Goal: Task Accomplishment & Management: Manage account settings

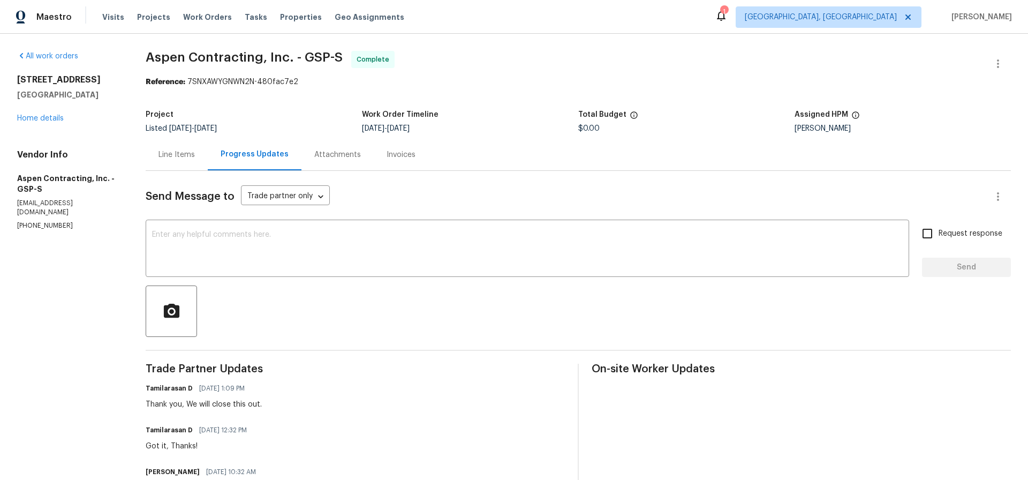
click at [175, 155] on div "Line Items" at bounding box center [177, 154] width 36 height 11
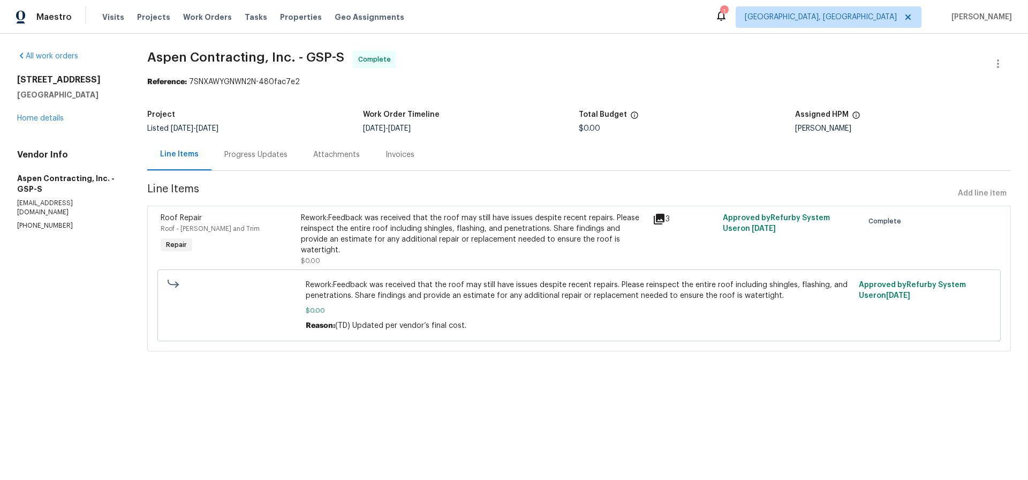
click at [412, 229] on div "Rework:Feedback was received that the roof may still have issues despite recent…" at bounding box center [473, 234] width 345 height 43
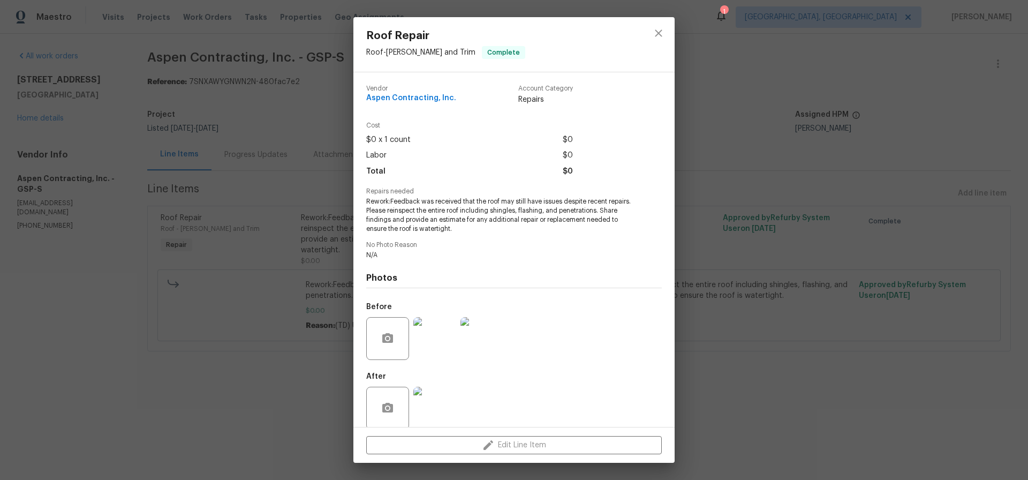
click at [441, 344] on img at bounding box center [434, 338] width 43 height 43
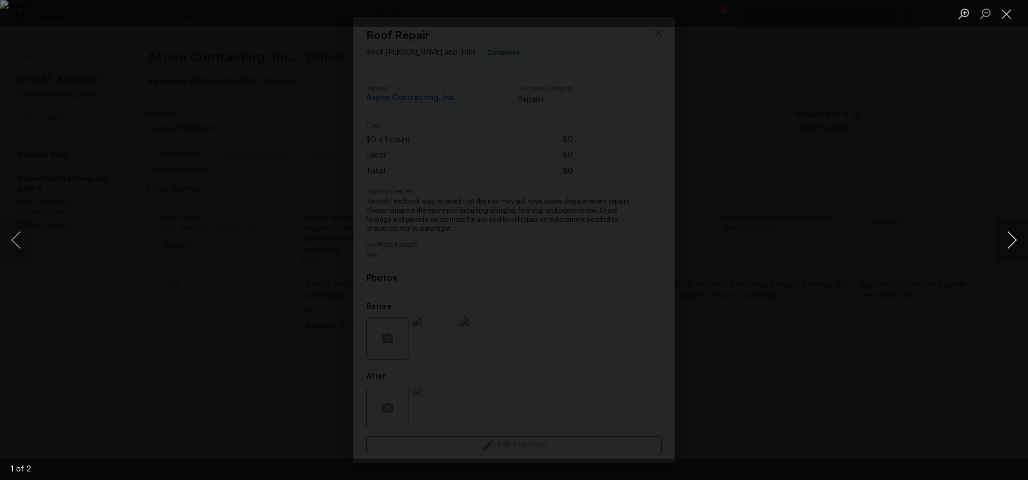
click at [1010, 238] on button "Next image" at bounding box center [1012, 240] width 32 height 43
click at [1005, 12] on button "Close lightbox" at bounding box center [1006, 13] width 21 height 19
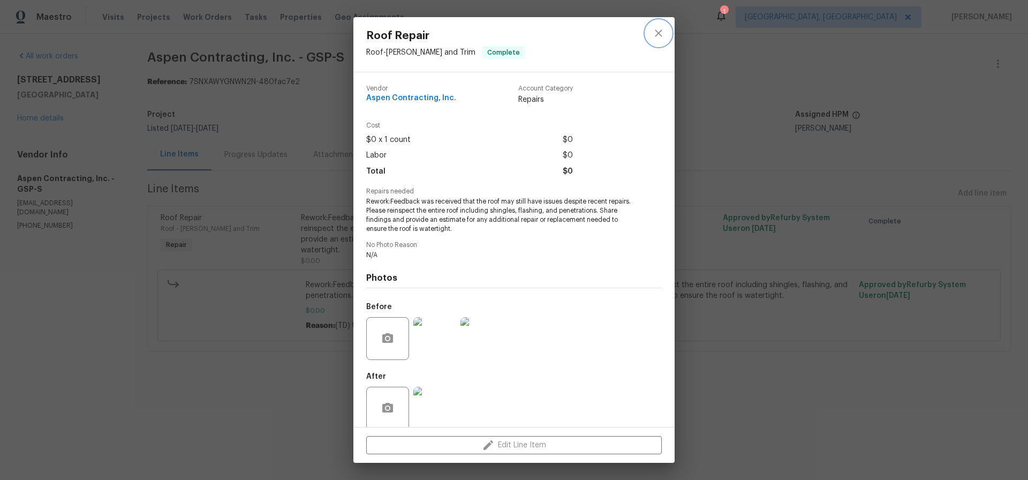
click at [660, 35] on icon "close" at bounding box center [658, 32] width 7 height 7
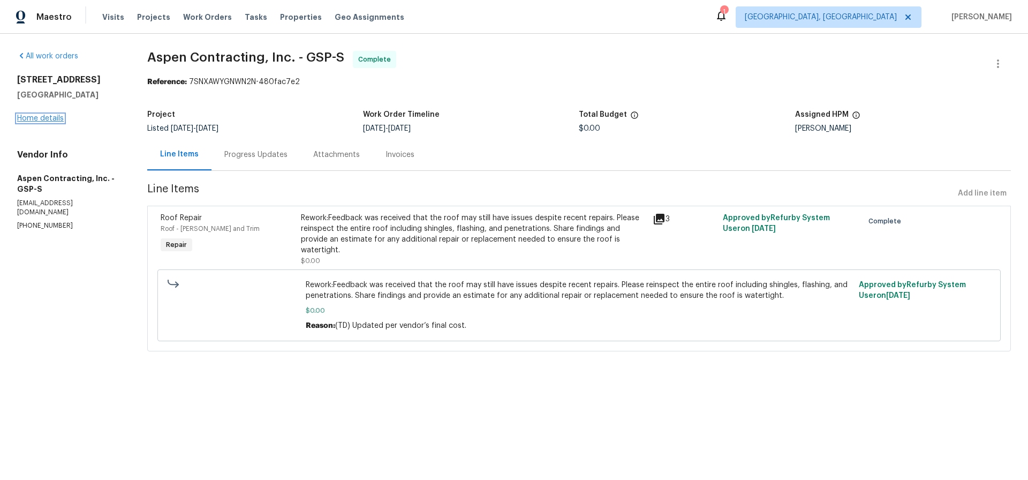
click at [54, 118] on link "Home details" at bounding box center [40, 118] width 47 height 7
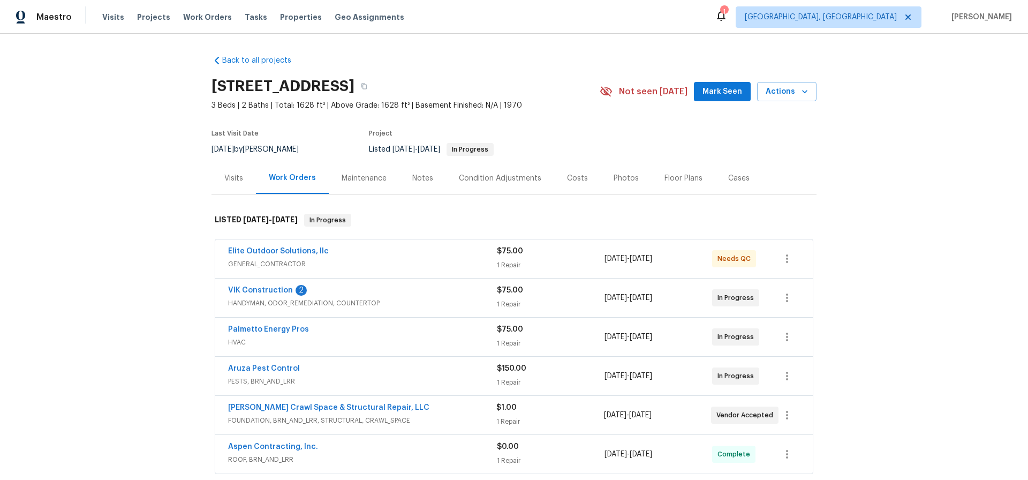
click at [423, 296] on div "VIK Construction 2" at bounding box center [362, 291] width 269 height 13
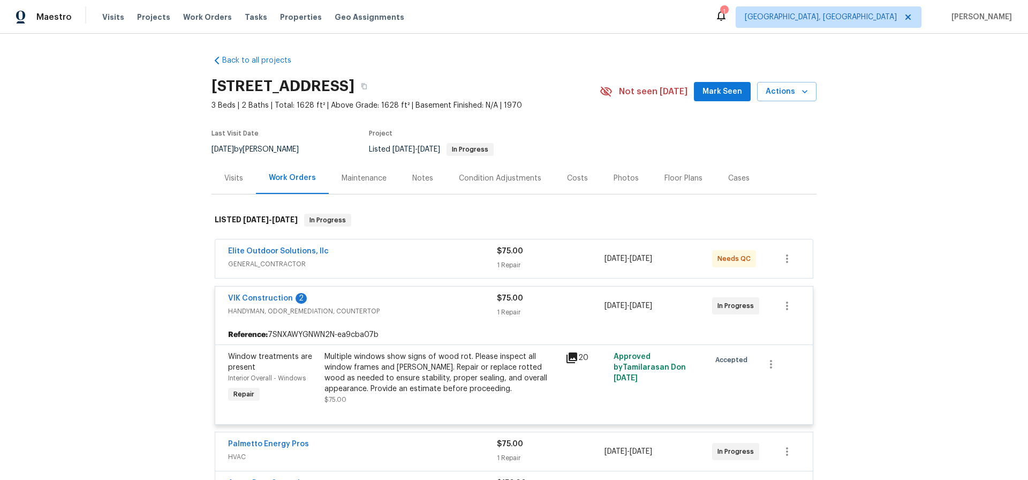
click at [422, 296] on div "VIK Construction 2" at bounding box center [362, 299] width 269 height 13
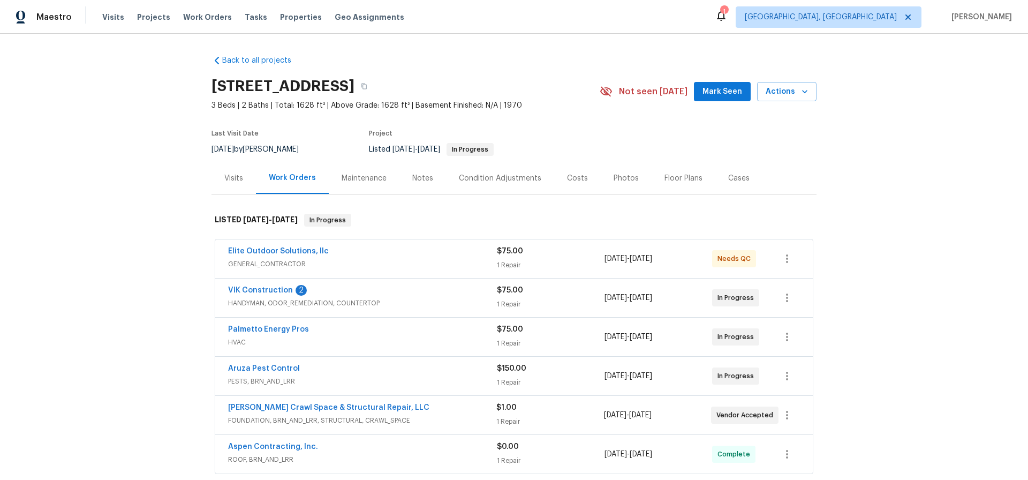
click at [332, 330] on div "Palmetto Energy Pros" at bounding box center [362, 330] width 269 height 13
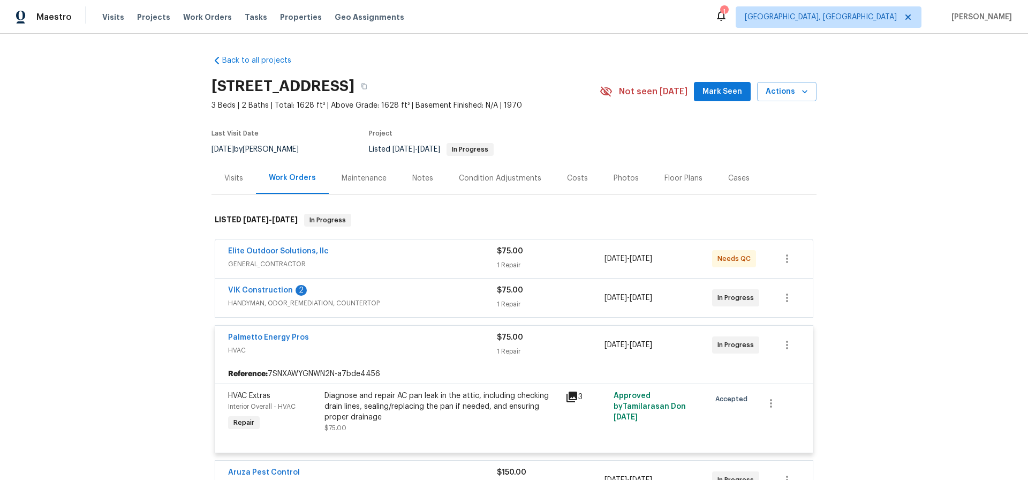
click at [329, 335] on div "Palmetto Energy Pros" at bounding box center [362, 338] width 269 height 13
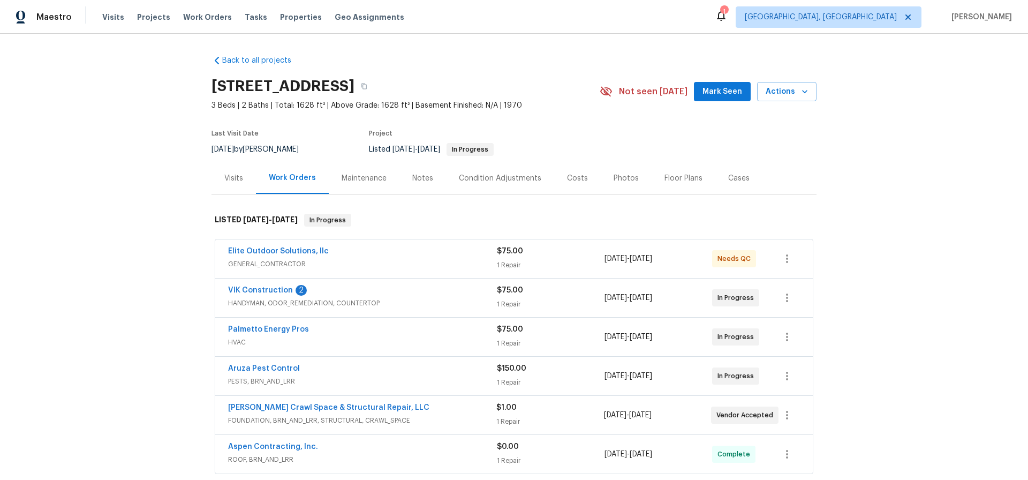
click at [313, 371] on div "Aruza Pest Control" at bounding box center [362, 369] width 269 height 13
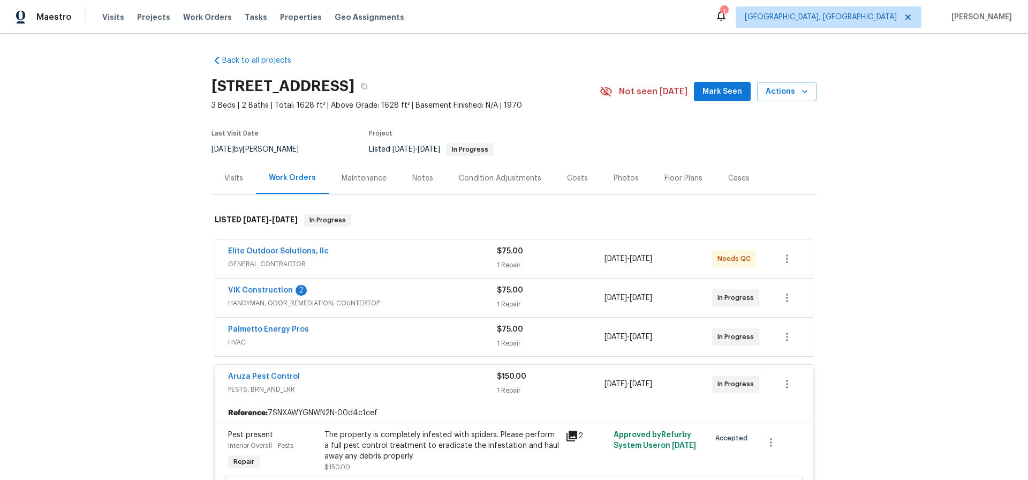
click at [313, 371] on div "Aruza Pest Control" at bounding box center [362, 377] width 269 height 13
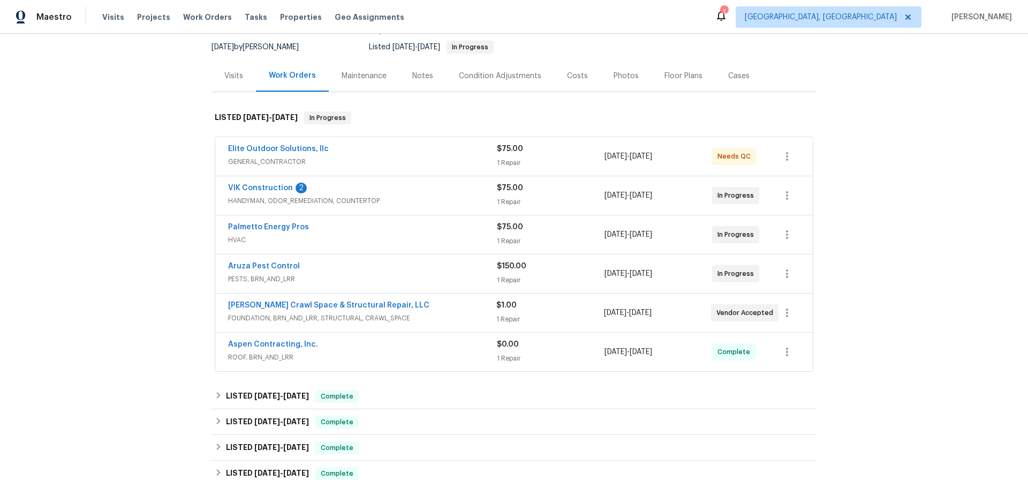
scroll to position [105, 0]
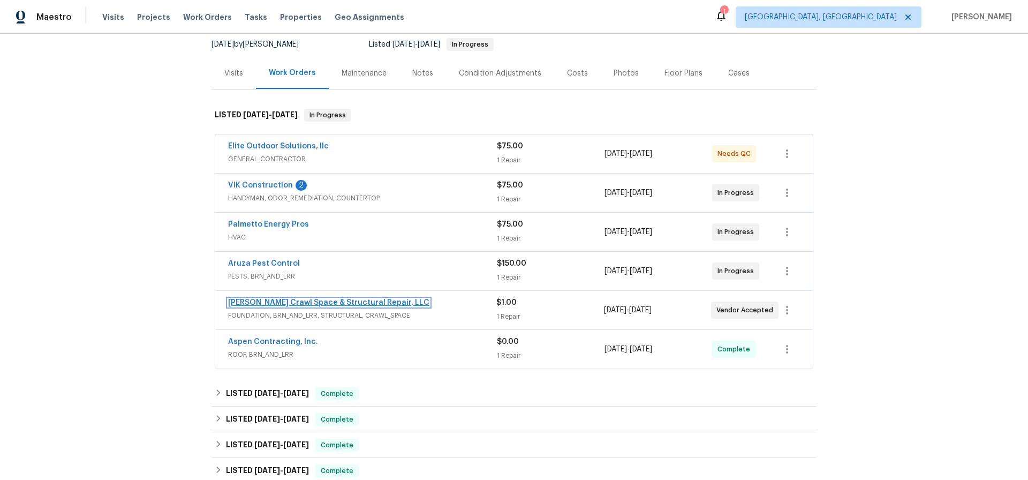
click at [338, 302] on link "Falcone Crawl Space & Structural Repair, LLC" at bounding box center [328, 302] width 201 height 7
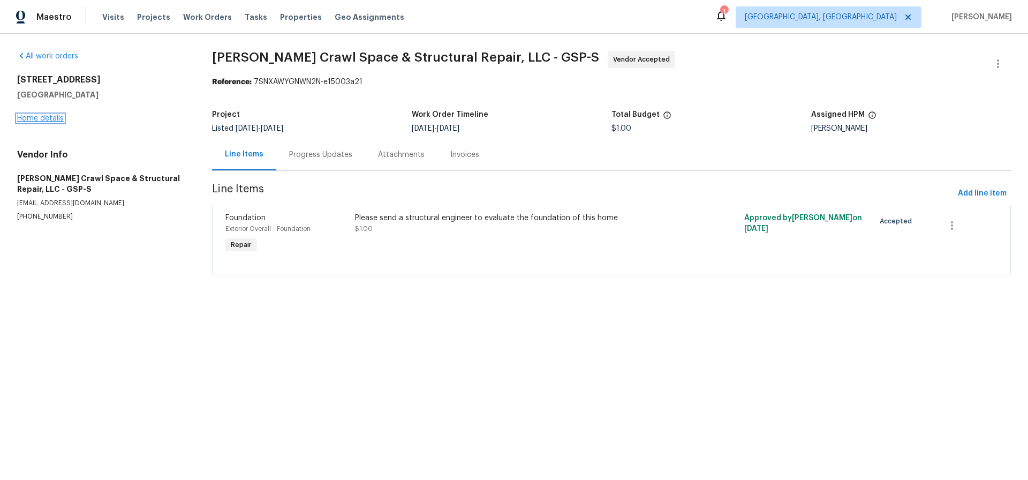
click at [35, 116] on link "Home details" at bounding box center [40, 118] width 47 height 7
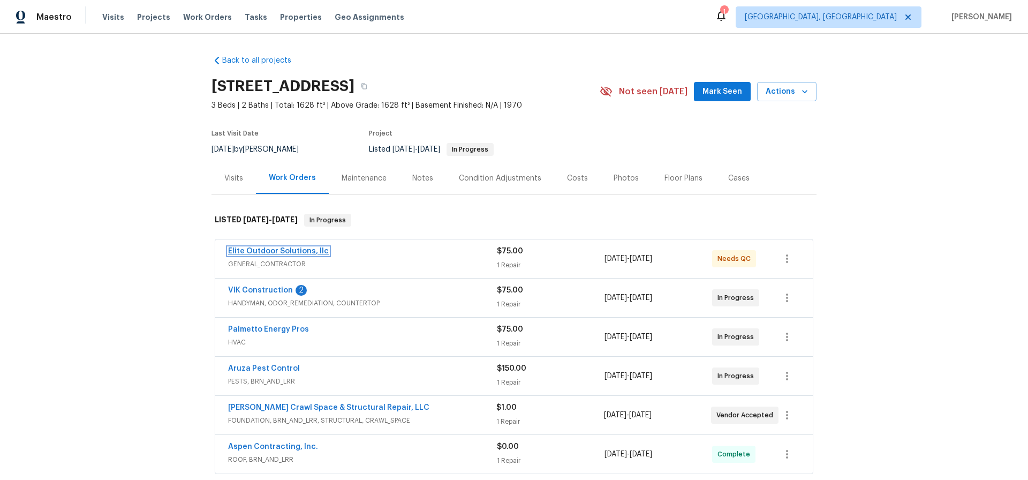
click at [269, 252] on link "Elite Outdoor Solutions, llc" at bounding box center [278, 250] width 101 height 7
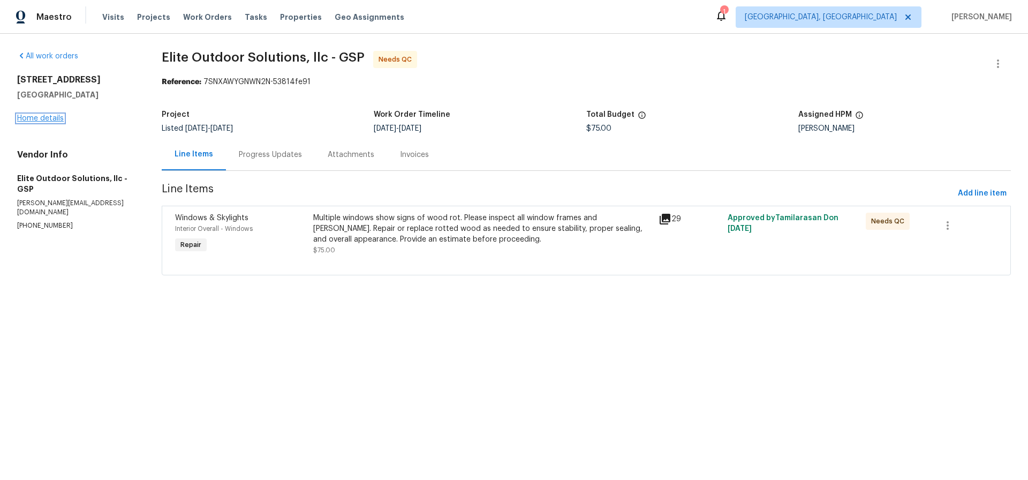
click at [41, 115] on link "Home details" at bounding box center [40, 118] width 47 height 7
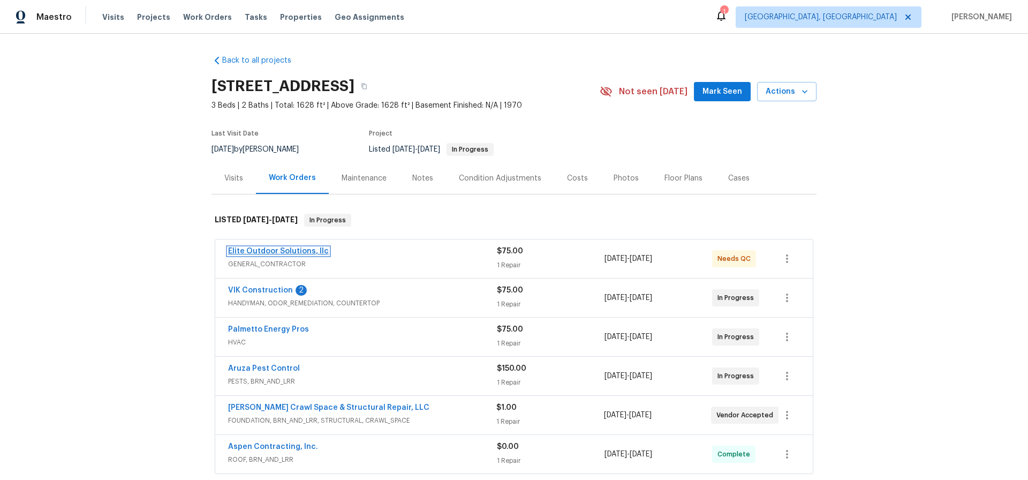
click at [270, 249] on link "Elite Outdoor Solutions, llc" at bounding box center [278, 250] width 101 height 7
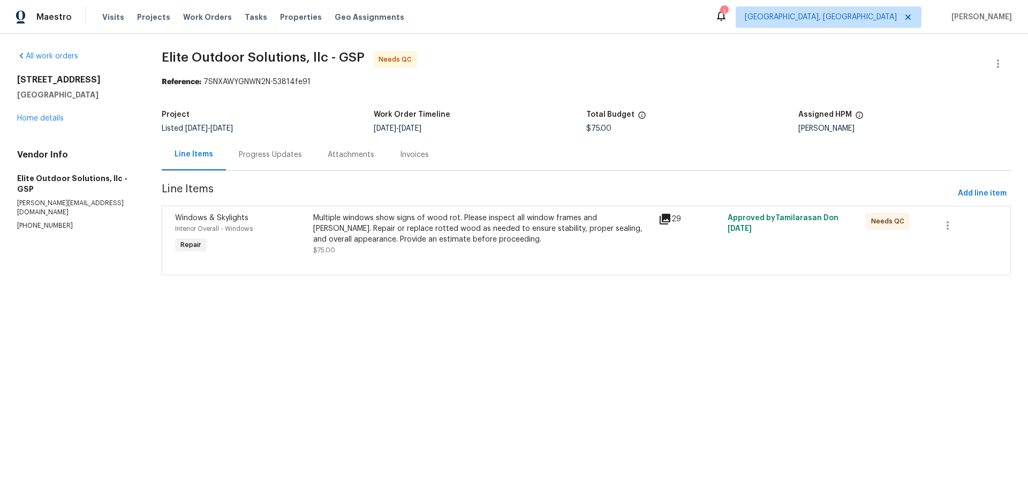
click at [281, 155] on div "Progress Updates" at bounding box center [270, 154] width 63 height 11
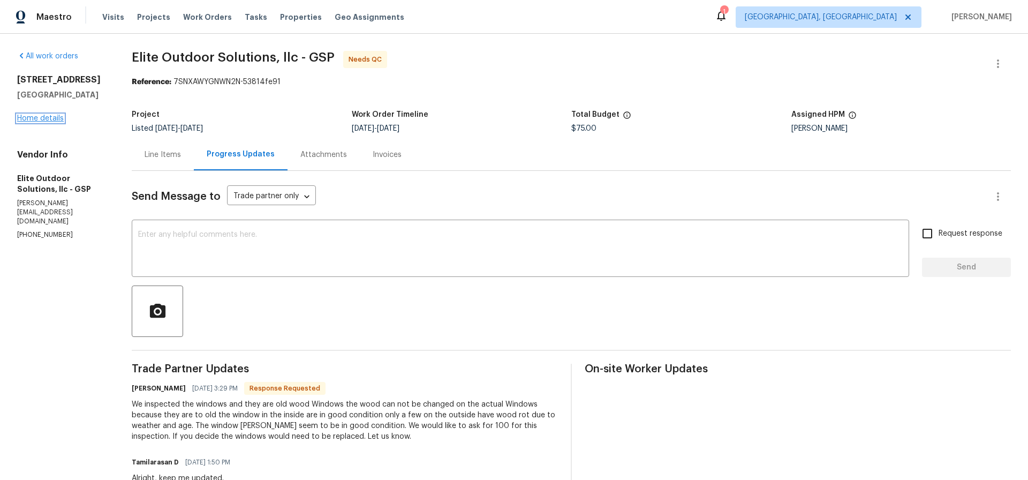
click at [44, 118] on link "Home details" at bounding box center [40, 118] width 47 height 7
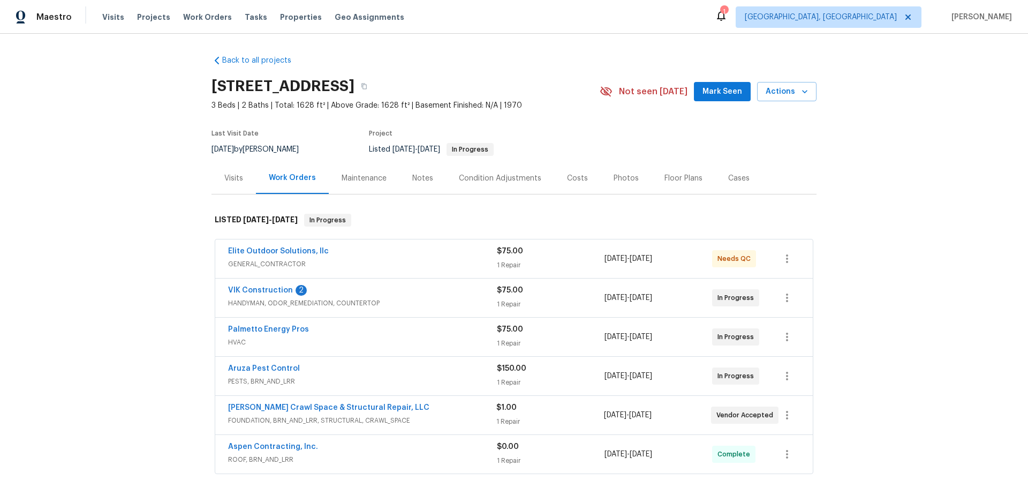
scroll to position [1, 0]
click at [263, 329] on link "Palmetto Energy Pros" at bounding box center [268, 328] width 81 height 7
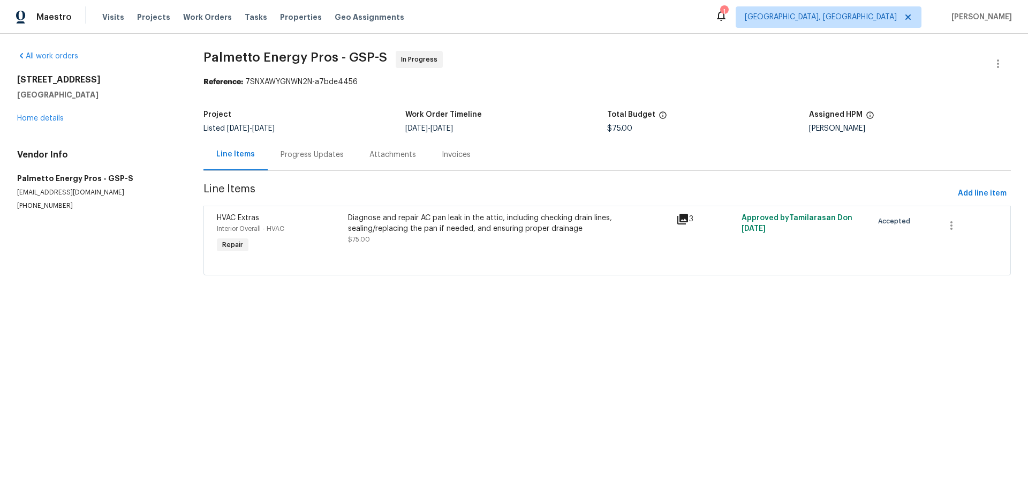
click at [298, 155] on div "Progress Updates" at bounding box center [312, 154] width 63 height 11
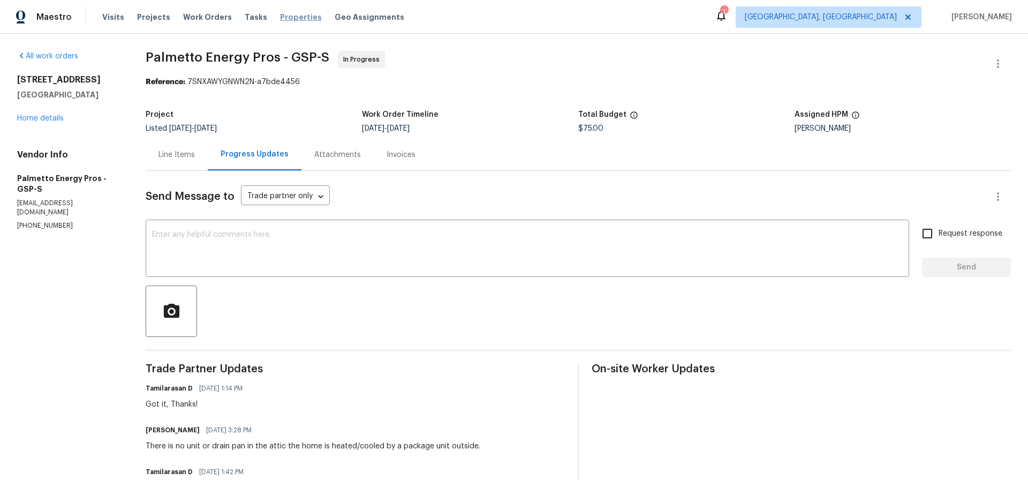
click at [289, 19] on span "Properties" at bounding box center [301, 17] width 42 height 11
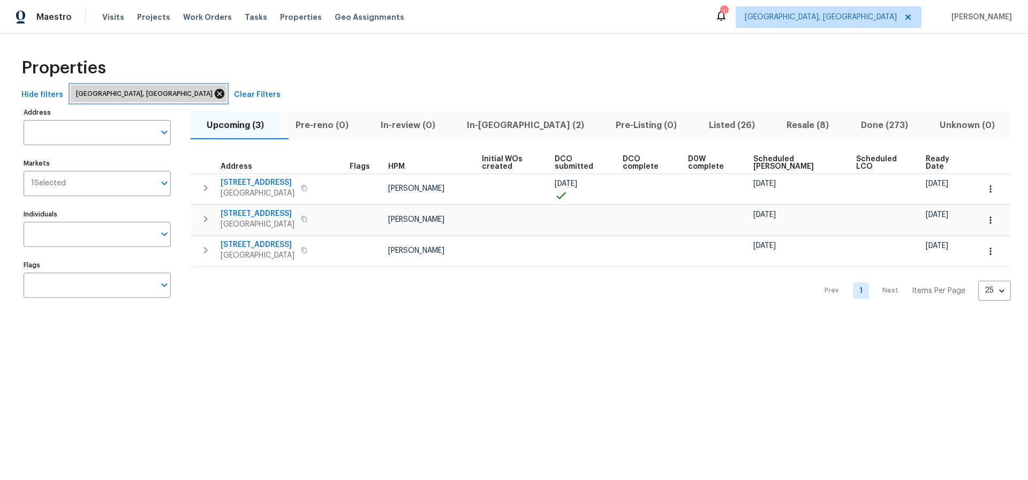
click at [215, 92] on icon at bounding box center [220, 94] width 10 height 10
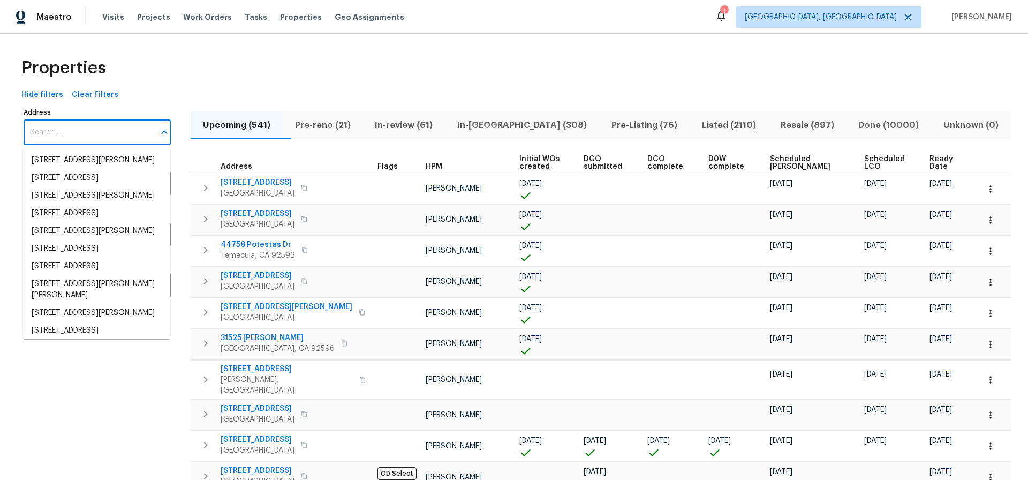
click at [152, 133] on input "Address" at bounding box center [89, 132] width 131 height 25
click at [159, 105] on div "Address Address" at bounding box center [97, 125] width 147 height 40
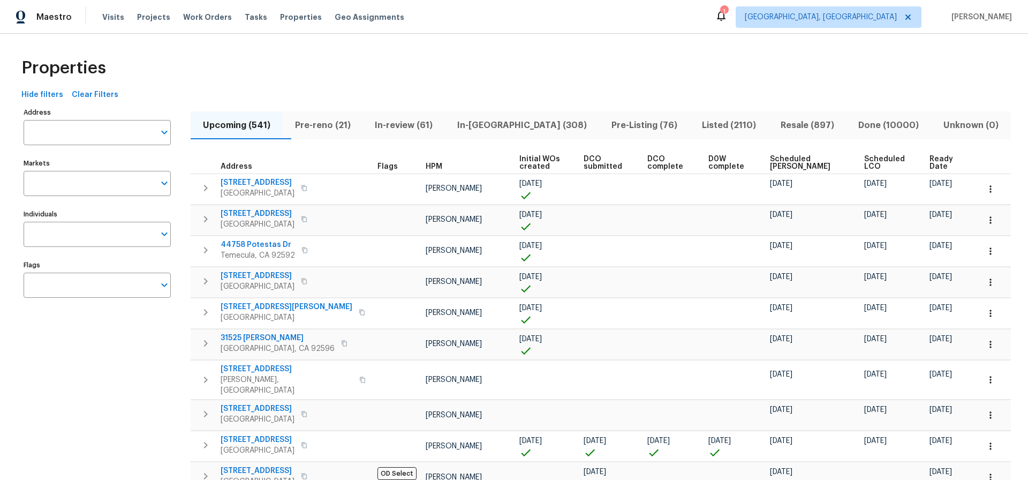
click at [168, 101] on div "Hide filters Clear Filters" at bounding box center [514, 95] width 994 height 20
click at [134, 186] on input "Markets" at bounding box center [89, 183] width 131 height 25
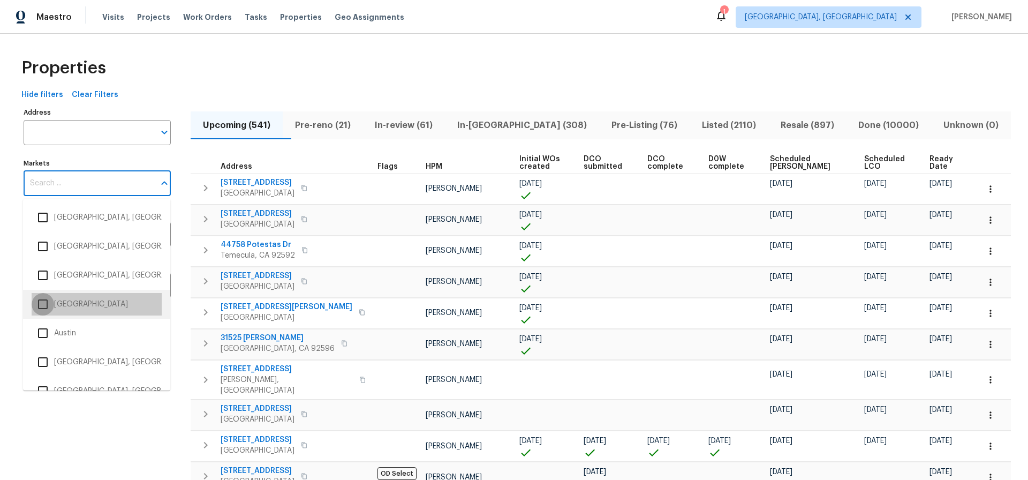
click at [41, 306] on input "checkbox" at bounding box center [43, 304] width 22 height 22
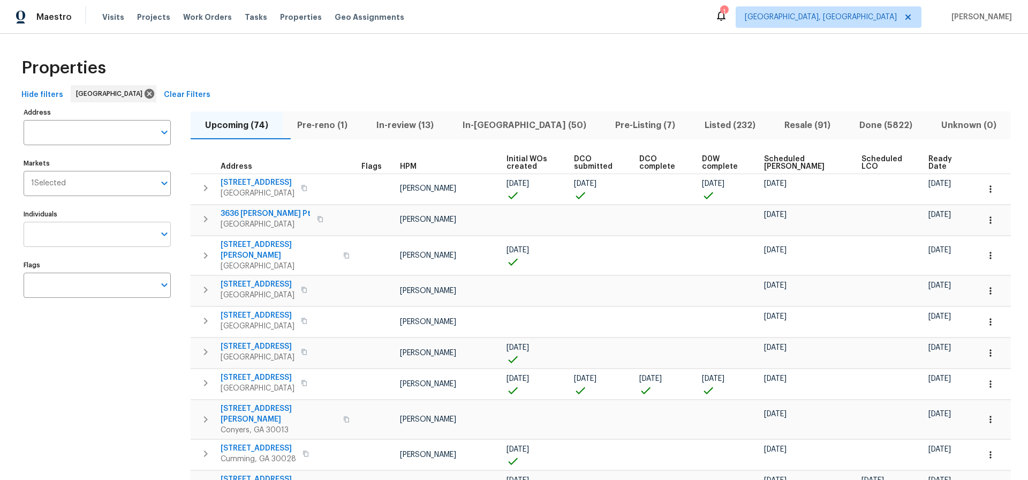
click at [100, 238] on input "Individuals" at bounding box center [89, 234] width 131 height 25
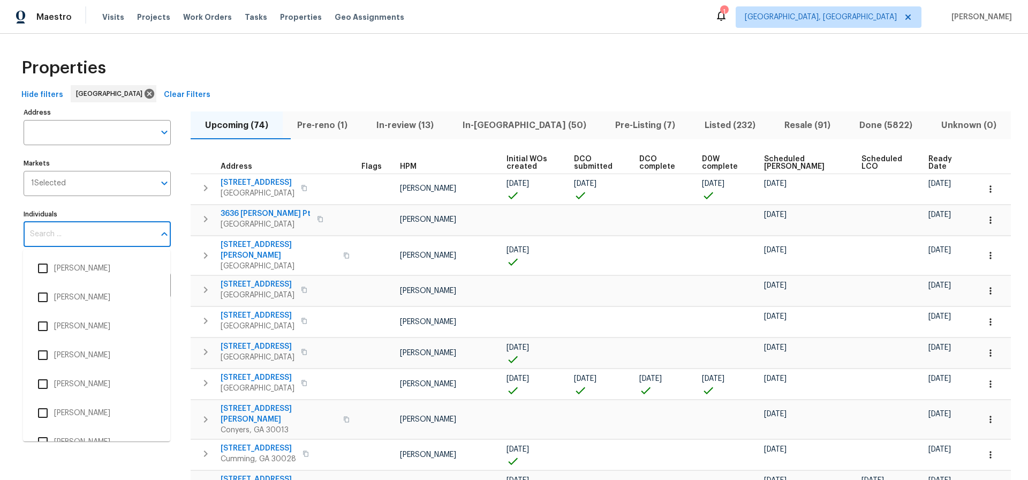
scroll to position [1, 0]
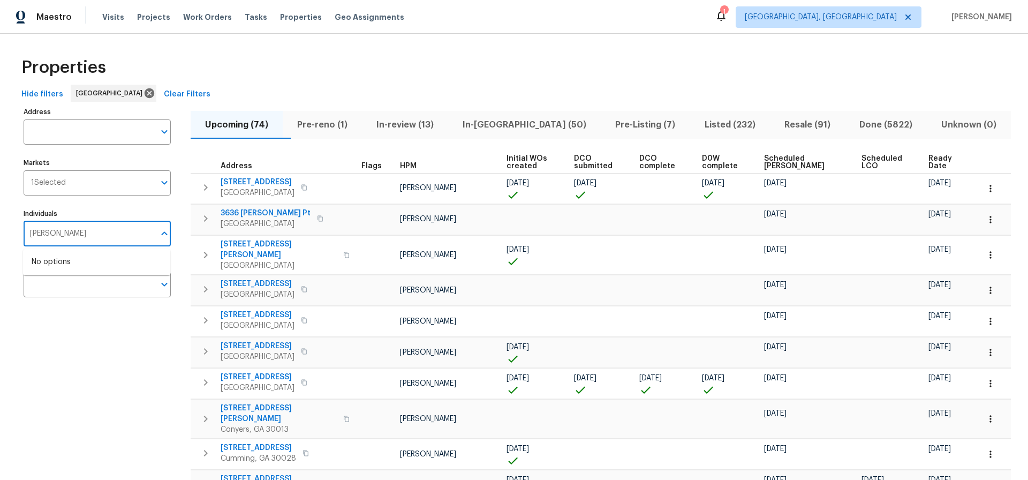
type input "mirsad"
click at [47, 267] on input "checkbox" at bounding box center [43, 268] width 22 height 22
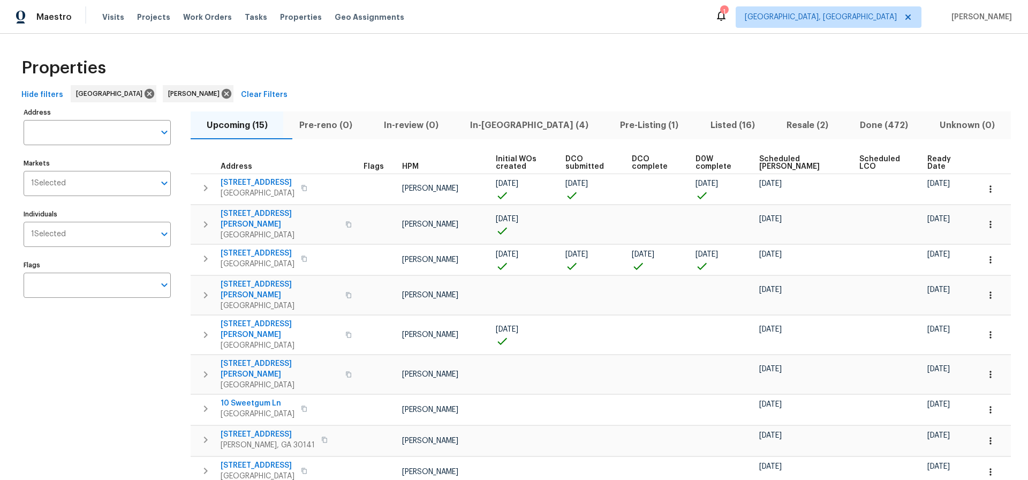
click at [703, 124] on span "Listed (16)" at bounding box center [732, 125] width 63 height 15
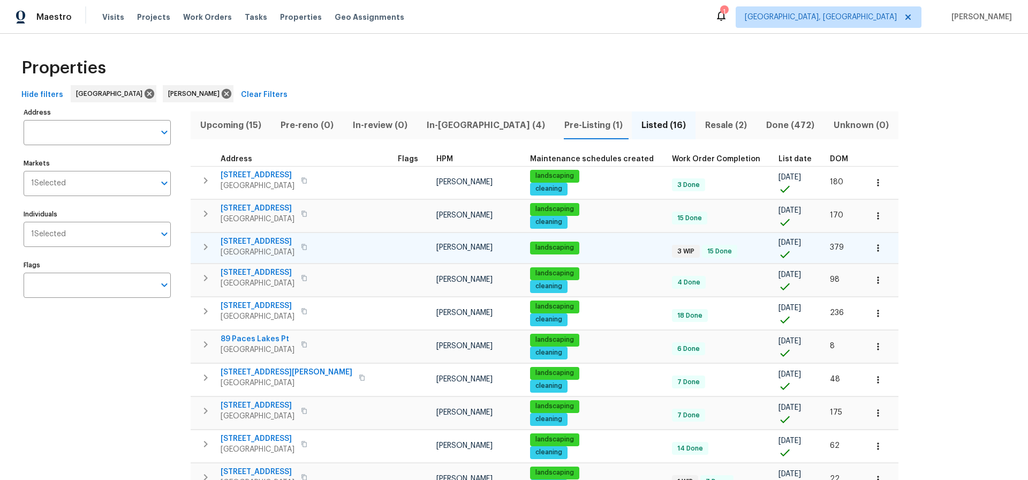
click at [239, 242] on span "305 Crest Pointe S" at bounding box center [258, 241] width 74 height 11
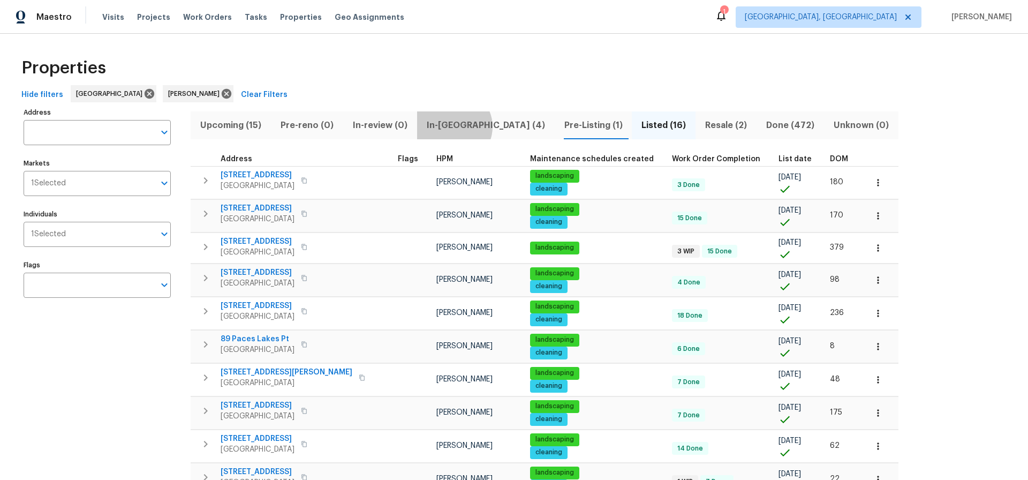
click at [456, 126] on span "In-reno (4)" at bounding box center [486, 125] width 125 height 15
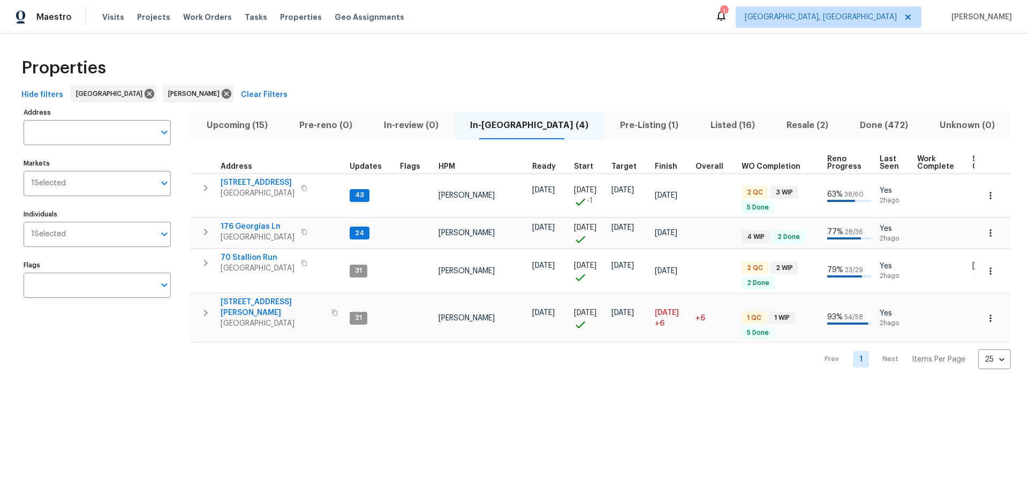
click at [236, 123] on span "Upcoming (15)" at bounding box center [237, 125] width 80 height 15
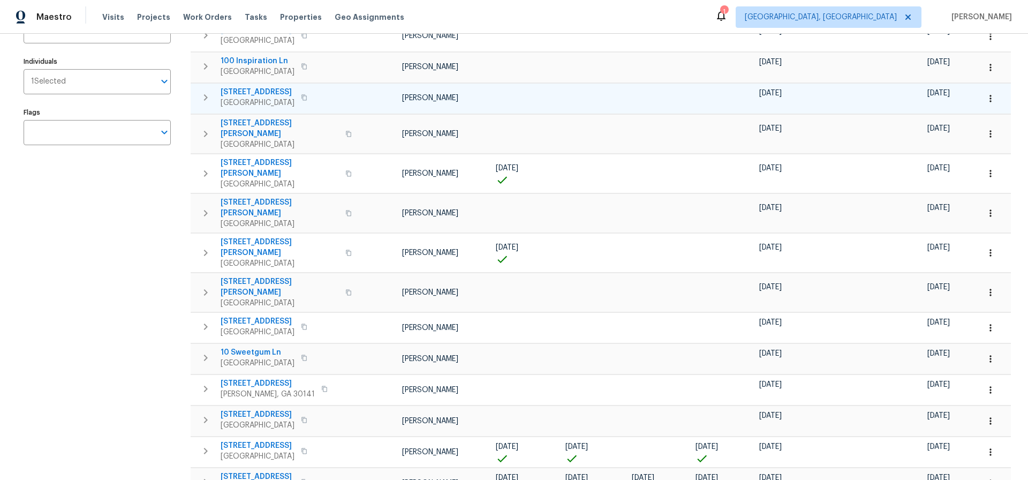
scroll to position [202, 0]
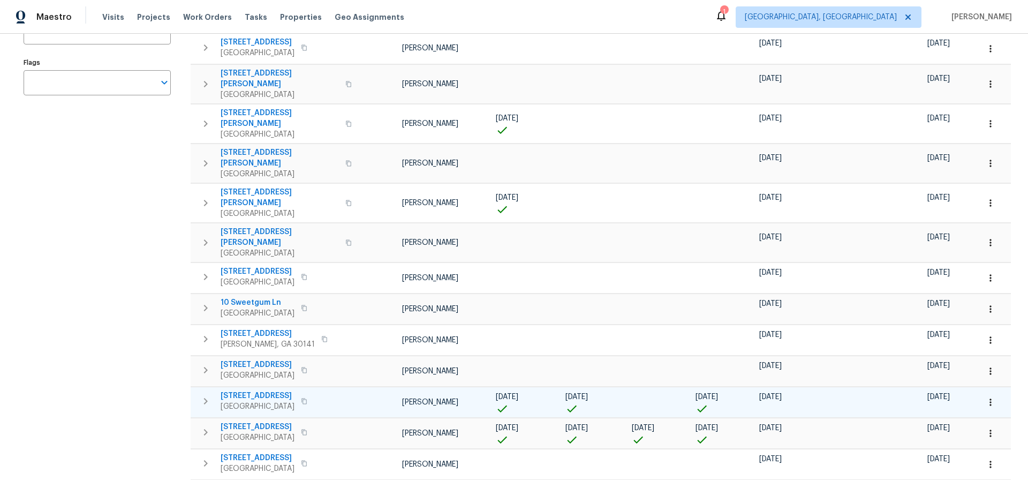
click at [254, 390] on span "210 Woodbridge Dr" at bounding box center [258, 395] width 74 height 11
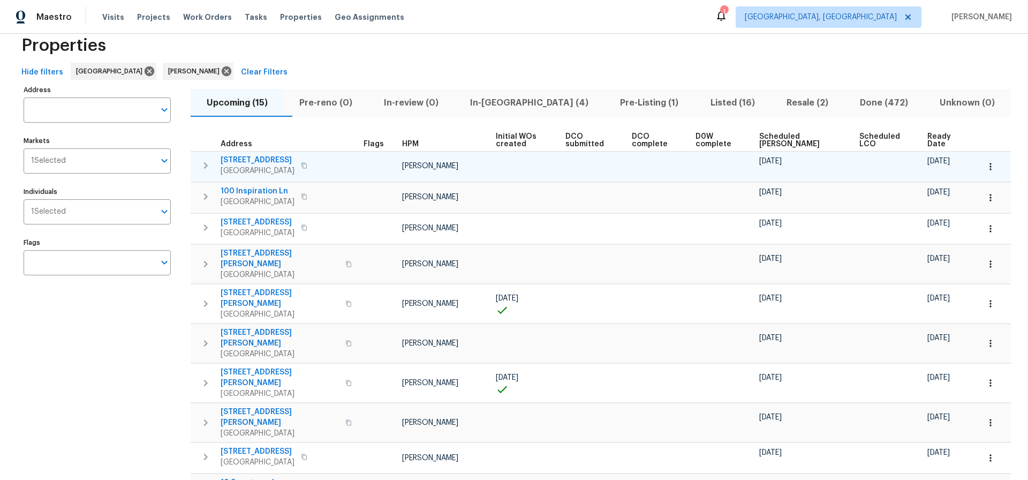
scroll to position [0, 0]
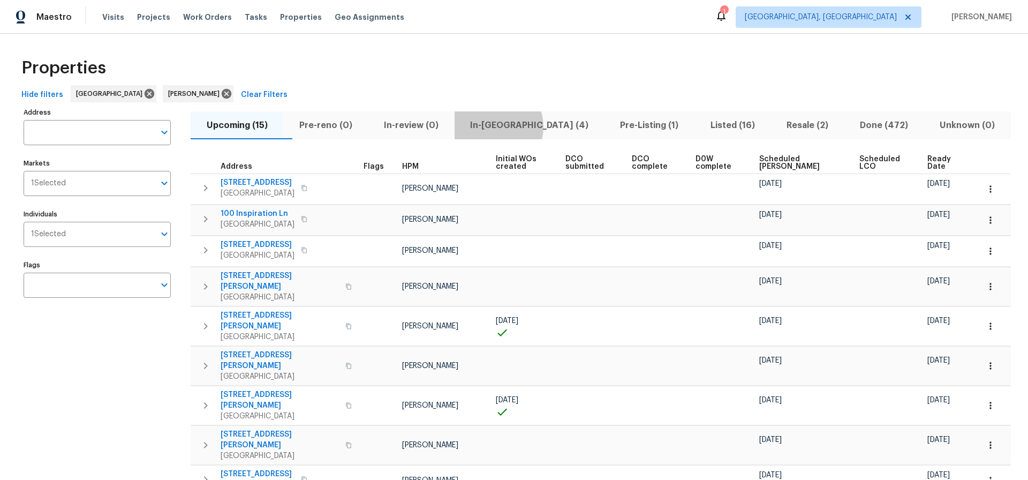
click at [519, 126] on span "In-reno (4)" at bounding box center [529, 125] width 137 height 15
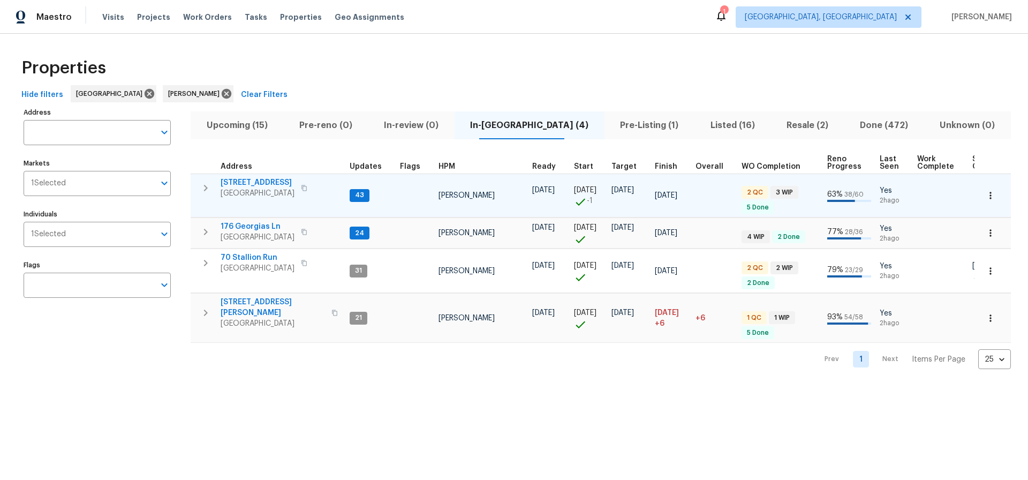
click at [257, 178] on span "[STREET_ADDRESS]" at bounding box center [258, 182] width 74 height 11
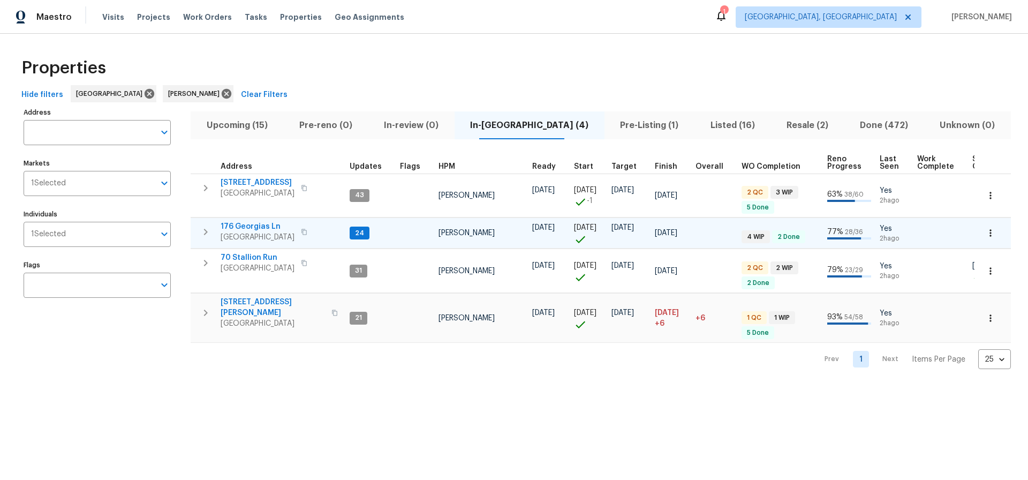
click at [249, 226] on span "176 Georgias Ln" at bounding box center [258, 226] width 74 height 11
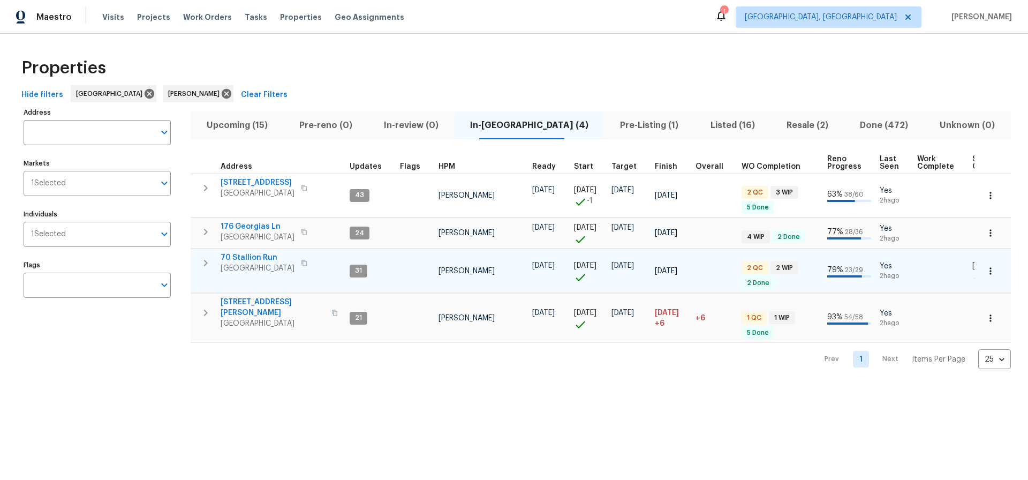
click at [253, 257] on span "70 Stallion Run" at bounding box center [258, 257] width 74 height 11
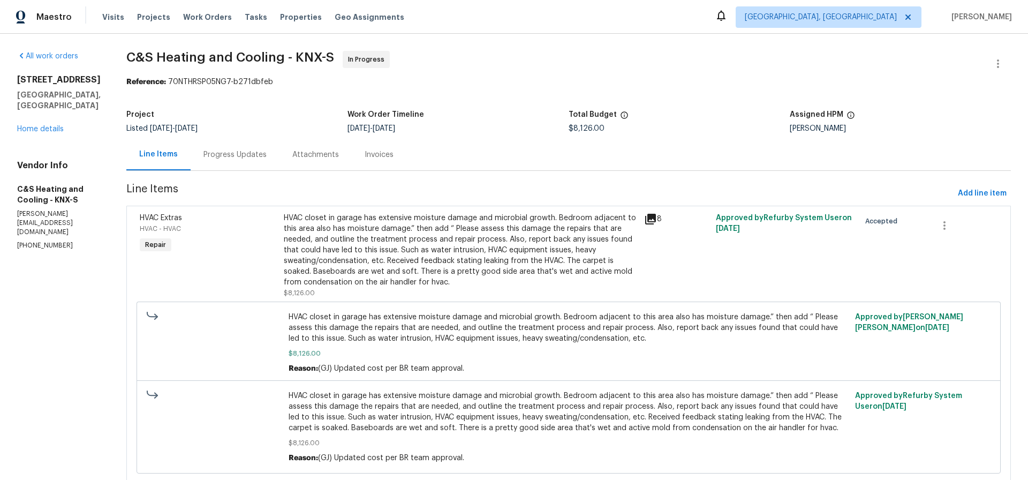
scroll to position [45, 0]
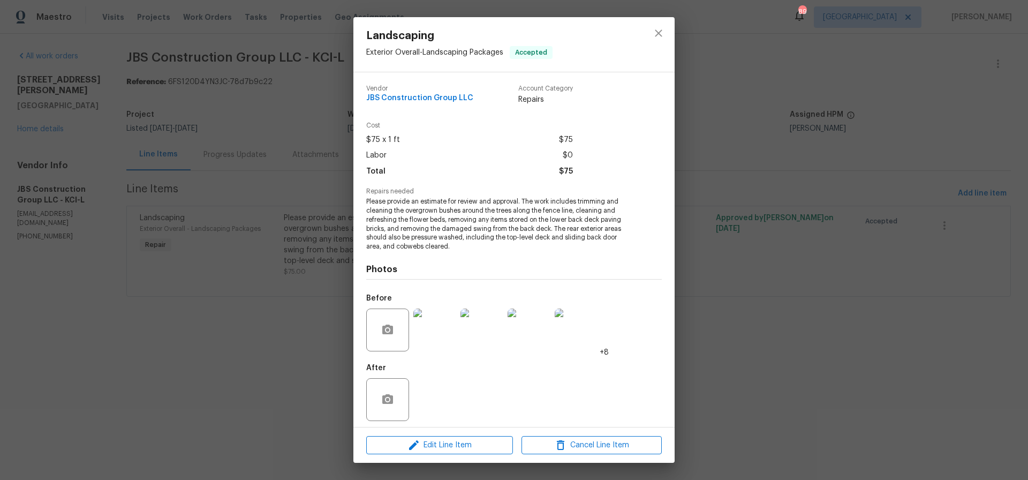
scroll to position [5, 0]
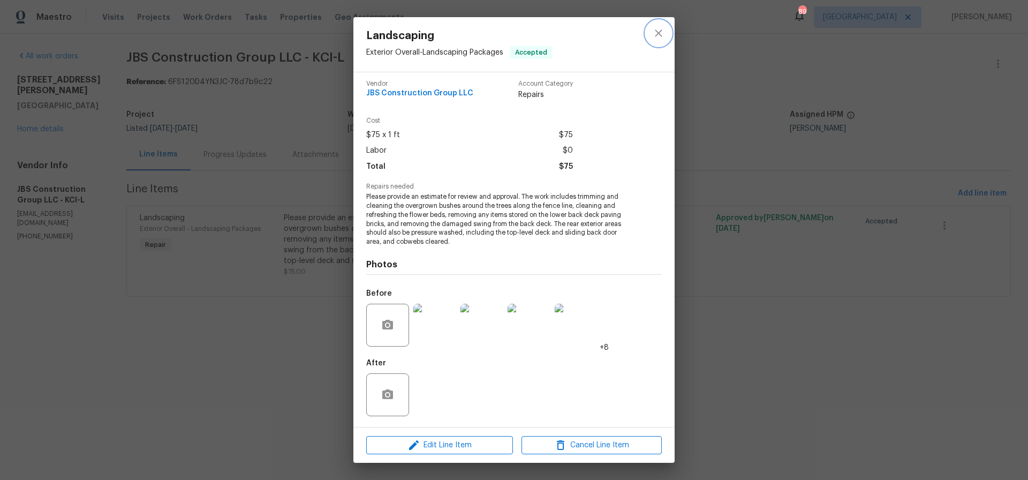
click at [658, 32] on icon "close" at bounding box center [658, 33] width 13 height 13
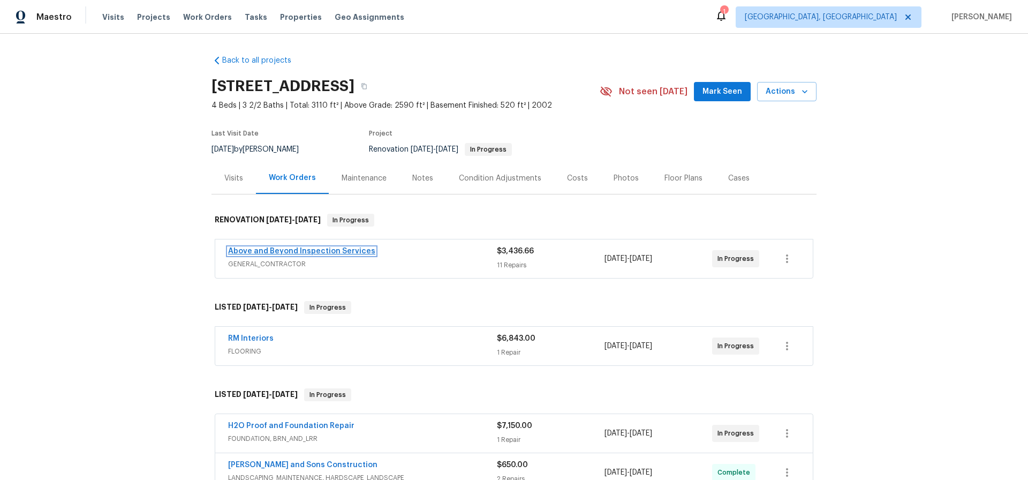
click at [337, 250] on link "Above and Beyond Inspection Services" at bounding box center [301, 250] width 147 height 7
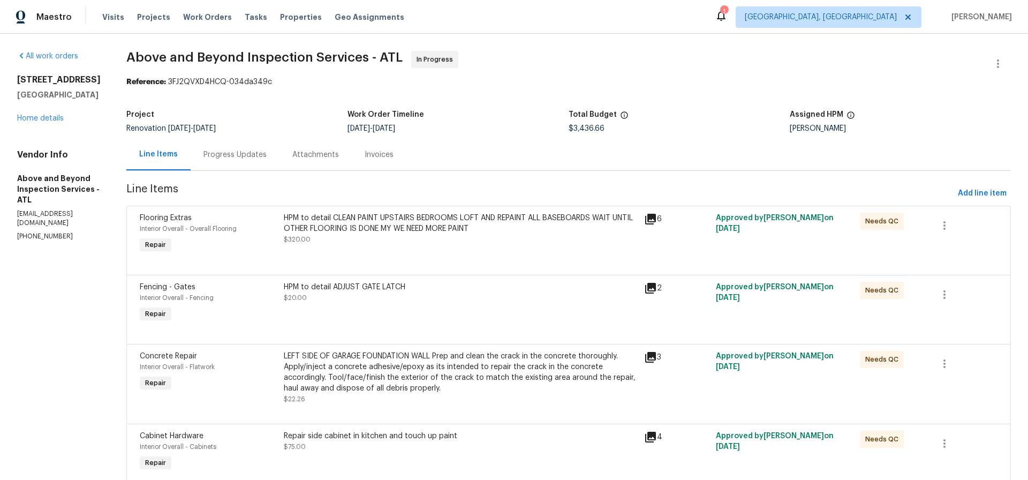
click at [257, 155] on div "Progress Updates" at bounding box center [235, 154] width 63 height 11
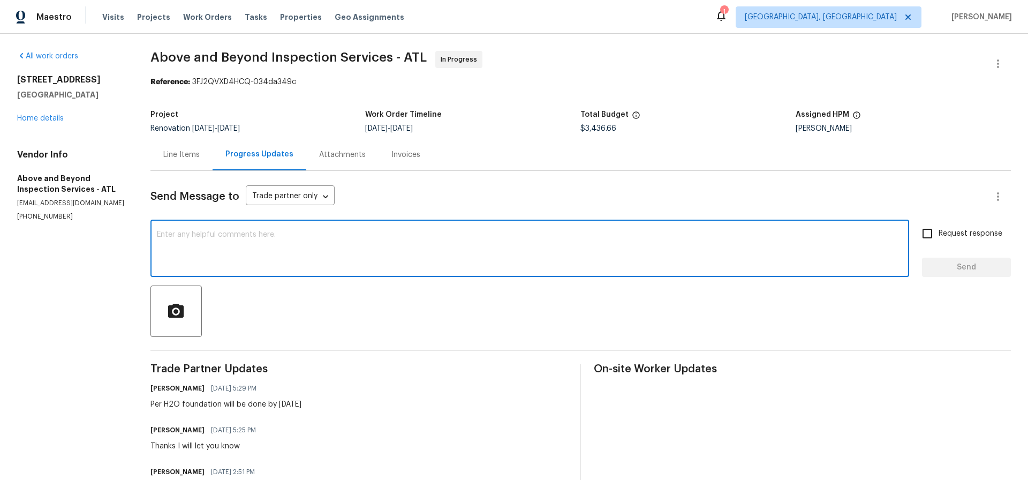
click at [179, 234] on textarea at bounding box center [530, 249] width 746 height 37
type textarea "yes please schedule cleaning"
click at [929, 229] on input "Request response" at bounding box center [927, 232] width 22 height 22
checkbox input "true"
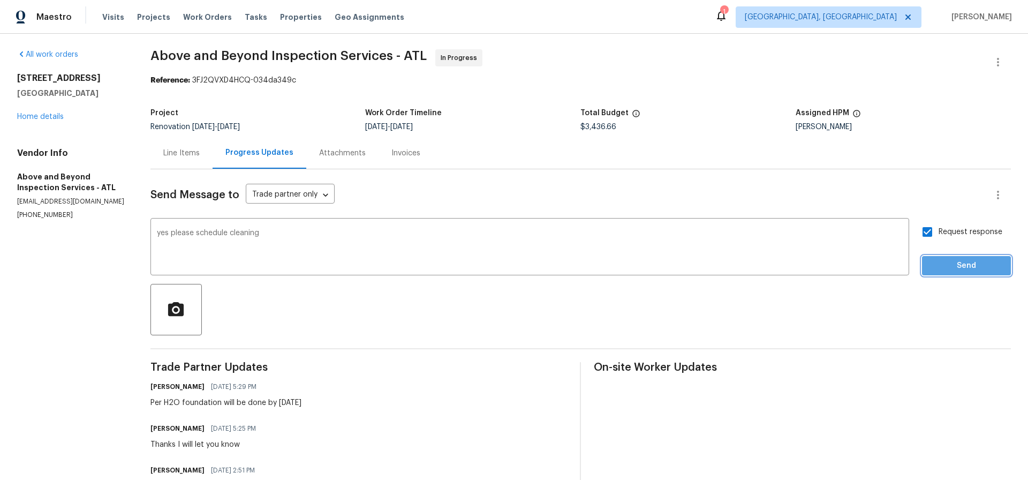
click at [972, 267] on span "Send" at bounding box center [967, 265] width 72 height 13
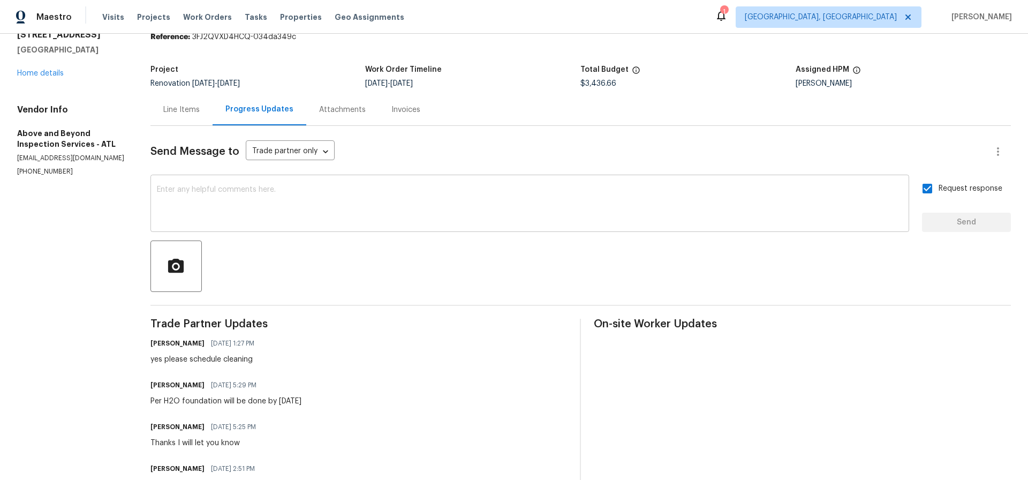
scroll to position [0, 0]
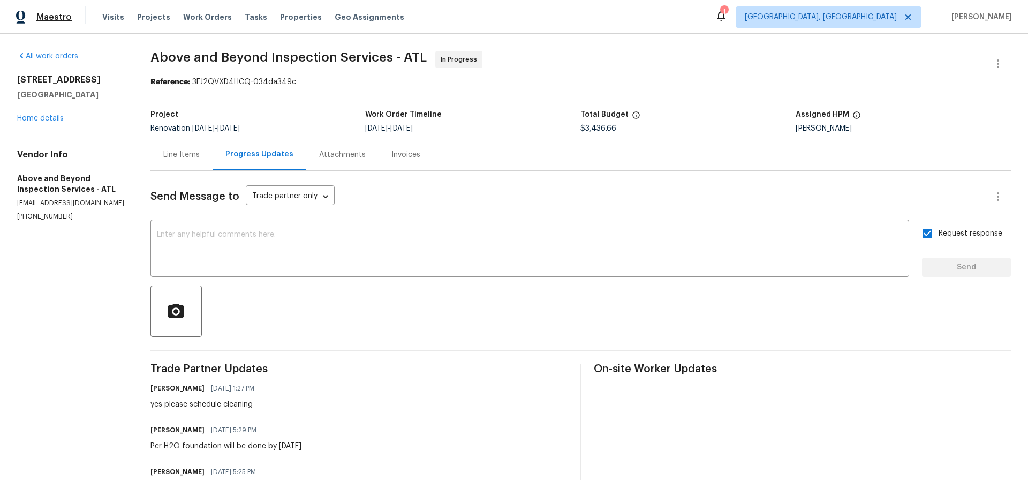
click at [50, 18] on span "Maestro" at bounding box center [53, 17] width 35 height 11
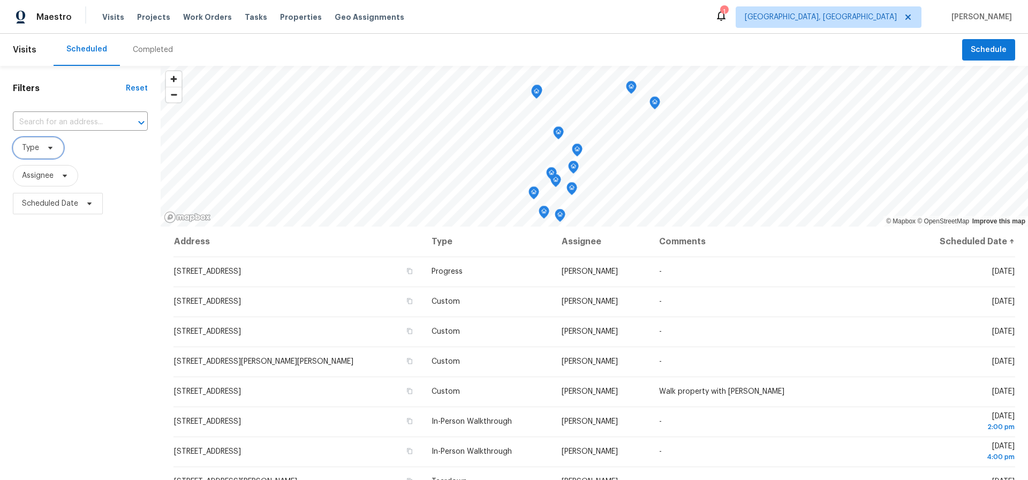
click at [51, 148] on icon at bounding box center [50, 148] width 9 height 9
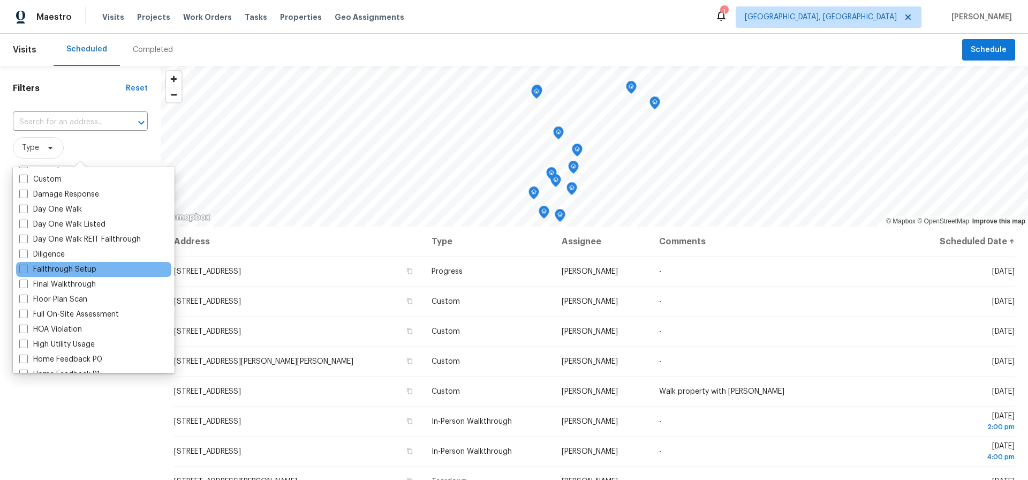
scroll to position [164, 0]
click at [26, 254] on span at bounding box center [23, 252] width 9 height 9
click at [26, 254] on input "Diligence" at bounding box center [22, 250] width 7 height 7
checkbox input "true"
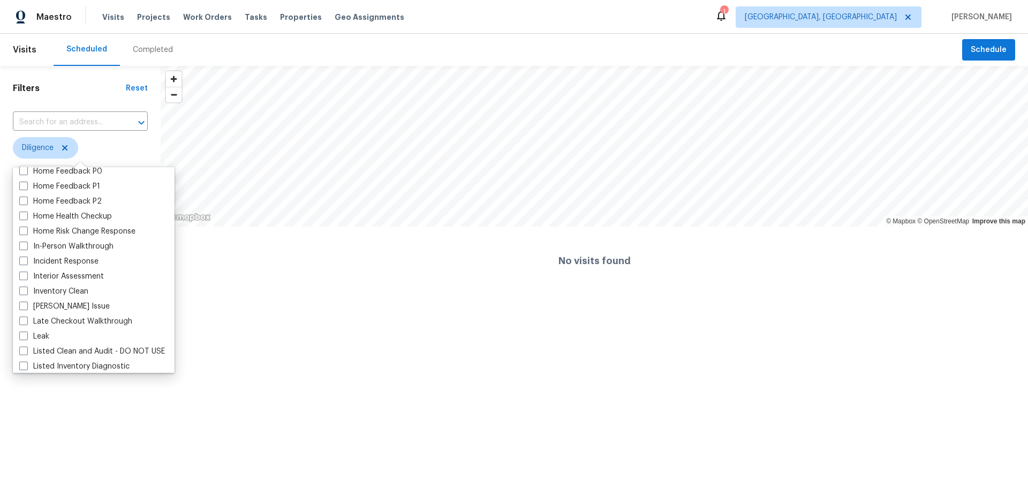
scroll to position [357, 0]
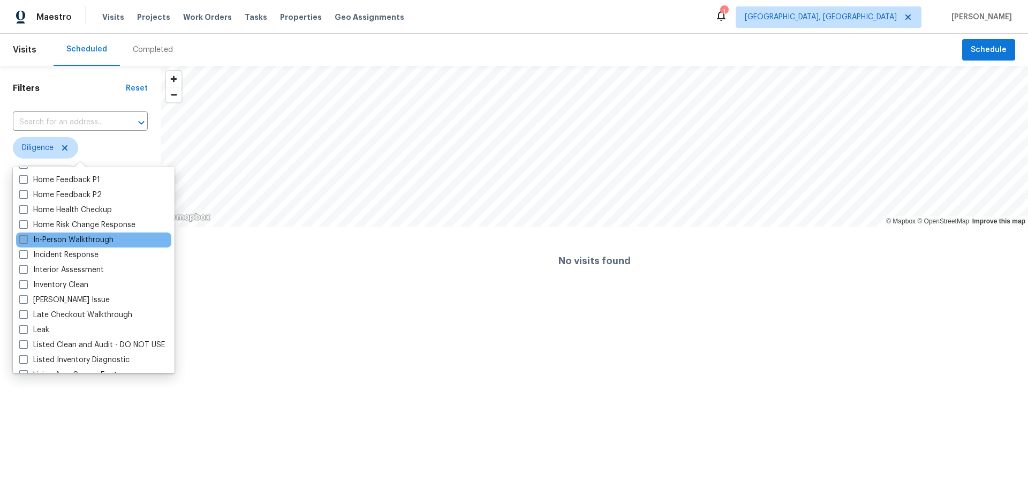
click at [20, 239] on span at bounding box center [23, 239] width 9 height 9
click at [20, 239] on input "In-Person Walkthrough" at bounding box center [22, 238] width 7 height 7
checkbox input "true"
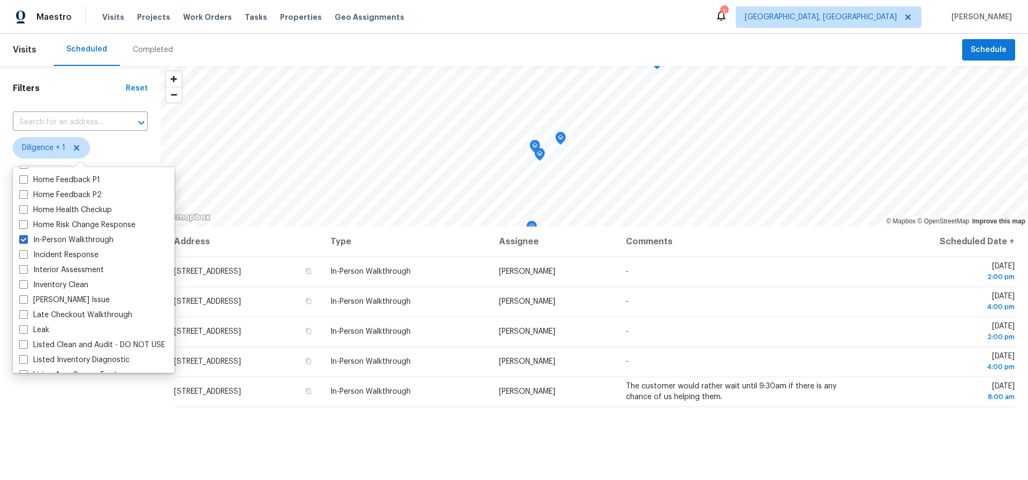
click at [130, 146] on span "Diligence + 1" at bounding box center [80, 147] width 135 height 21
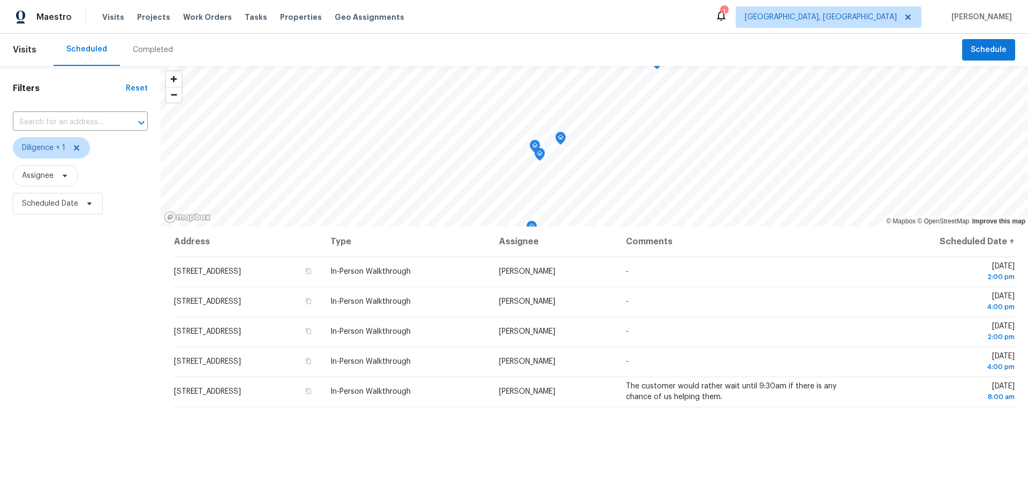
scroll to position [1, 0]
click at [50, 180] on span "Assignee" at bounding box center [38, 175] width 32 height 11
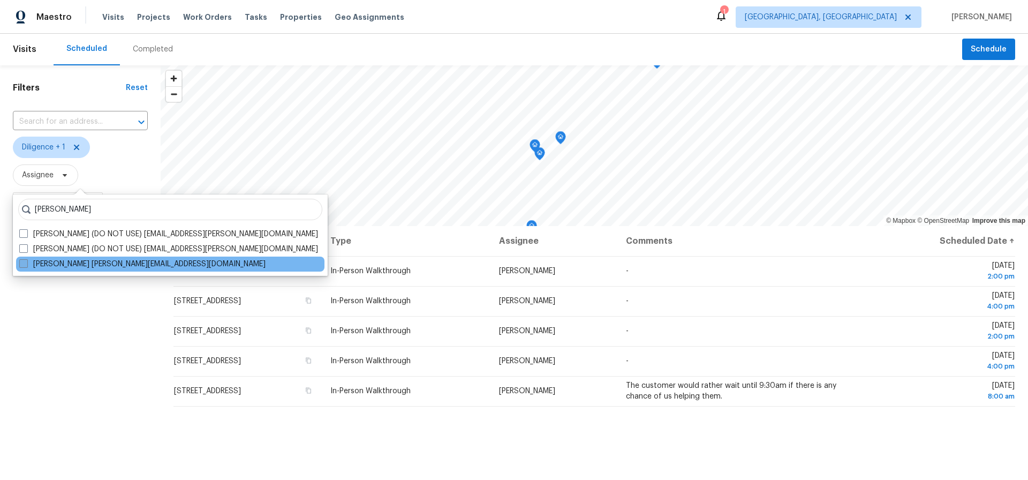
type input "mirsad"
click at [120, 261] on label "Mirsad Srna mirsad.srna@opendoor.com" at bounding box center [142, 264] width 246 height 11
click at [26, 261] on input "Mirsad Srna mirsad.srna@opendoor.com" at bounding box center [22, 262] width 7 height 7
checkbox input "true"
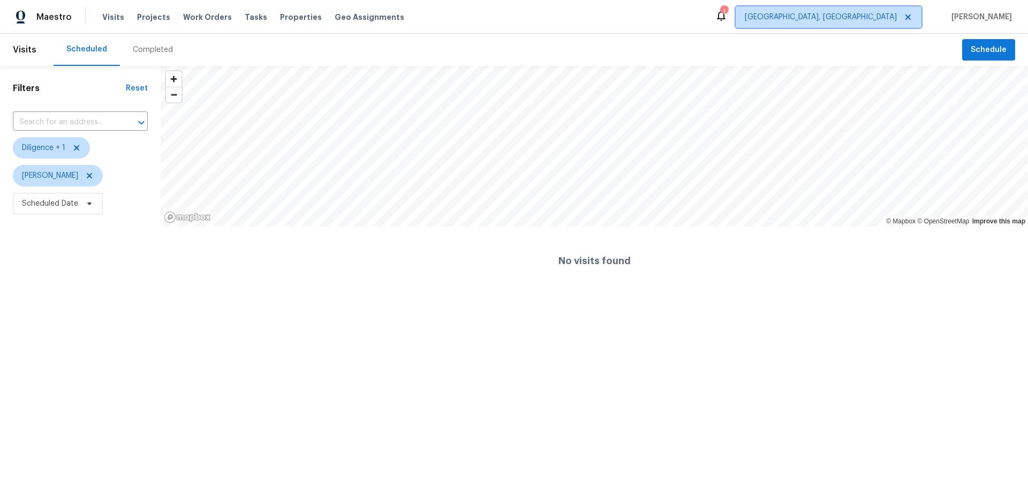
click at [911, 16] on icon at bounding box center [908, 16] width 5 height 5
click at [911, 17] on icon at bounding box center [908, 16] width 5 height 5
click at [897, 16] on span "Albuquerque, NM" at bounding box center [821, 17] width 152 height 11
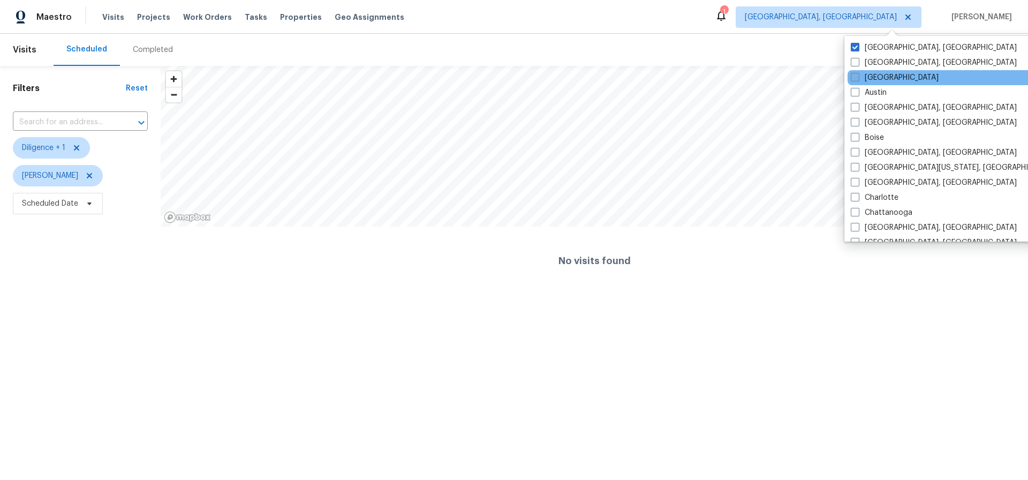
click at [869, 78] on label "[GEOGRAPHIC_DATA]" at bounding box center [895, 77] width 88 height 11
click at [858, 78] on input "[GEOGRAPHIC_DATA]" at bounding box center [854, 75] width 7 height 7
checkbox input "true"
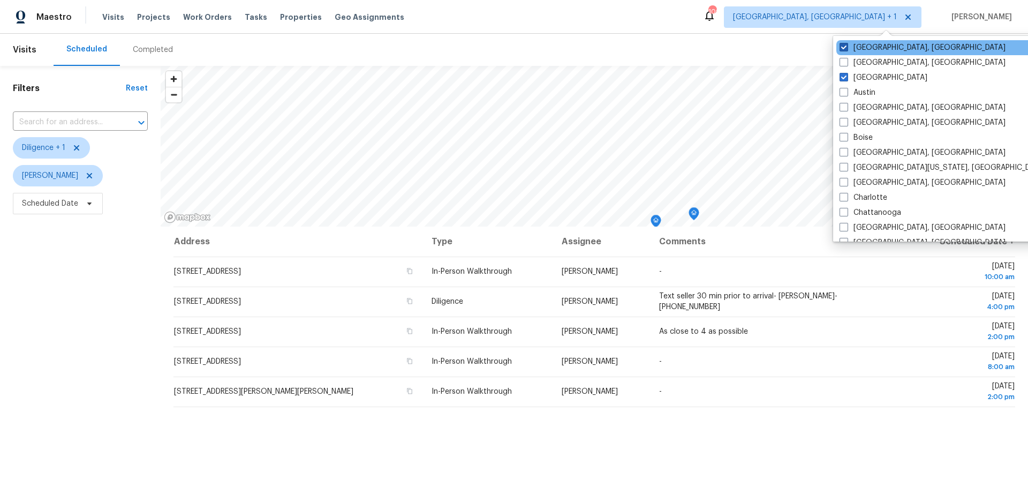
click at [843, 48] on span at bounding box center [844, 47] width 9 height 9
click at [843, 48] on input "Albuquerque, NM" at bounding box center [843, 45] width 7 height 7
checkbox input "false"
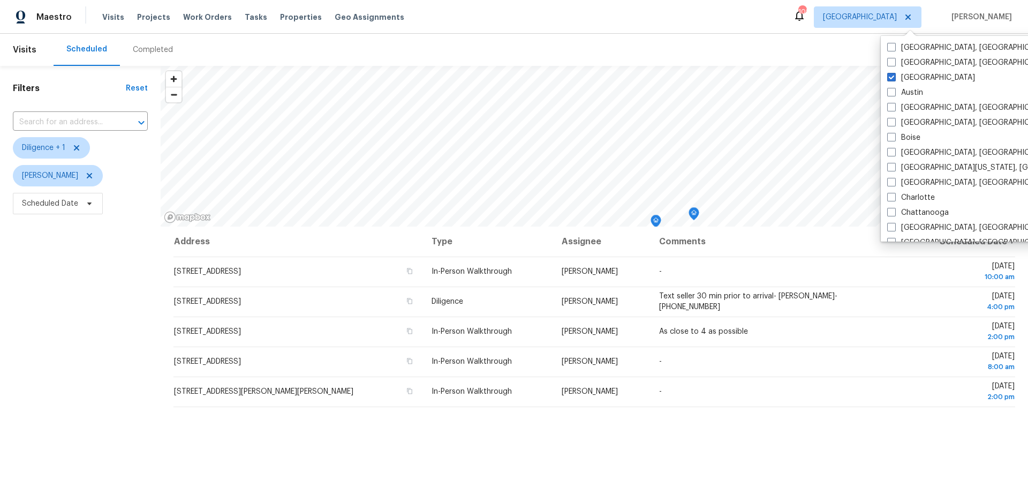
click at [637, 24] on div "Maestro Visits Projects Work Orders Tasks Properties Geo Assignments 108 Atlant…" at bounding box center [514, 17] width 1028 height 34
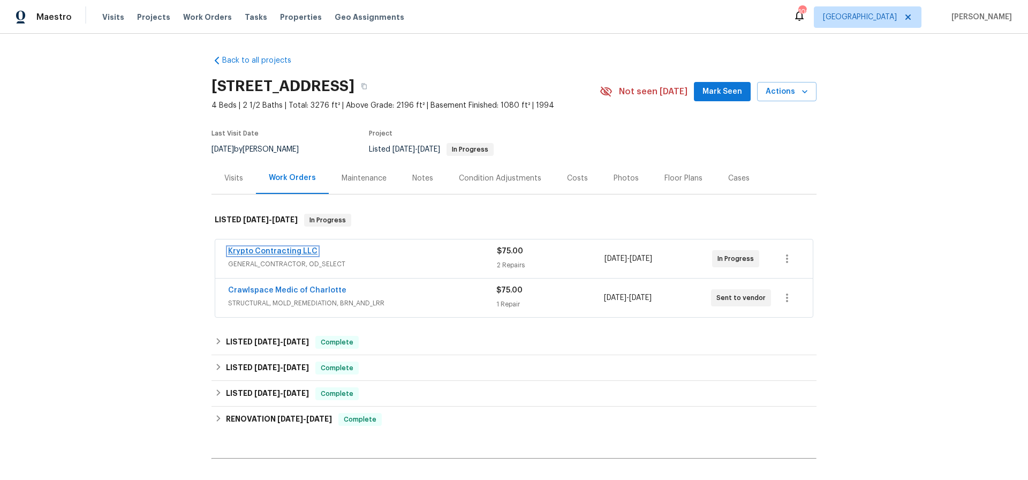
click at [276, 252] on link "Krypto Contracting LLC" at bounding box center [272, 250] width 89 height 7
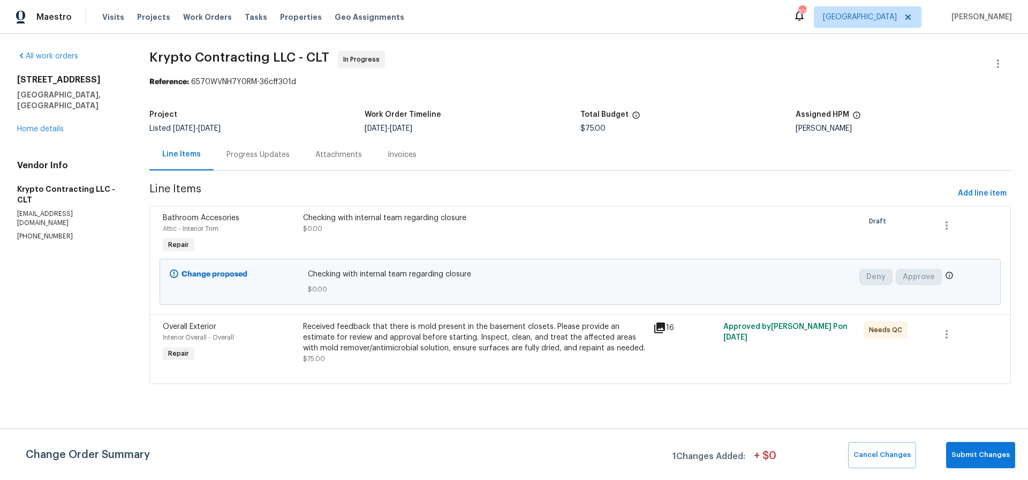
click at [248, 154] on div "Progress Updates" at bounding box center [258, 154] width 63 height 11
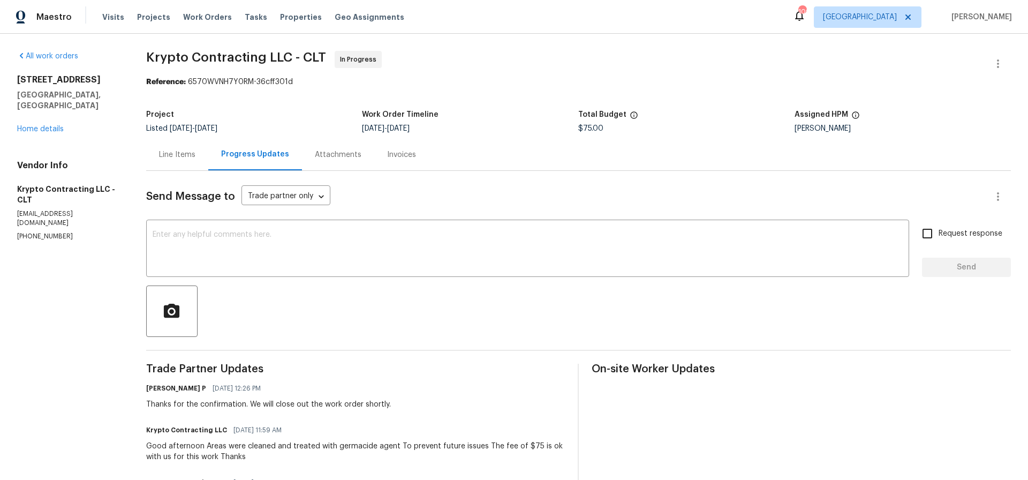
click at [182, 154] on div "Line Items" at bounding box center [177, 154] width 36 height 11
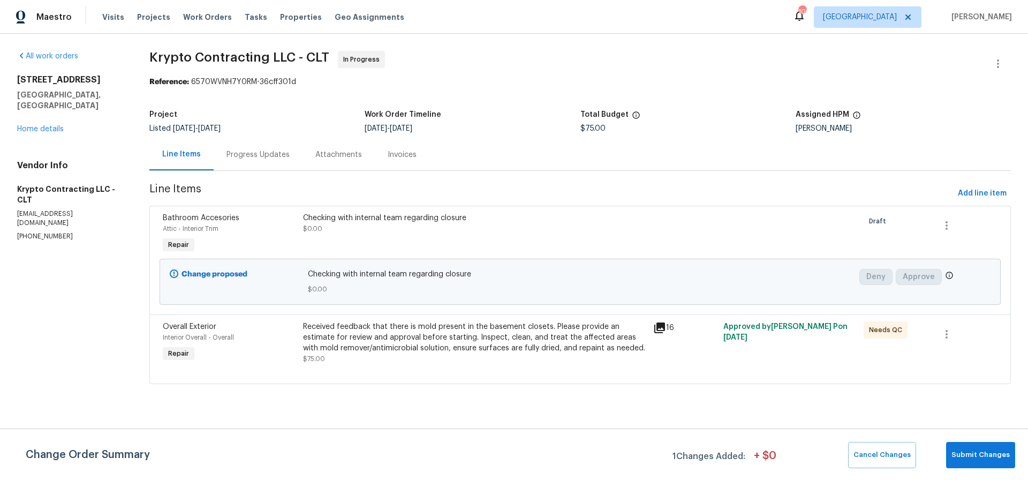
click at [429, 332] on div "Received feedback that there is mold present in the basement closets. Please pr…" at bounding box center [475, 337] width 344 height 32
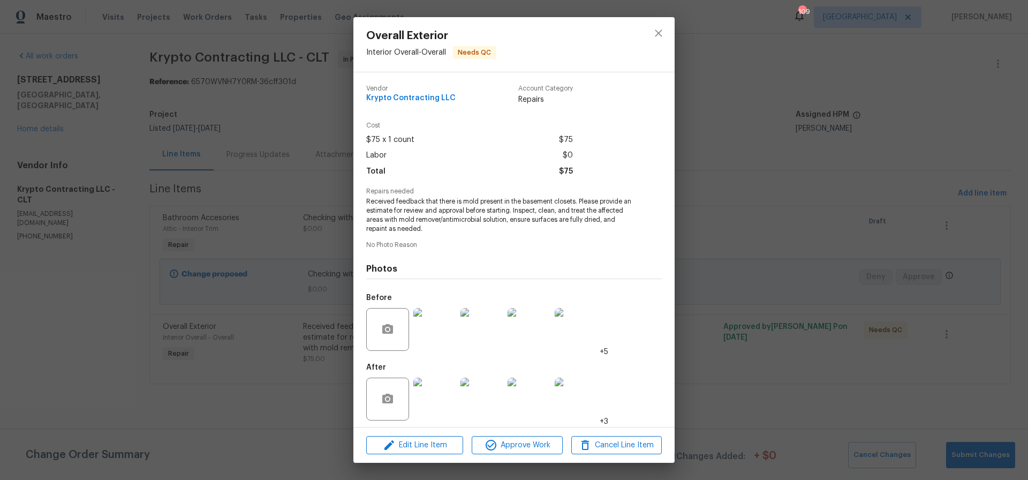
click at [438, 407] on img at bounding box center [434, 399] width 43 height 43
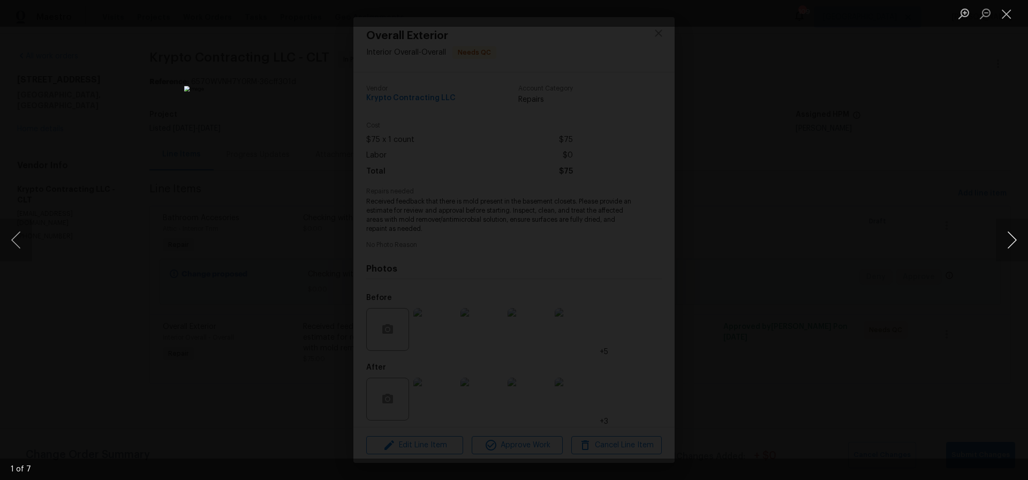
click at [1016, 241] on button "Next image" at bounding box center [1012, 240] width 32 height 43
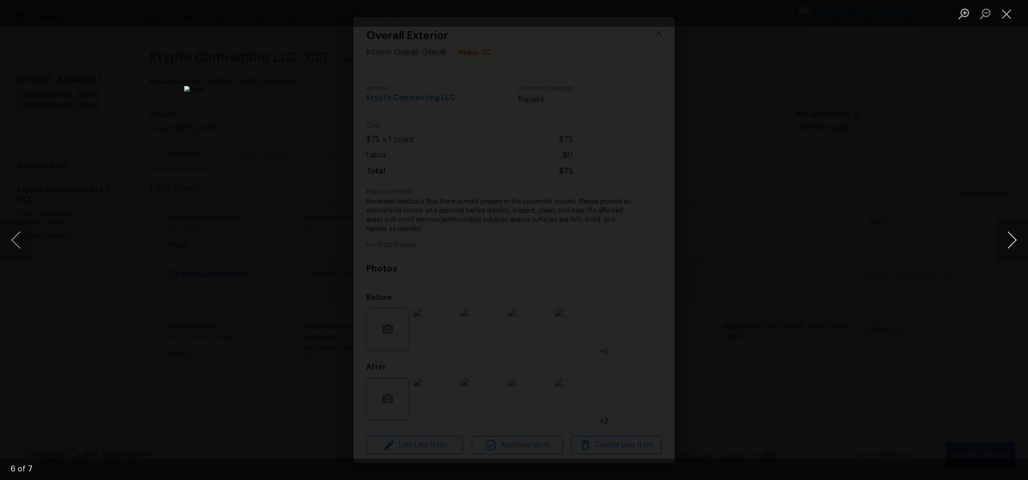
click at [1016, 241] on button "Next image" at bounding box center [1012, 240] width 32 height 43
click at [1003, 14] on button "Close lightbox" at bounding box center [1006, 13] width 21 height 19
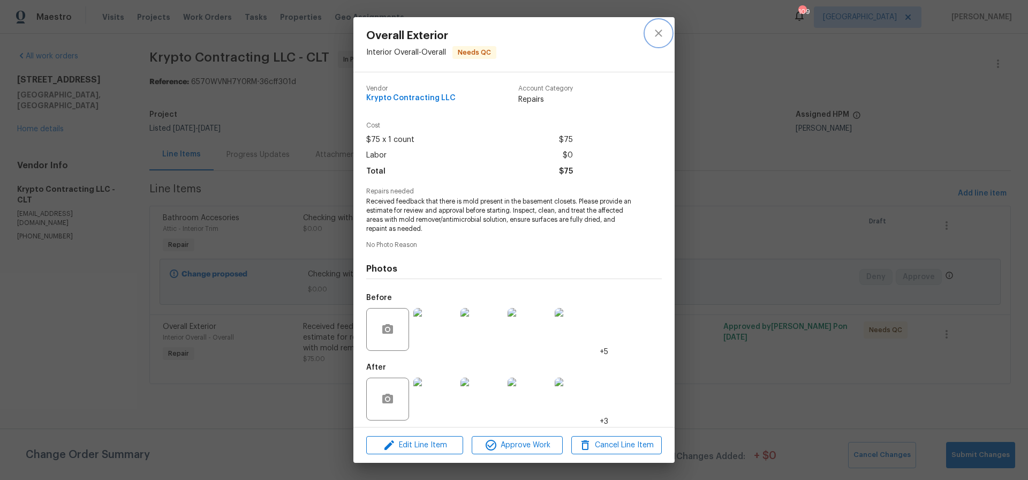
click at [660, 33] on icon "close" at bounding box center [658, 33] width 13 height 13
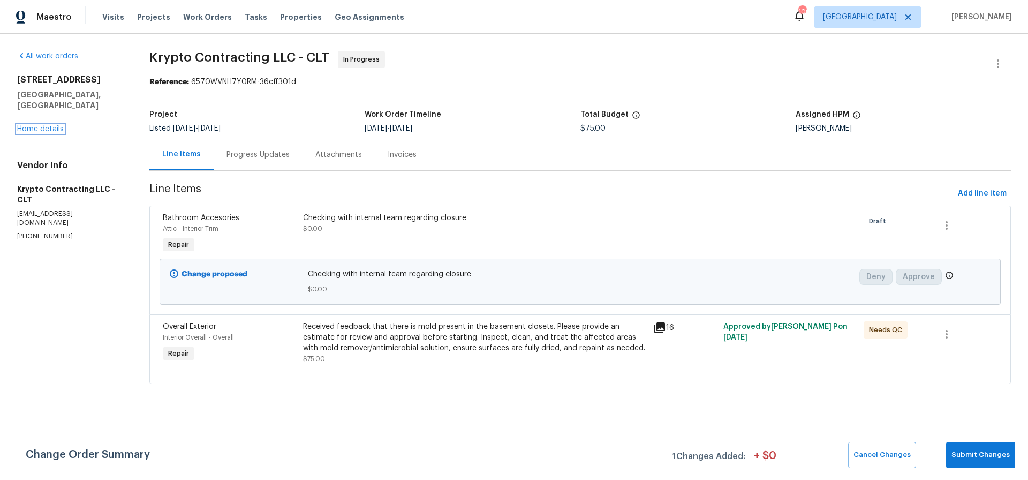
click at [52, 125] on link "Home details" at bounding box center [40, 128] width 47 height 7
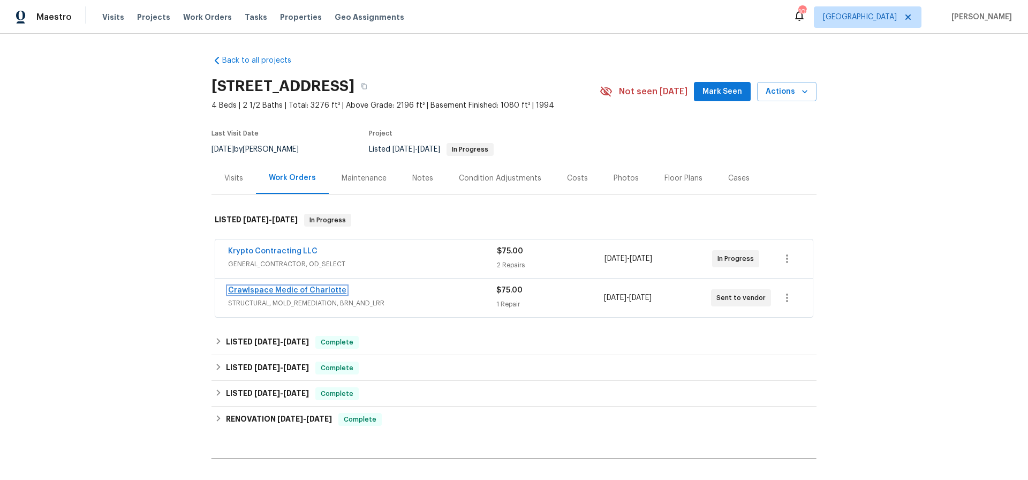
click at [285, 291] on link "Crawlspace Medic of Charlotte" at bounding box center [287, 290] width 118 height 7
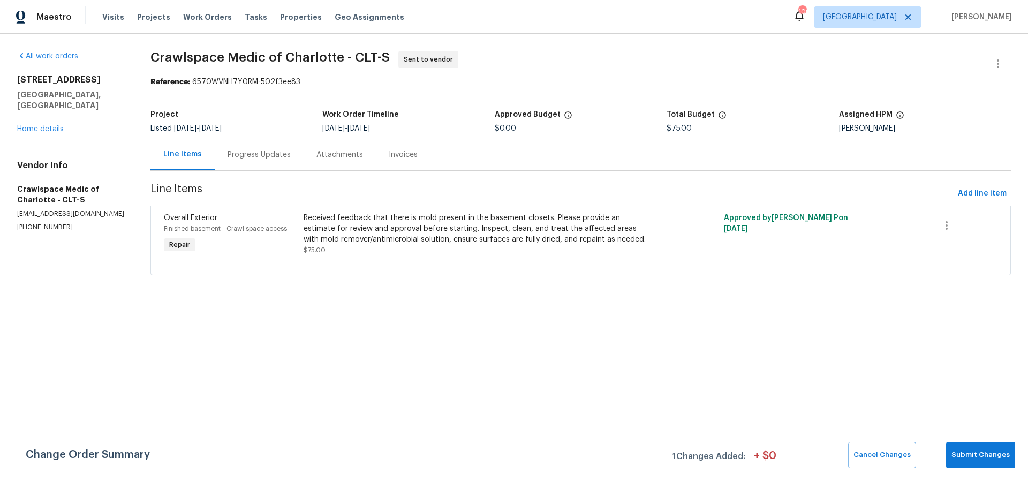
click at [257, 154] on div "Progress Updates" at bounding box center [259, 154] width 63 height 11
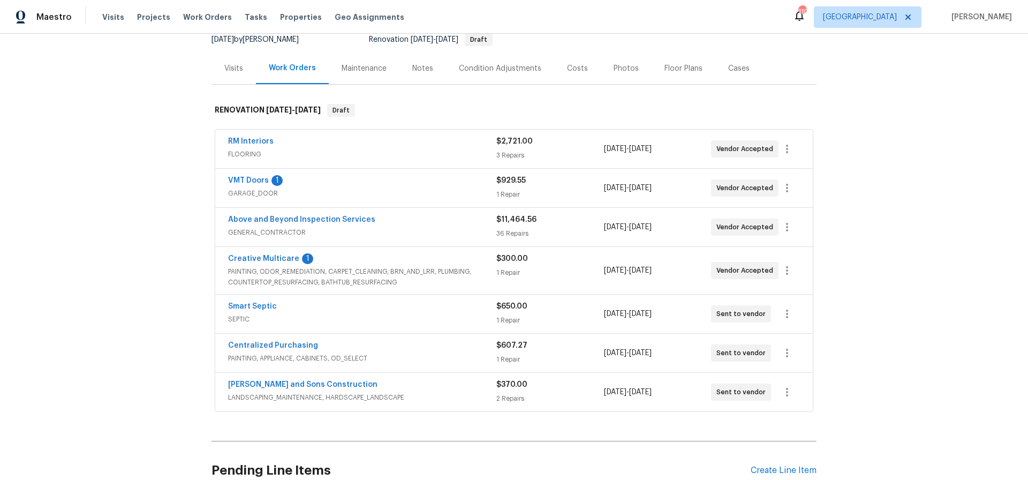
scroll to position [112, 0]
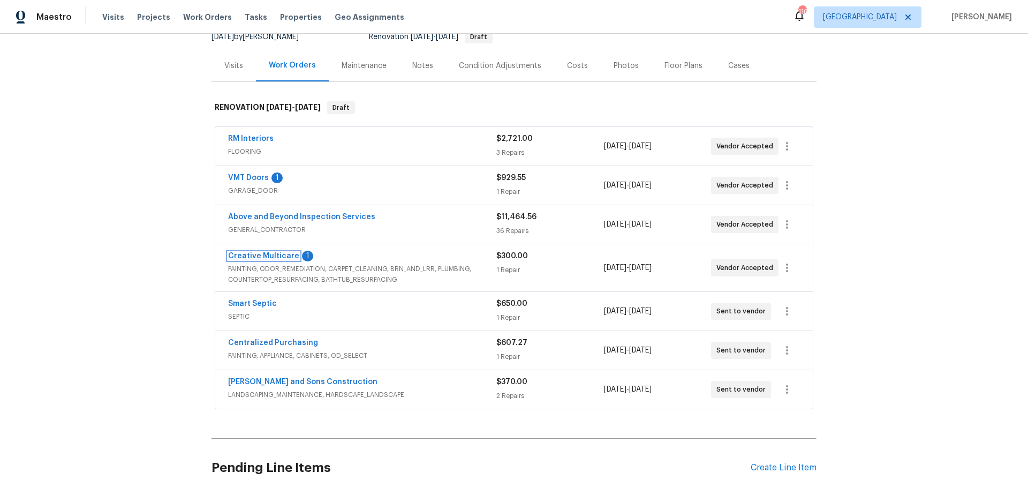
click at [272, 257] on link "Creative Multicare" at bounding box center [263, 255] width 71 height 7
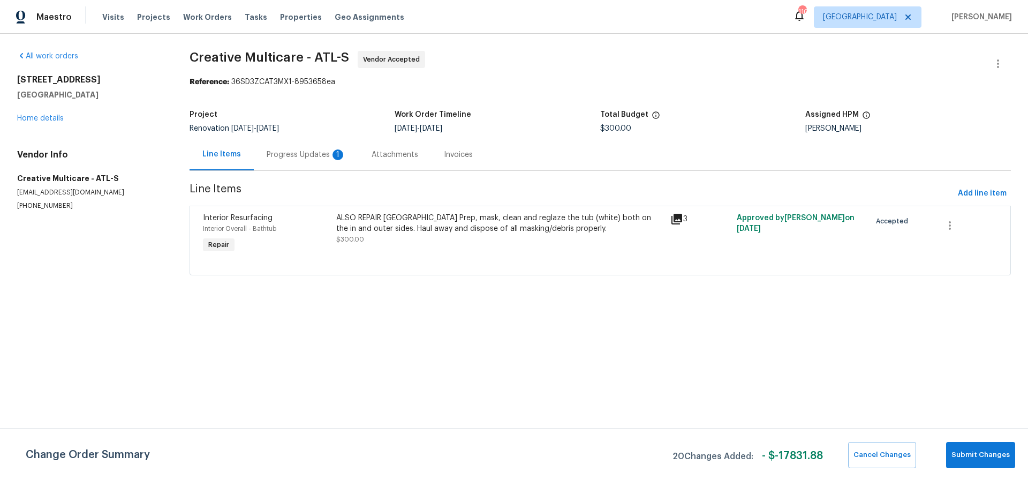
click at [291, 156] on div "Progress Updates 1" at bounding box center [306, 154] width 79 height 11
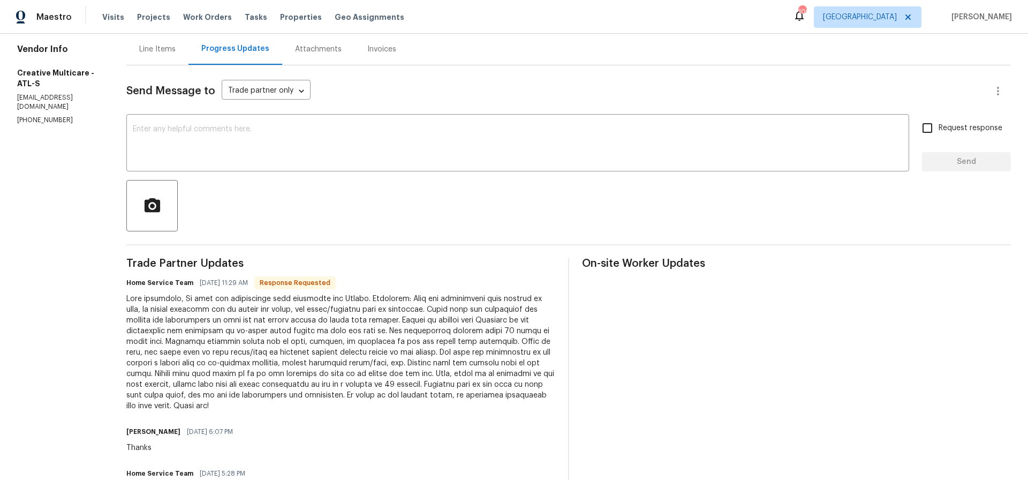
scroll to position [103, 0]
click at [172, 126] on div "x ​" at bounding box center [517, 146] width 783 height 55
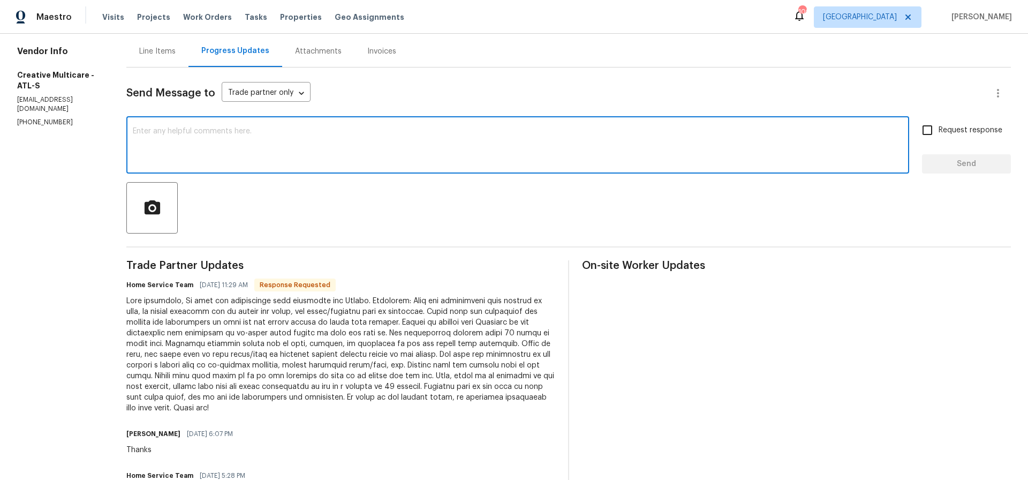
scroll to position [104, 0]
type textarea "Thanks"
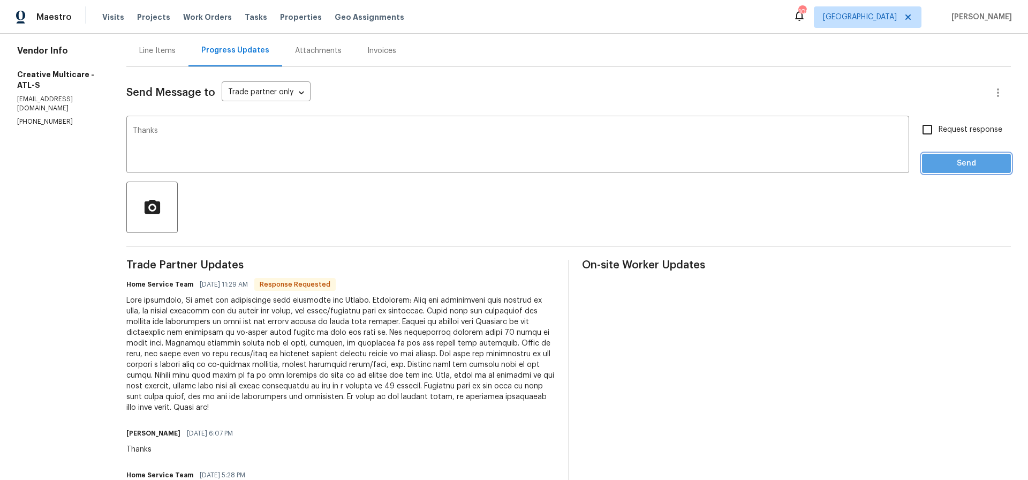
click at [977, 166] on span "Send" at bounding box center [967, 163] width 72 height 13
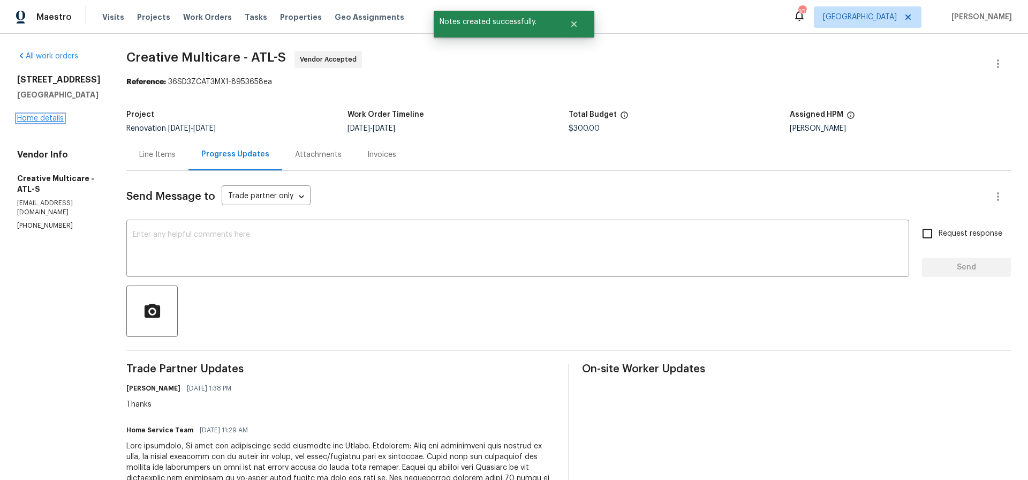
click at [46, 117] on link "Home details" at bounding box center [40, 118] width 47 height 7
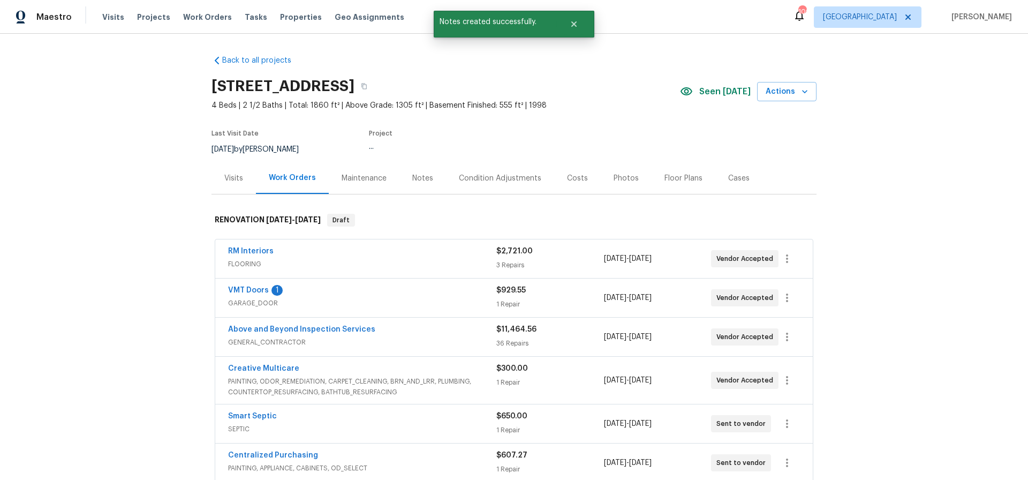
scroll to position [2, 0]
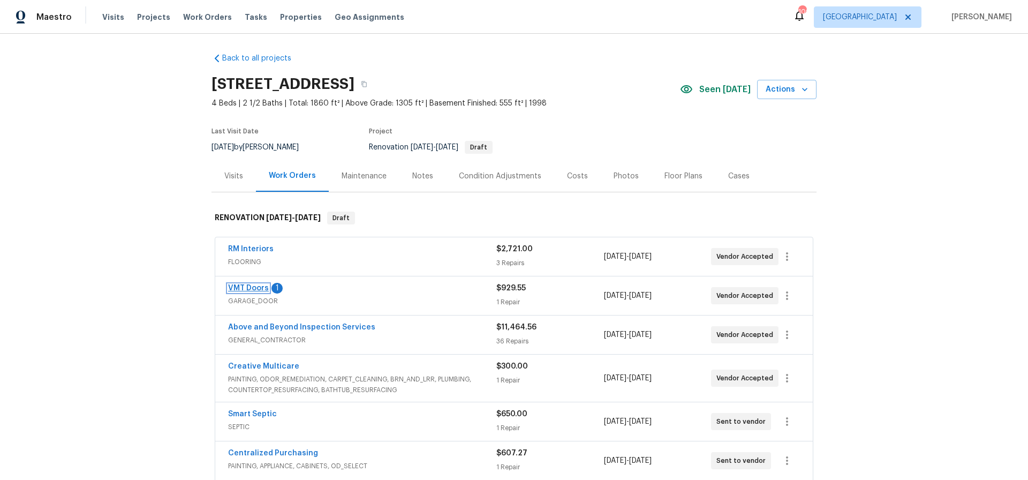
click at [249, 285] on link "VMT Doors" at bounding box center [248, 287] width 41 height 7
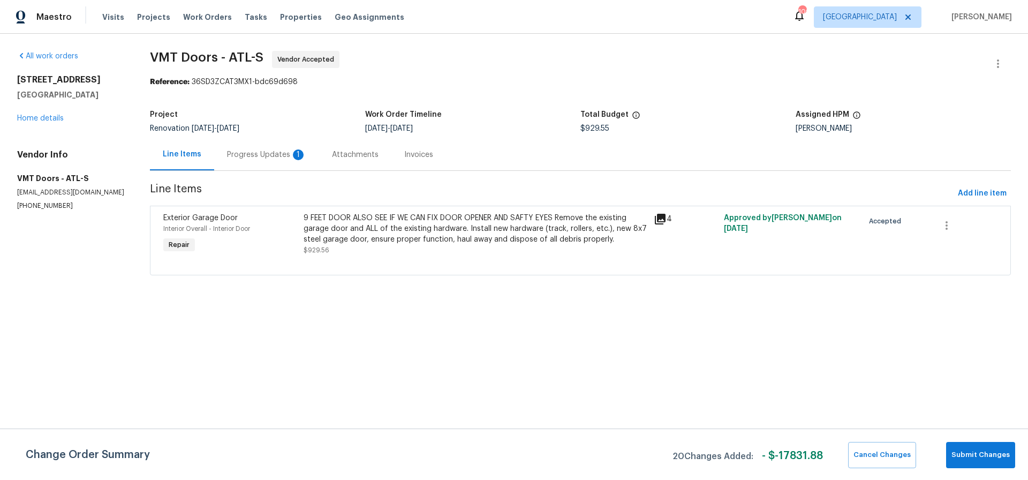
click at [265, 155] on div "Progress Updates 1" at bounding box center [266, 154] width 79 height 11
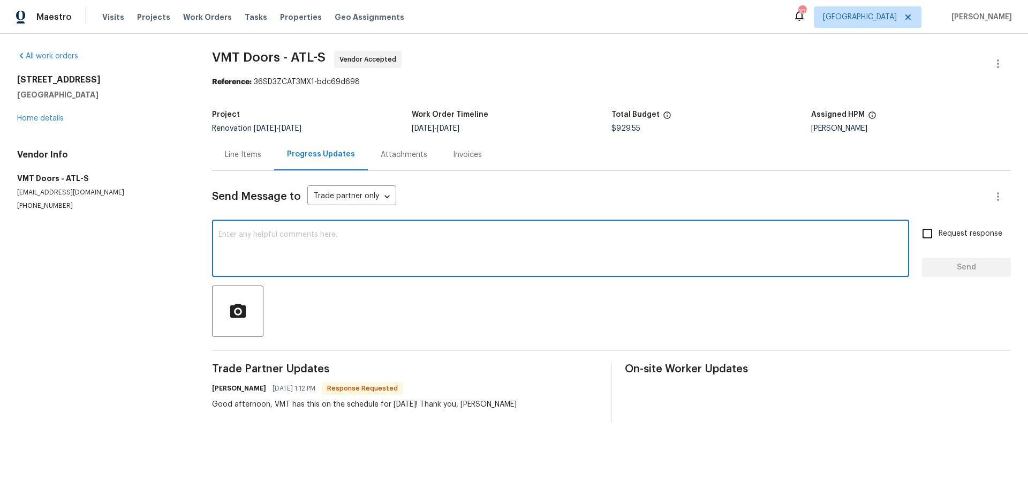
click at [235, 236] on textarea at bounding box center [561, 249] width 684 height 37
type textarea "Thanks"
click at [942, 269] on span "Send" at bounding box center [967, 267] width 72 height 13
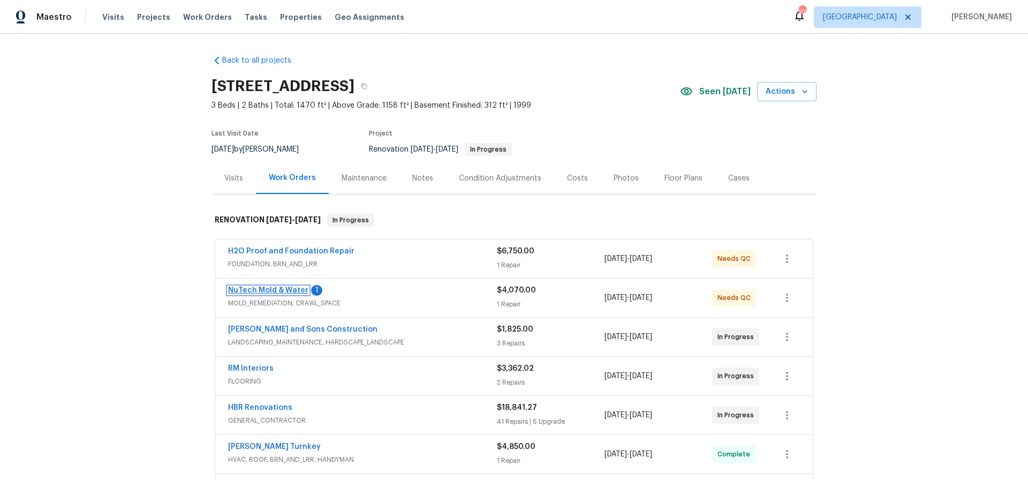
click at [274, 287] on link "NuTech Mold & Water" at bounding box center [268, 290] width 80 height 7
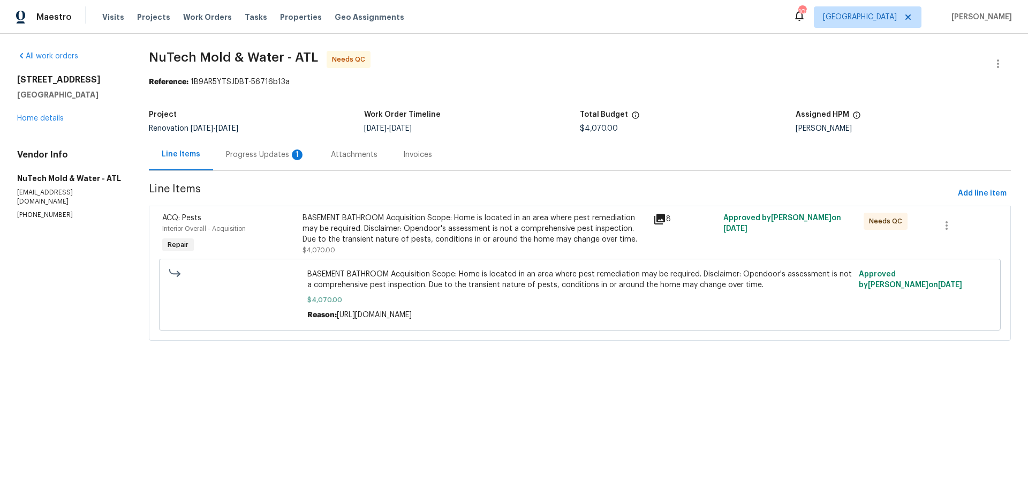
click at [226, 157] on div "Progress Updates 1" at bounding box center [265, 154] width 79 height 11
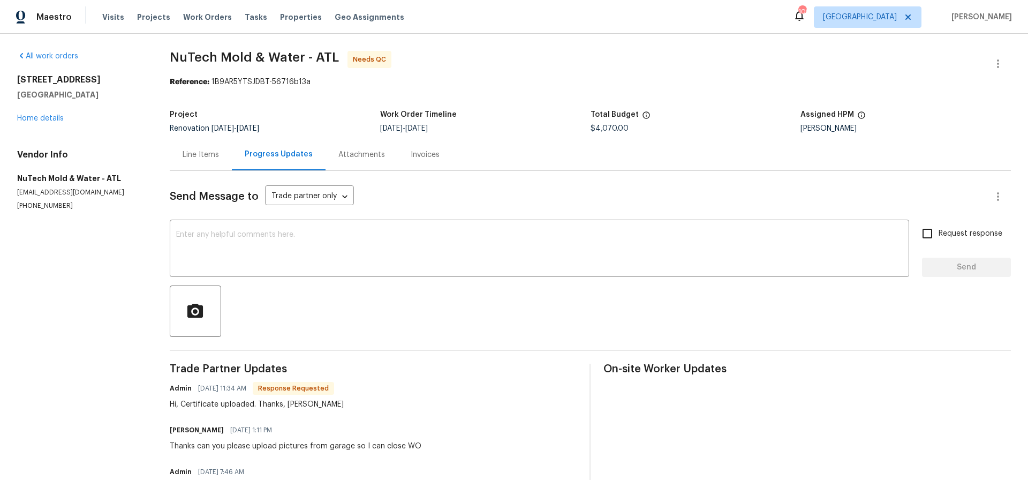
click at [197, 153] on div "Line Items" at bounding box center [201, 154] width 36 height 11
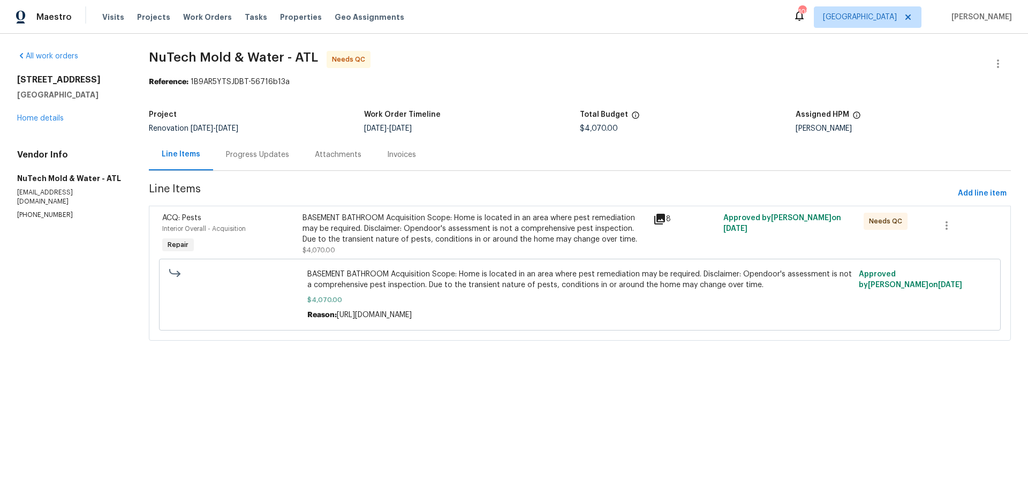
click at [443, 238] on div "BASEMENT BATHROOM Acquisition Scope: Home is located in an area where pest reme…" at bounding box center [475, 229] width 344 height 32
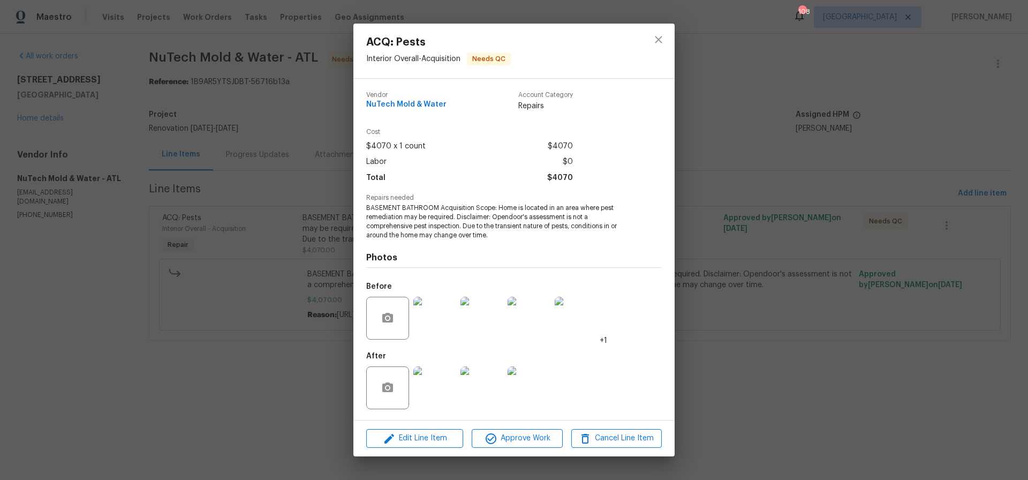
click at [445, 376] on img at bounding box center [434, 387] width 43 height 43
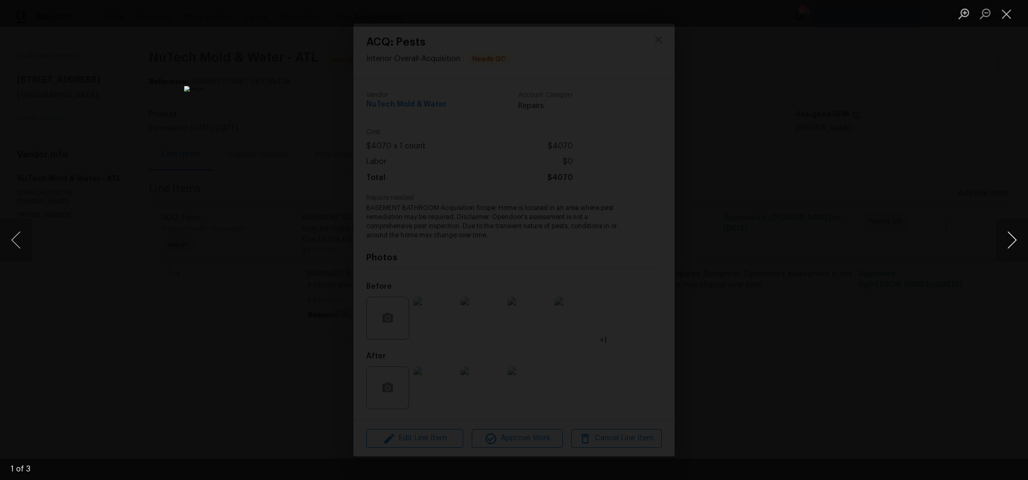
click at [1012, 239] on button "Next image" at bounding box center [1012, 240] width 32 height 43
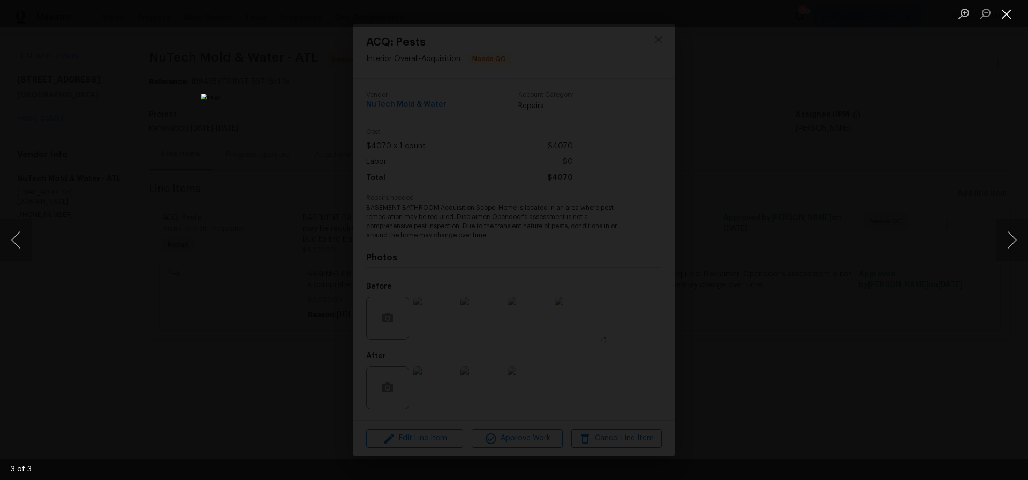
click at [1006, 14] on button "Close lightbox" at bounding box center [1006, 13] width 21 height 19
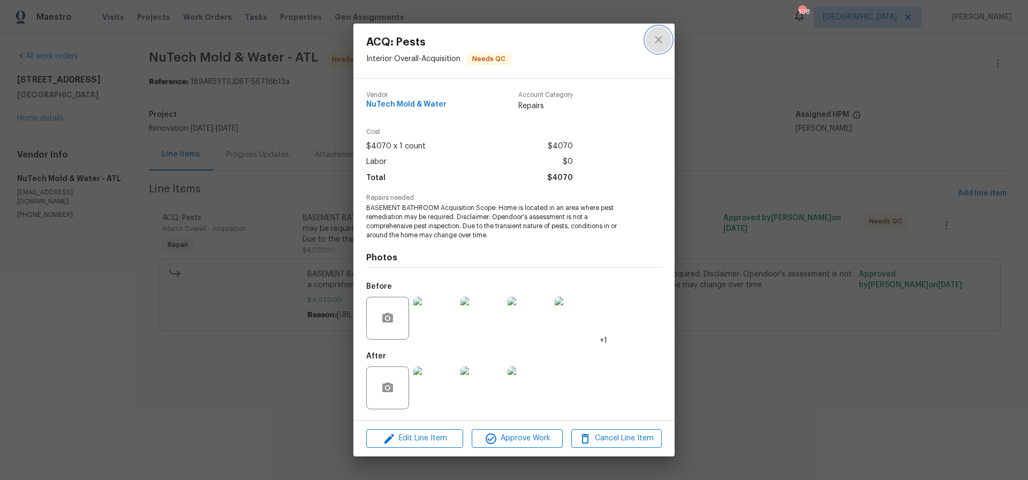
click at [660, 41] on icon "close" at bounding box center [658, 39] width 7 height 7
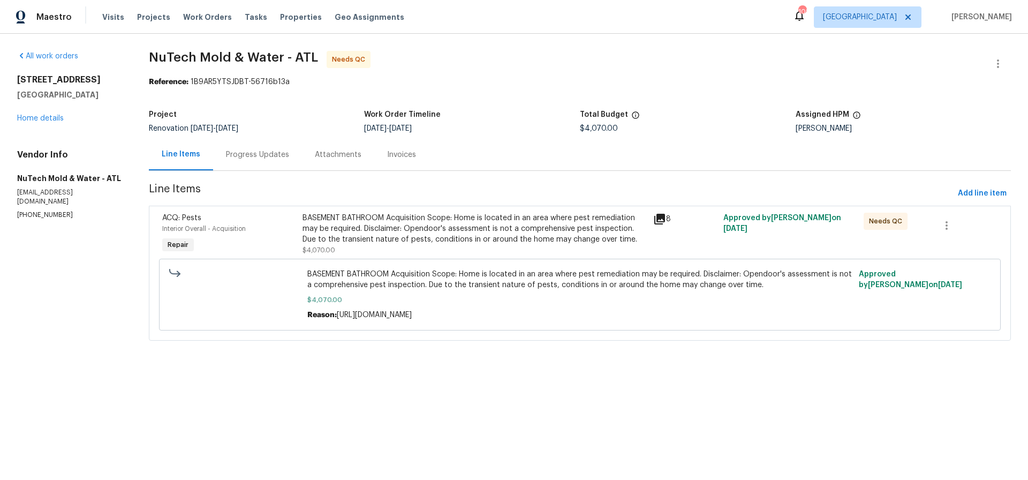
click at [228, 153] on div "Progress Updates" at bounding box center [257, 154] width 63 height 11
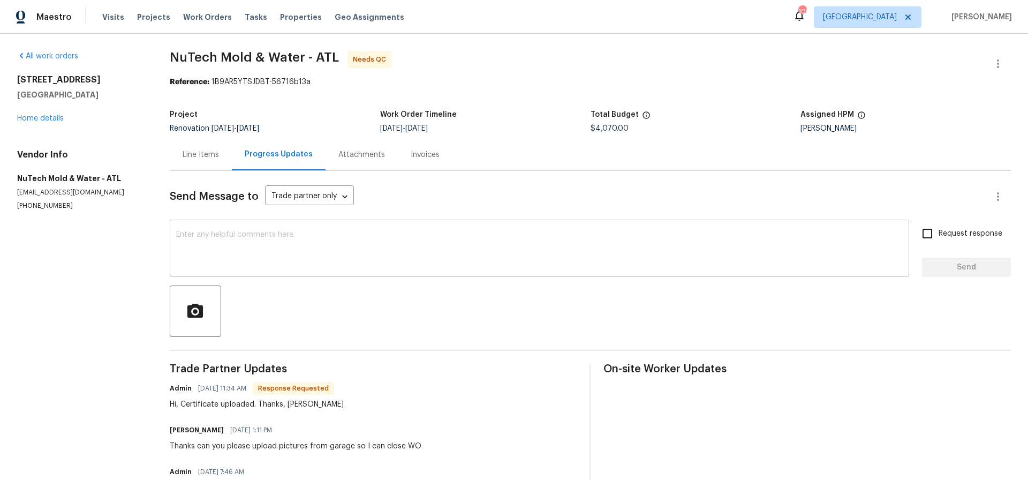
click at [224, 231] on textarea at bounding box center [539, 249] width 727 height 37
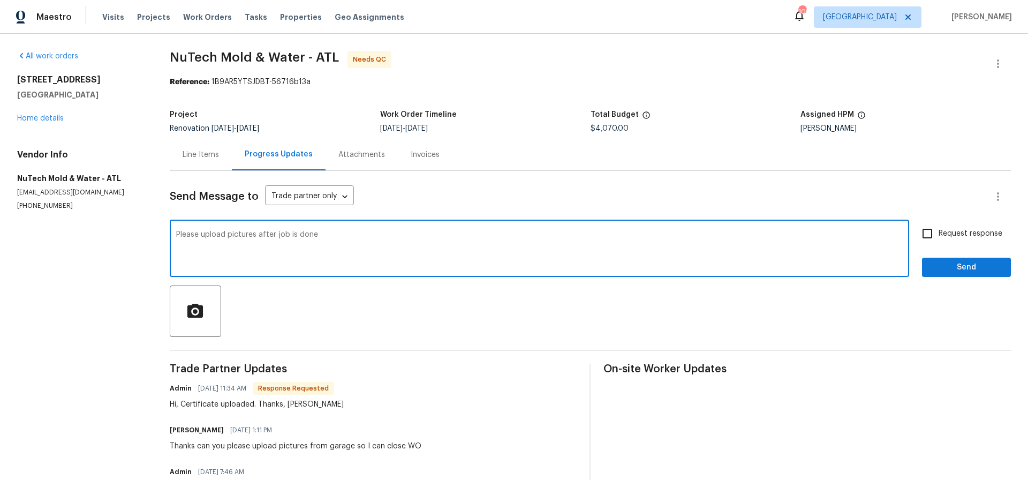
type textarea "Please upload pictures after job is done"
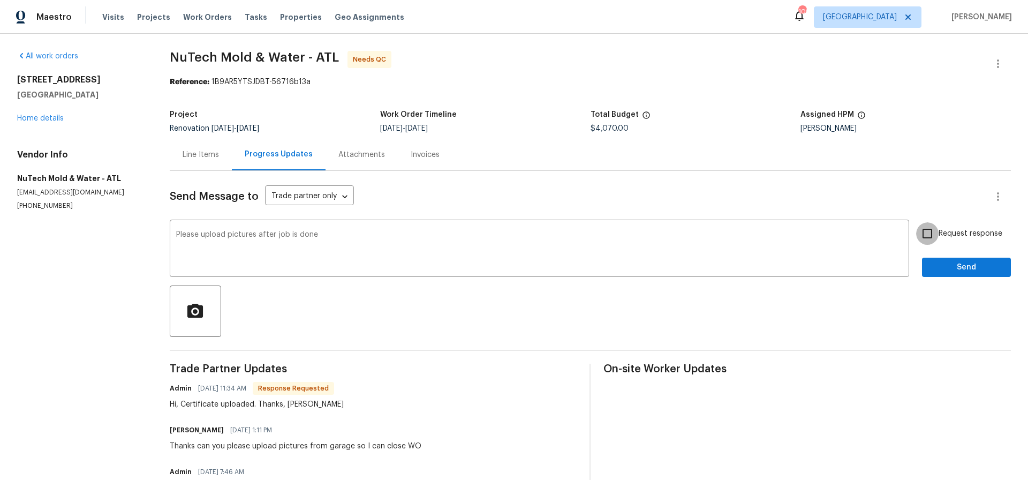
click at [930, 235] on input "Request response" at bounding box center [927, 233] width 22 height 22
checkbox input "true"
click at [963, 266] on span "Send" at bounding box center [967, 267] width 72 height 13
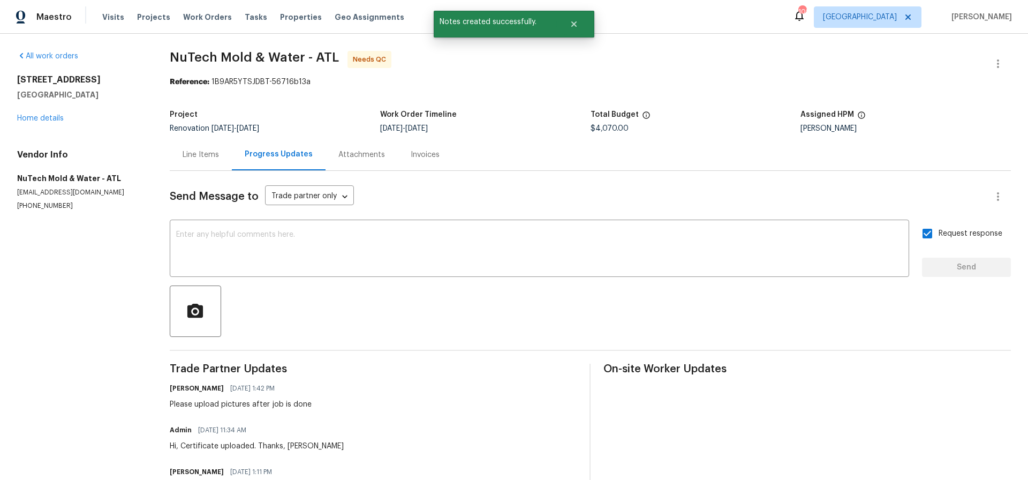
click at [198, 156] on div "Line Items" at bounding box center [201, 154] width 36 height 11
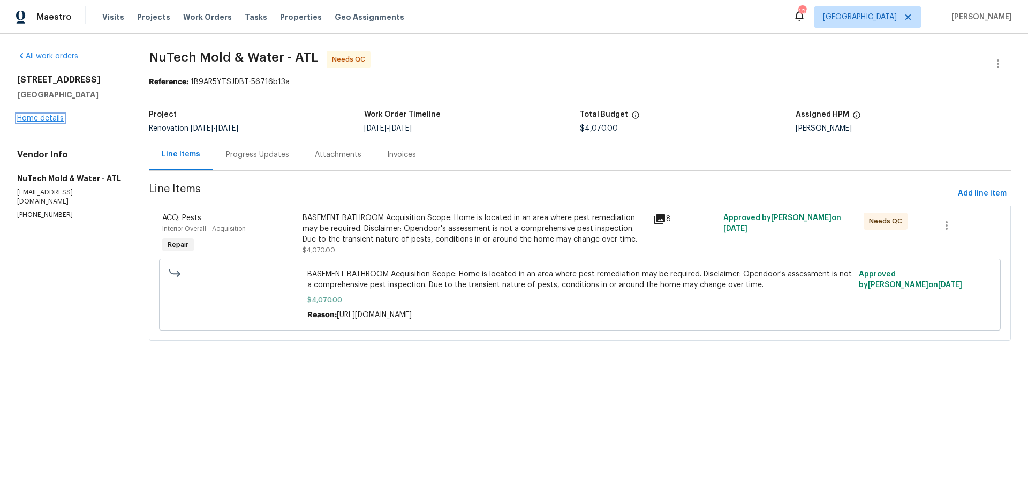
click at [43, 118] on link "Home details" at bounding box center [40, 118] width 47 height 7
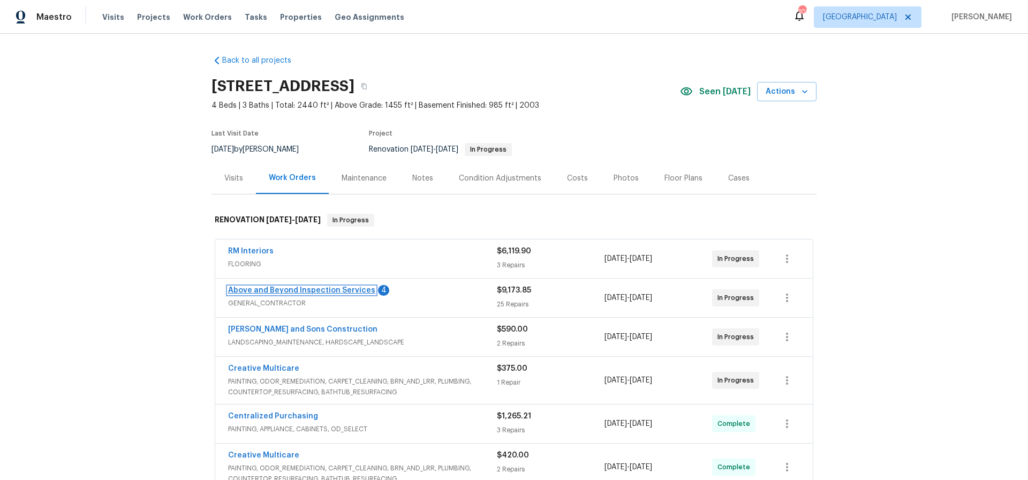
click at [274, 288] on link "Above and Beyond Inspection Services" at bounding box center [301, 290] width 147 height 7
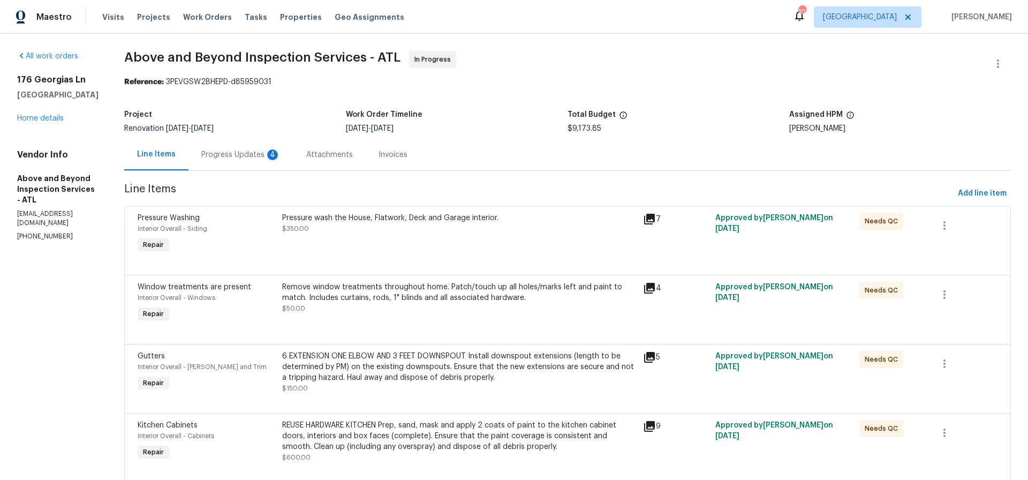
click at [268, 156] on div "Progress Updates 4" at bounding box center [240, 154] width 79 height 11
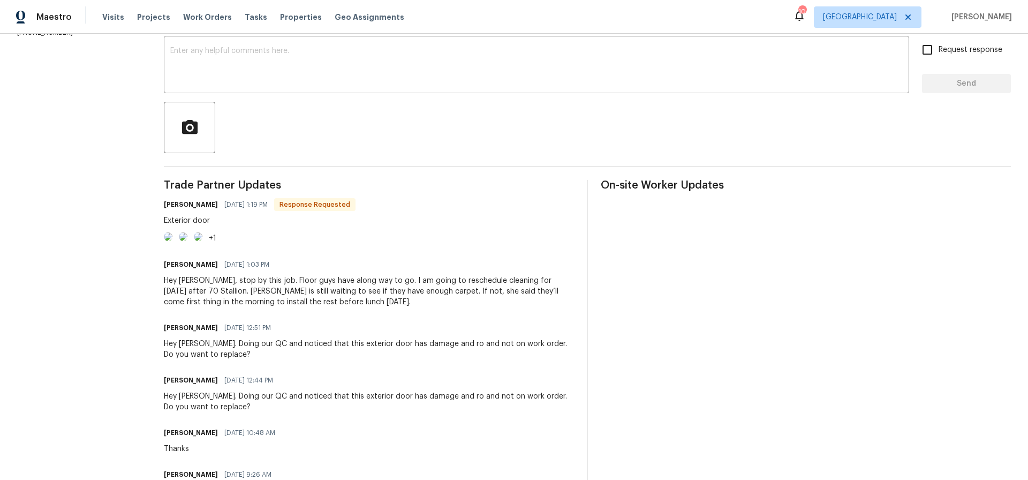
scroll to position [185, 0]
click at [172, 240] on img at bounding box center [168, 235] width 9 height 9
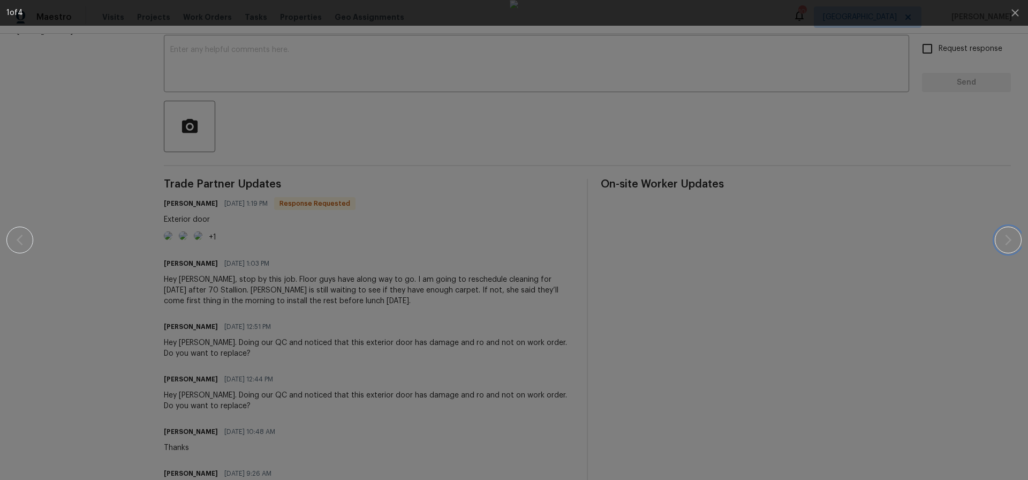
click at [1007, 238] on icon "button" at bounding box center [1008, 240] width 13 height 13
click at [1013, 13] on icon "button" at bounding box center [1015, 12] width 13 height 13
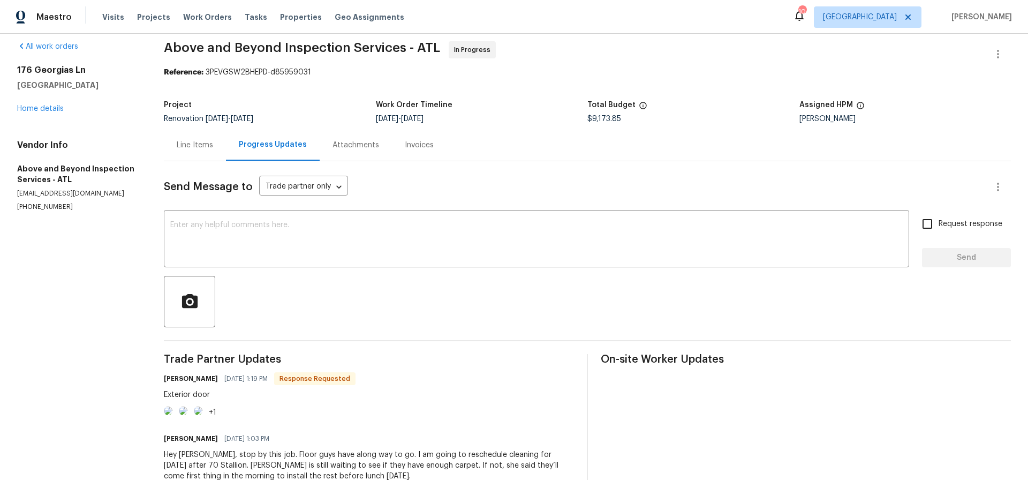
scroll to position [0, 0]
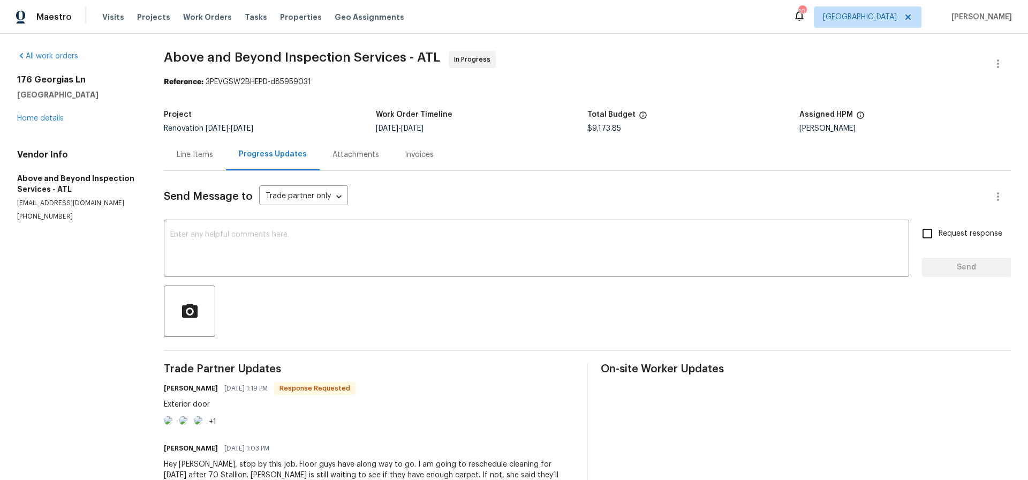
click at [202, 153] on div "Line Items" at bounding box center [195, 154] width 36 height 11
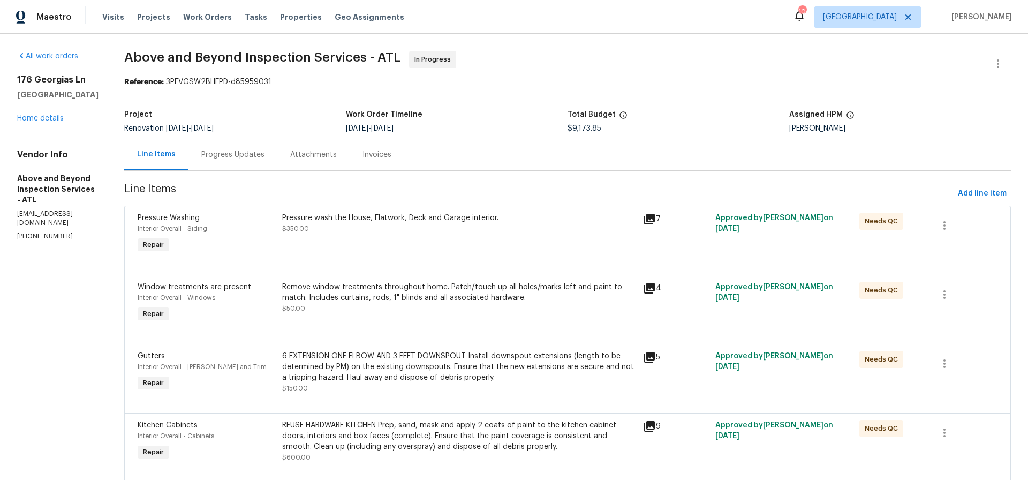
click at [265, 157] on div "Progress Updates" at bounding box center [232, 154] width 63 height 11
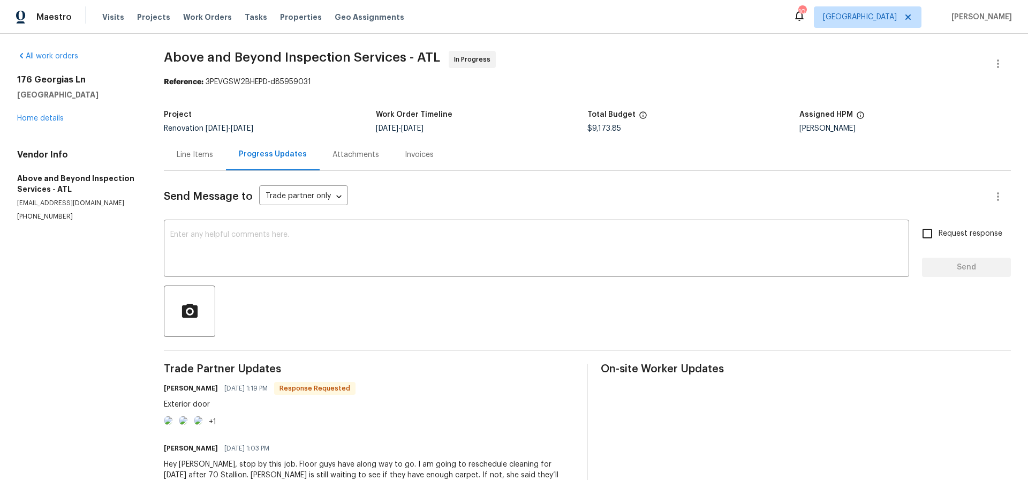
click at [172, 425] on img at bounding box center [168, 420] width 9 height 9
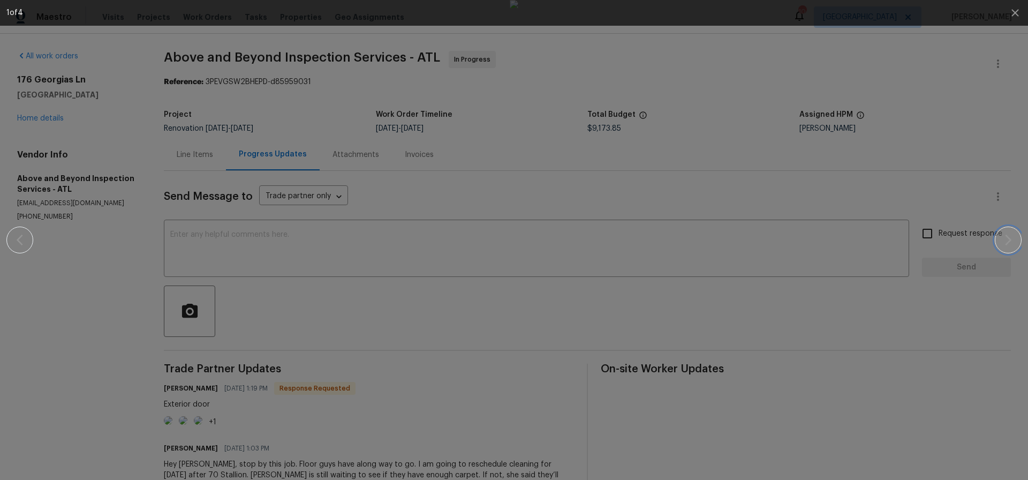
click at [1009, 238] on icon "button" at bounding box center [1008, 240] width 6 height 11
click at [1016, 12] on icon "button" at bounding box center [1015, 12] width 7 height 7
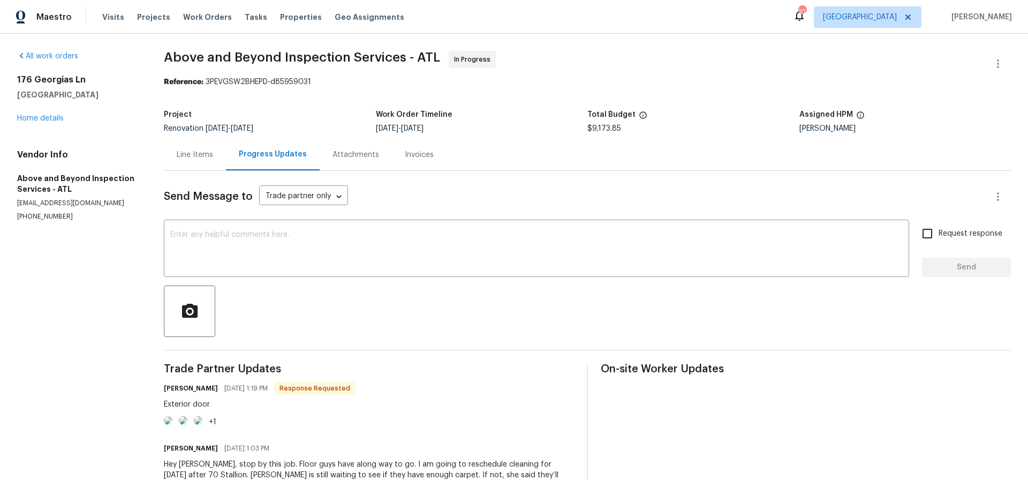
click at [203, 155] on div "Line Items" at bounding box center [195, 154] width 36 height 11
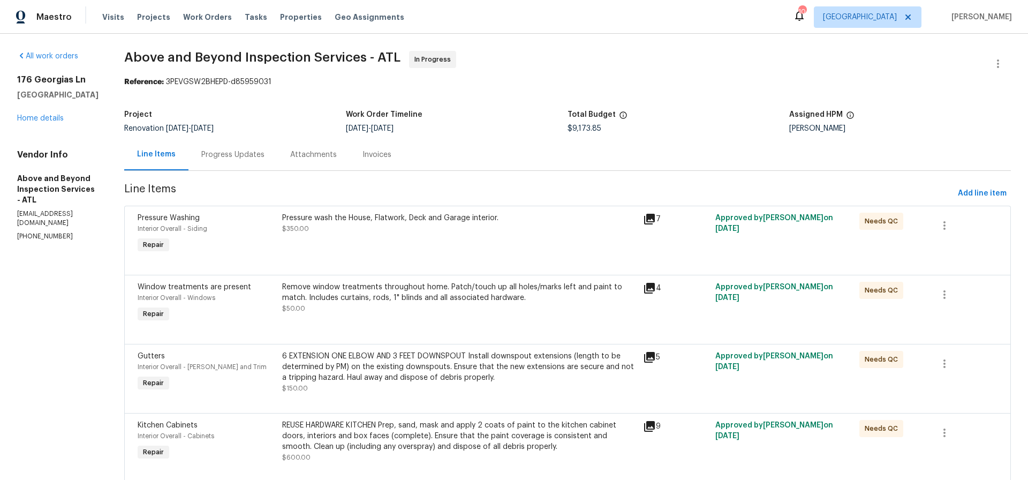
click at [265, 155] on div "Progress Updates" at bounding box center [232, 154] width 63 height 11
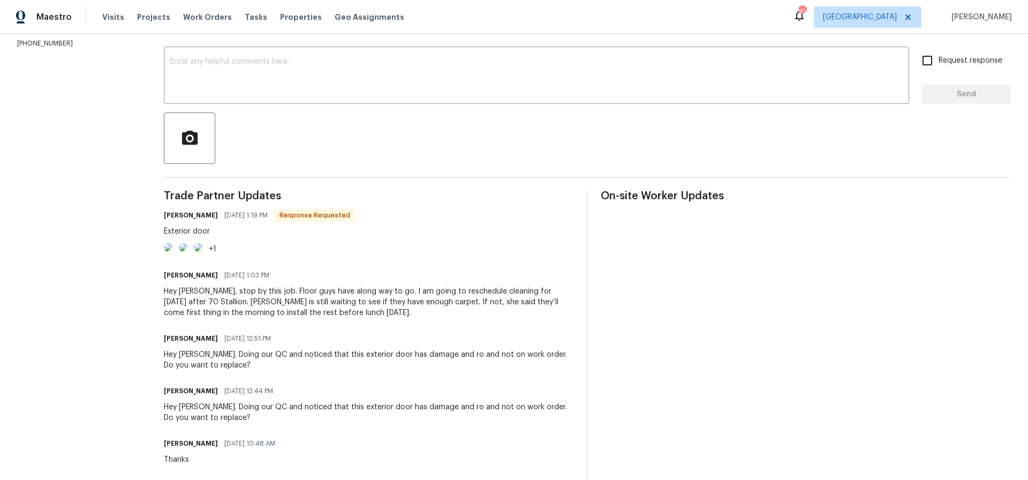
scroll to position [150, 0]
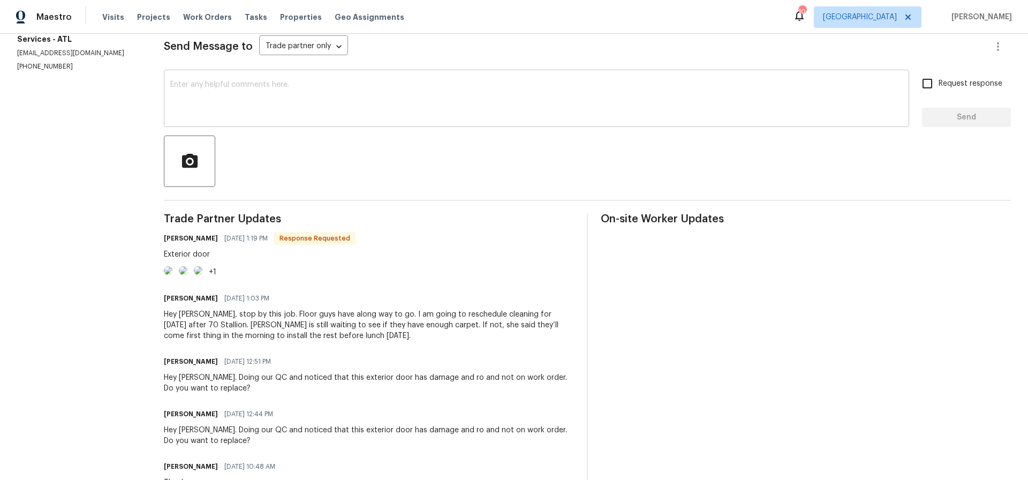
click at [183, 80] on div "x ​" at bounding box center [537, 99] width 746 height 55
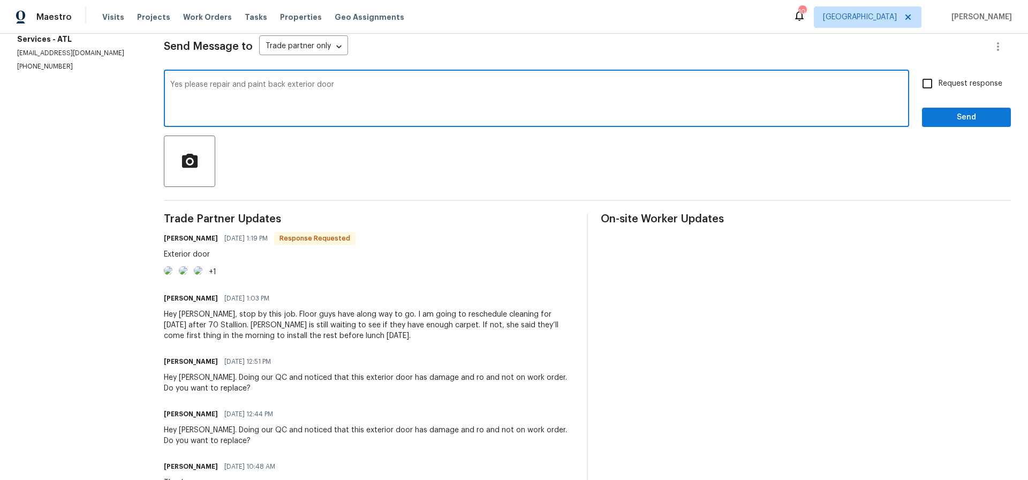
type textarea "Yes please repair and paint back exterior door"
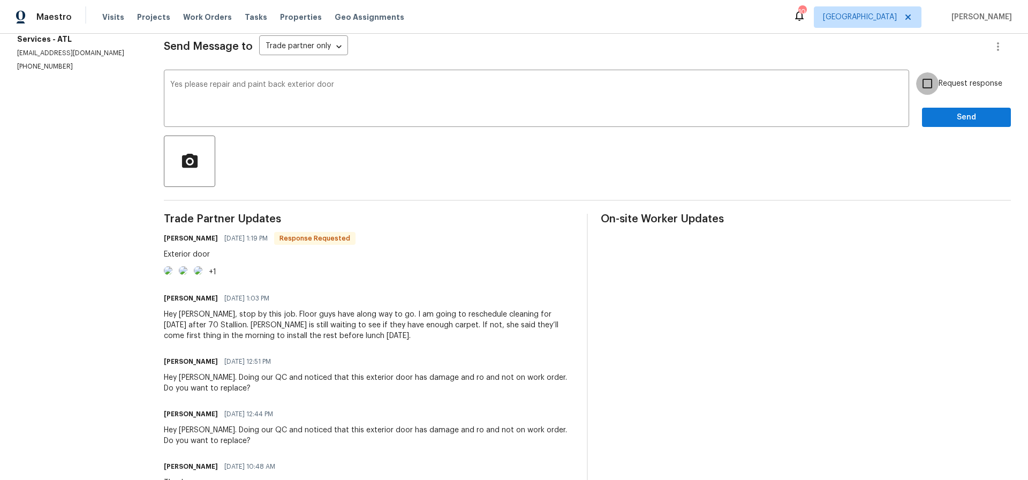
click at [928, 83] on input "Request response" at bounding box center [927, 83] width 22 height 22
checkbox input "true"
click at [961, 113] on span "Send" at bounding box center [967, 117] width 72 height 13
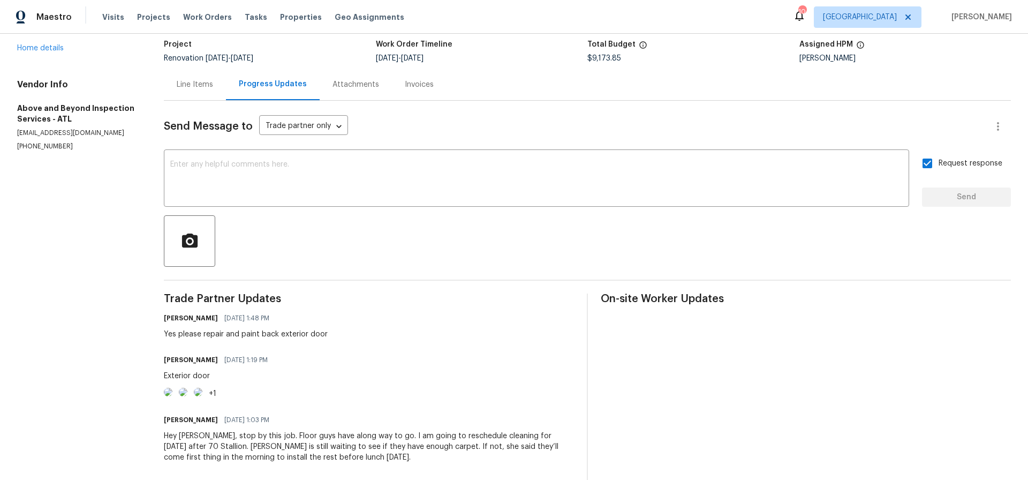
scroll to position [0, 0]
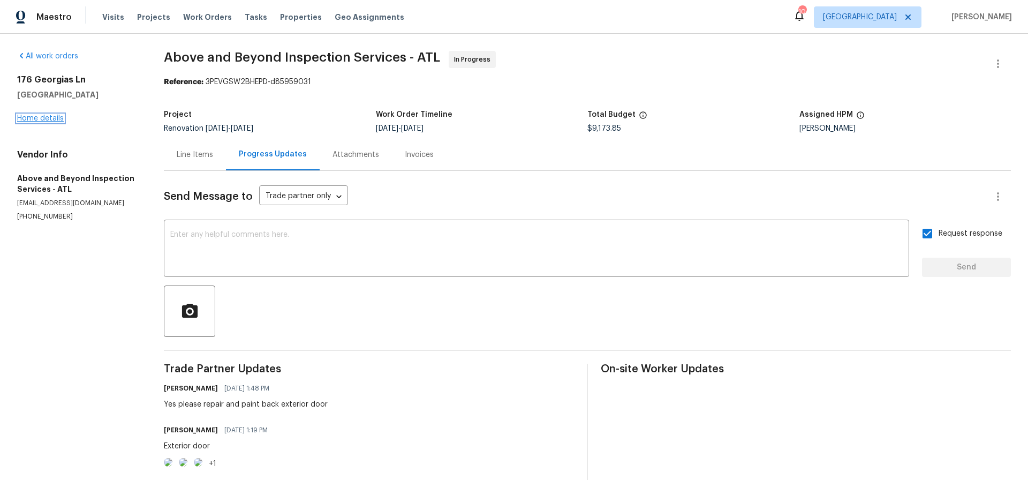
click at [49, 118] on link "Home details" at bounding box center [40, 118] width 47 height 7
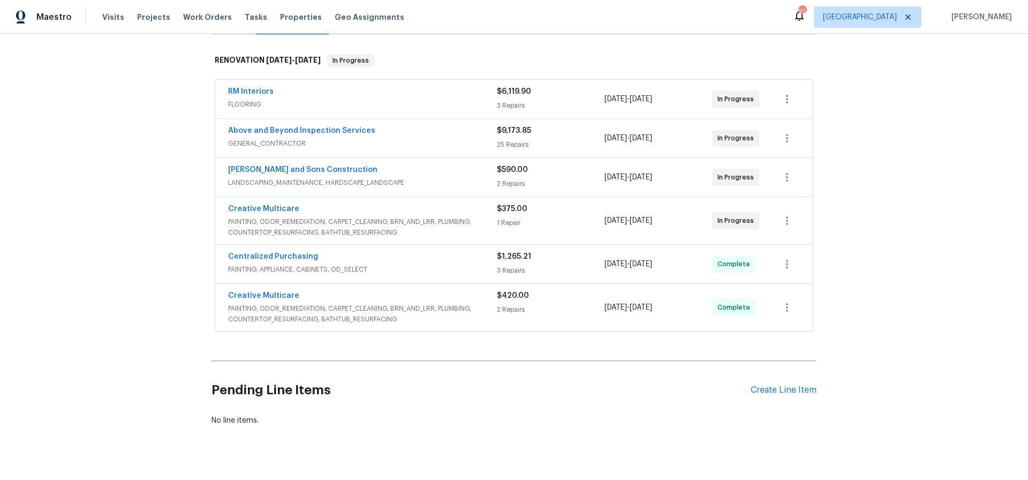
scroll to position [159, 0]
click at [259, 209] on link "Creative Multicare" at bounding box center [263, 209] width 71 height 7
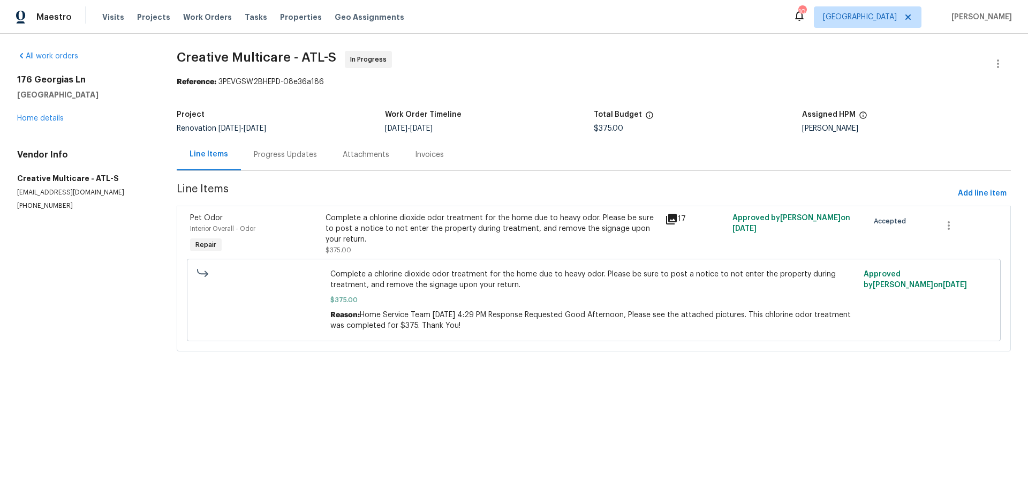
click at [291, 152] on div "Progress Updates" at bounding box center [285, 154] width 63 height 11
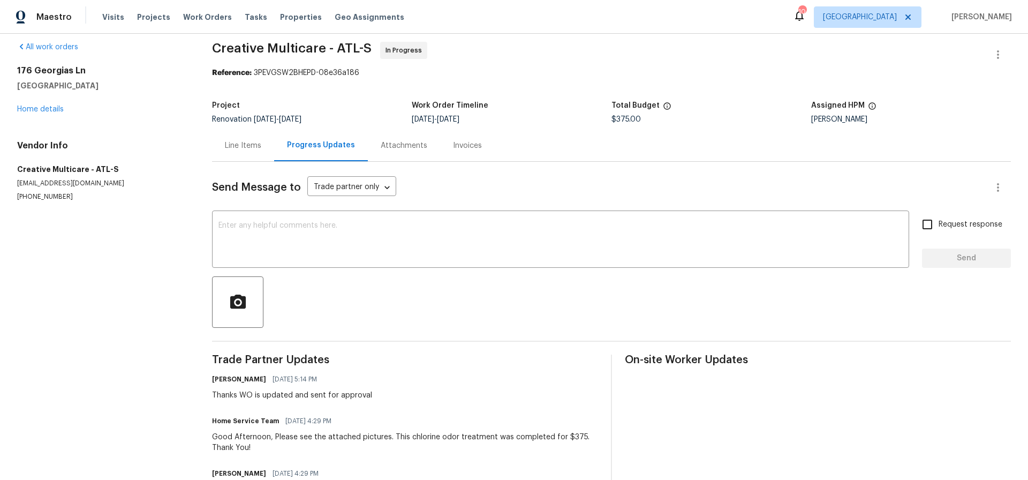
scroll to position [8, 0]
click at [254, 230] on textarea at bounding box center [561, 241] width 684 height 37
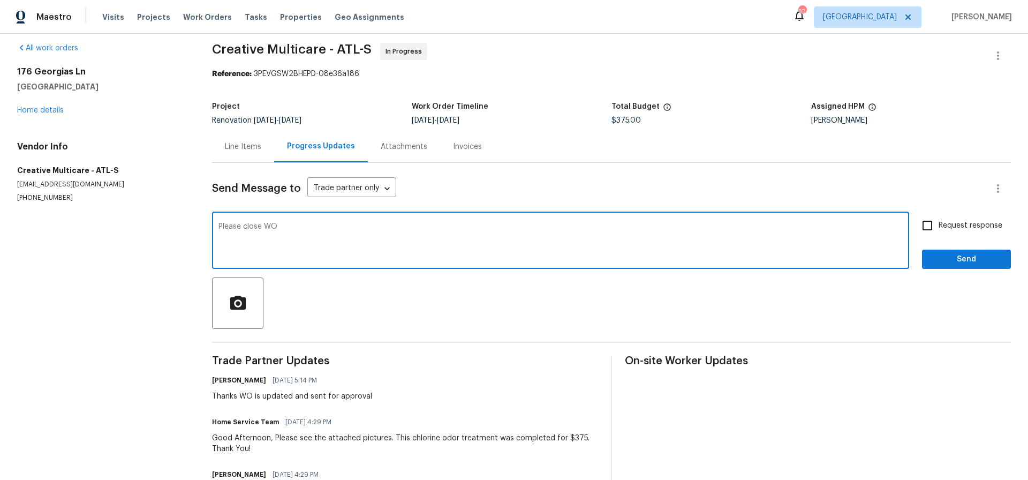
type textarea "Please close WO"
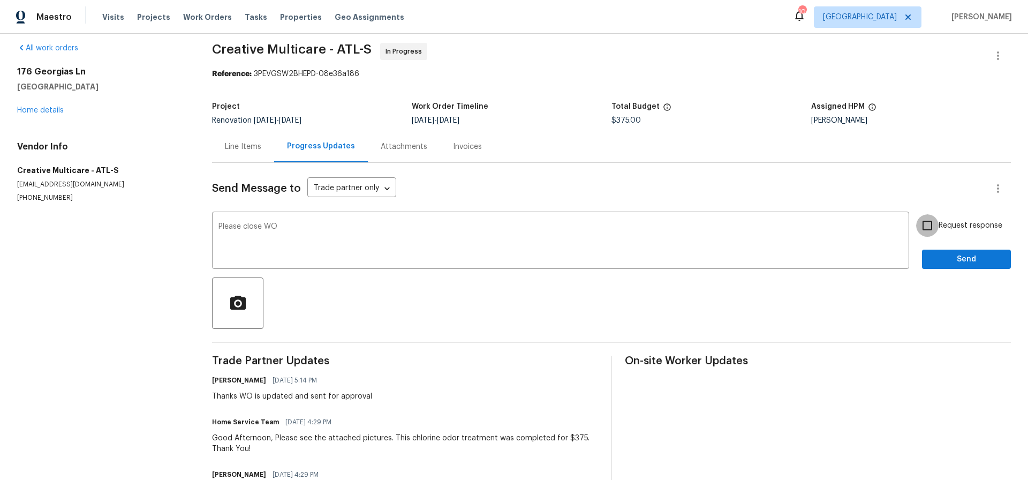
click at [930, 225] on input "Request response" at bounding box center [927, 225] width 22 height 22
checkbox input "true"
click at [965, 259] on span "Send" at bounding box center [967, 259] width 72 height 13
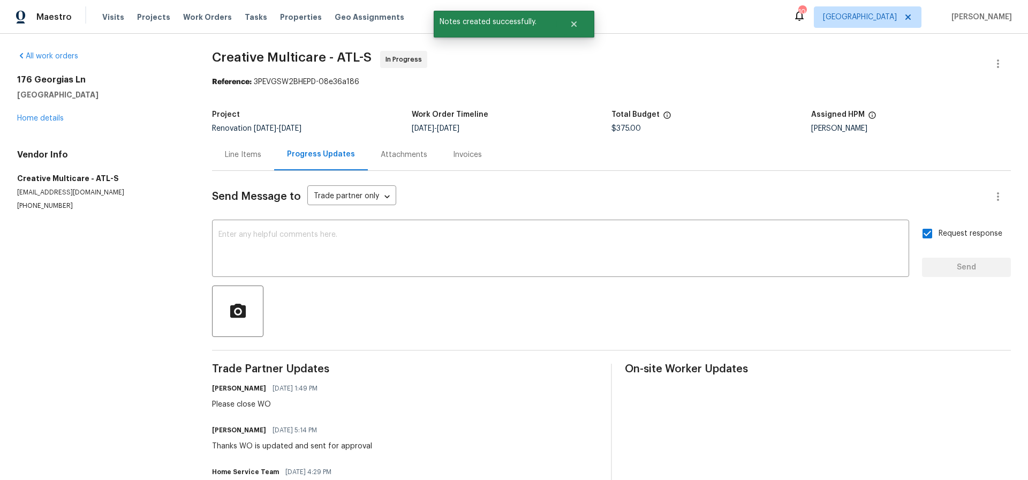
click at [247, 154] on div "Line Items" at bounding box center [243, 154] width 36 height 11
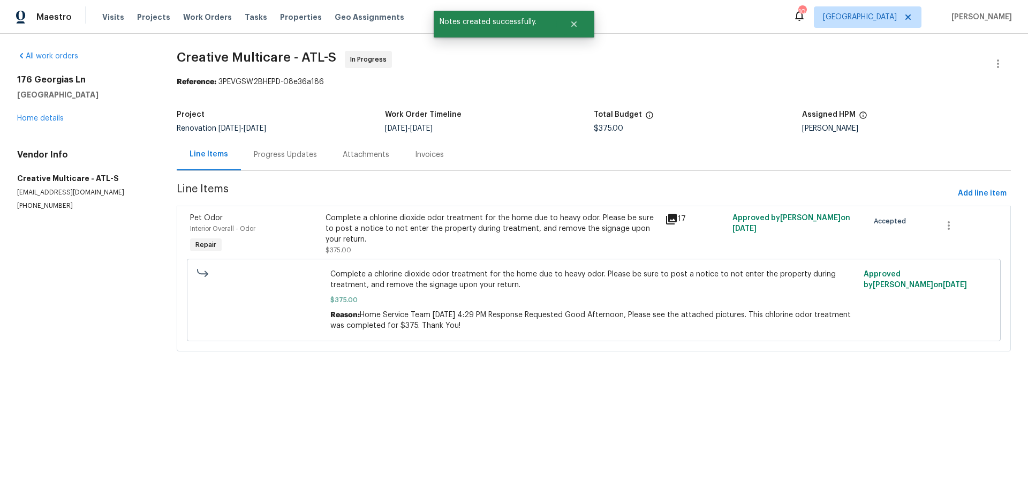
click at [283, 154] on div "Progress Updates" at bounding box center [285, 154] width 63 height 11
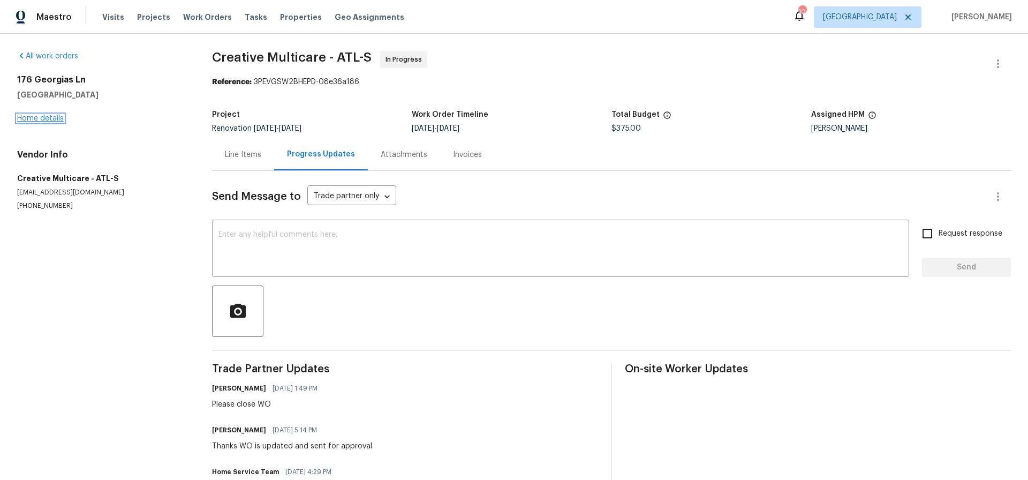
click at [42, 117] on link "Home details" at bounding box center [40, 118] width 47 height 7
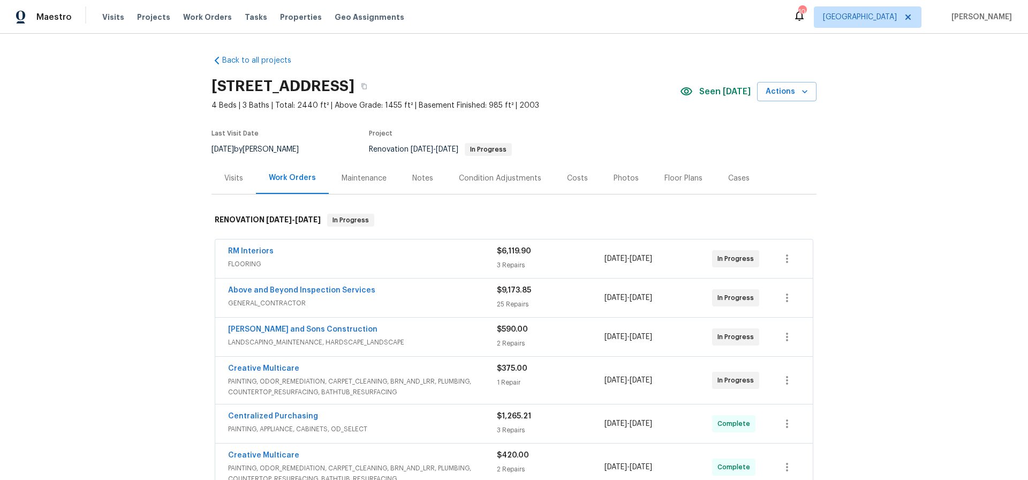
click at [571, 177] on div "Costs" at bounding box center [577, 178] width 21 height 11
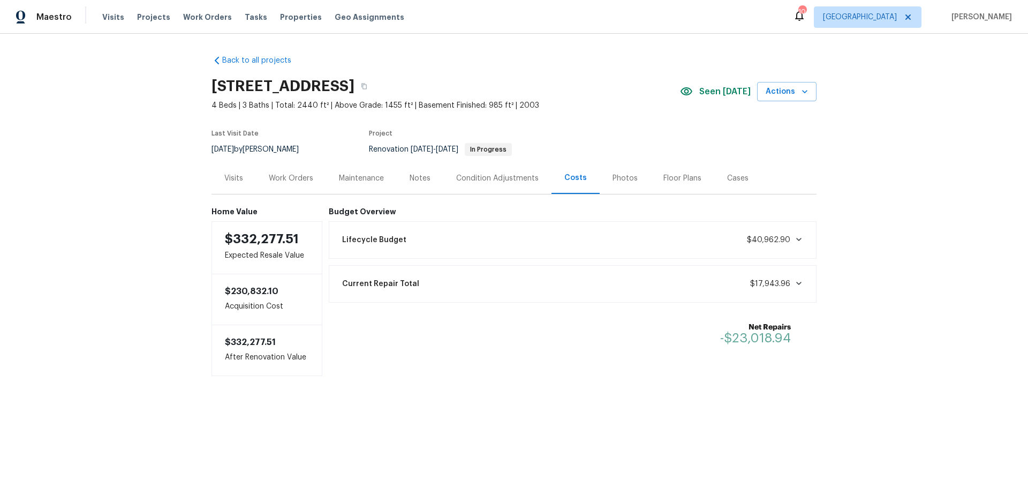
click at [302, 177] on div "Work Orders" at bounding box center [291, 178] width 44 height 11
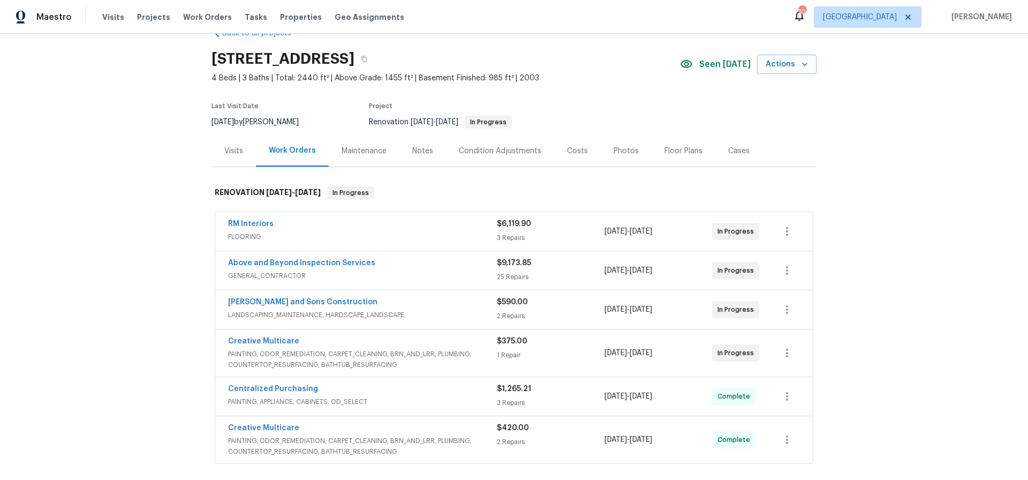
scroll to position [26, 0]
click at [498, 150] on div "Condition Adjustments" at bounding box center [500, 152] width 82 height 11
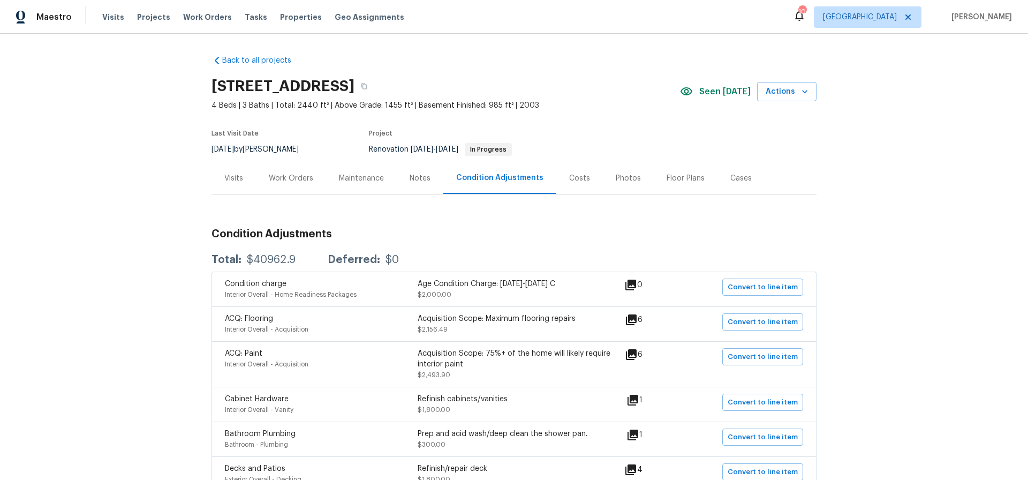
click at [287, 177] on div "Work Orders" at bounding box center [291, 178] width 44 height 11
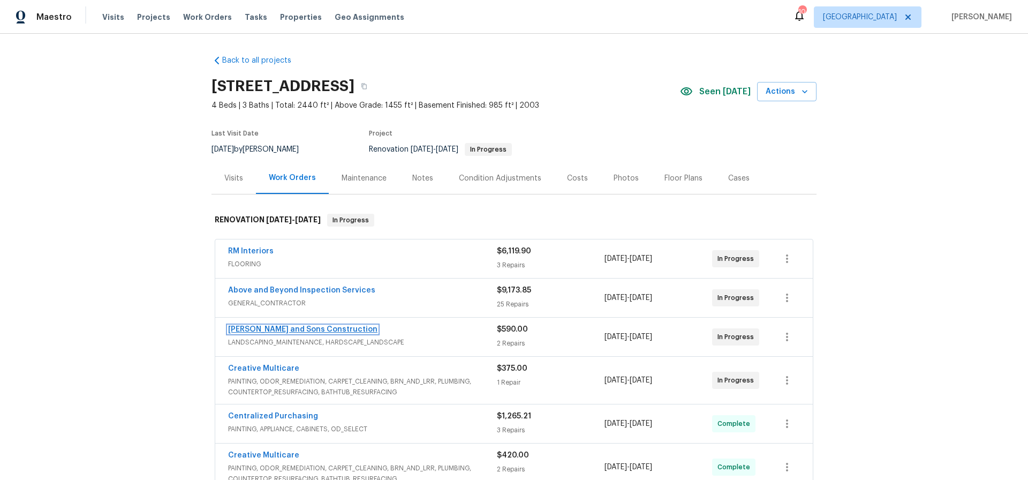
click at [317, 328] on link "[PERSON_NAME] and Sons Construction" at bounding box center [302, 329] width 149 height 7
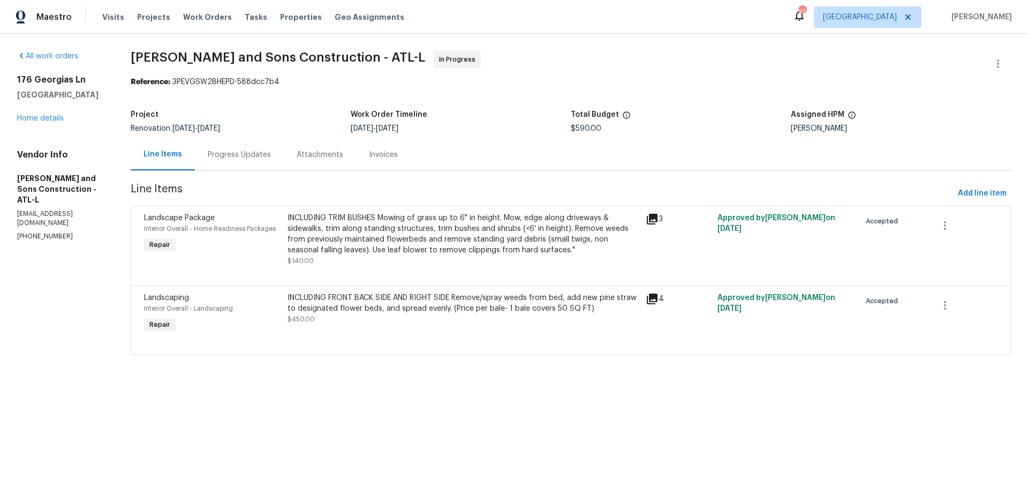
click at [475, 243] on div "INCLUDING TRIM BUSHES Mowing of grass up to 6" in height. Mow, edge along drive…" at bounding box center [464, 234] width 352 height 43
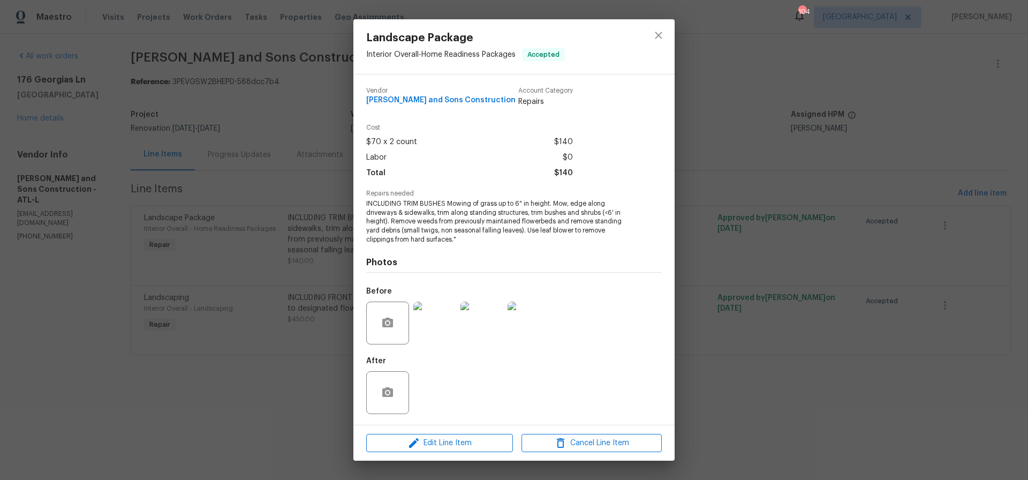
click at [438, 325] on img at bounding box center [434, 323] width 43 height 43
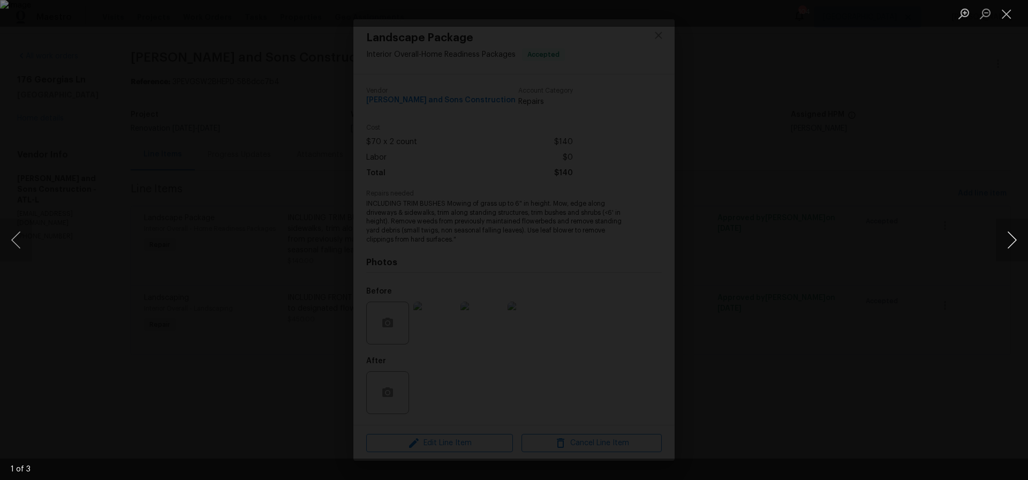
click at [1012, 239] on button "Next image" at bounding box center [1012, 240] width 32 height 43
click at [1006, 12] on button "Close lightbox" at bounding box center [1006, 13] width 21 height 19
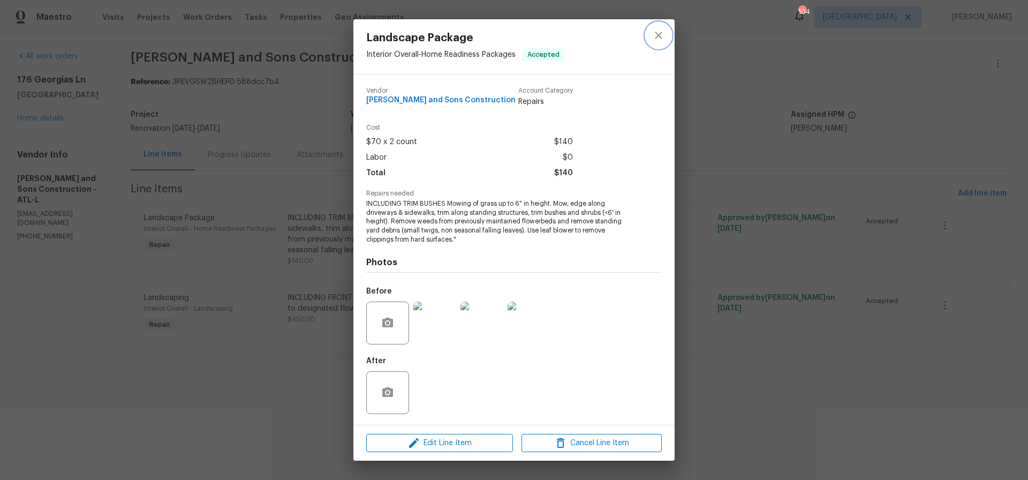
click at [657, 34] on icon "close" at bounding box center [658, 35] width 13 height 13
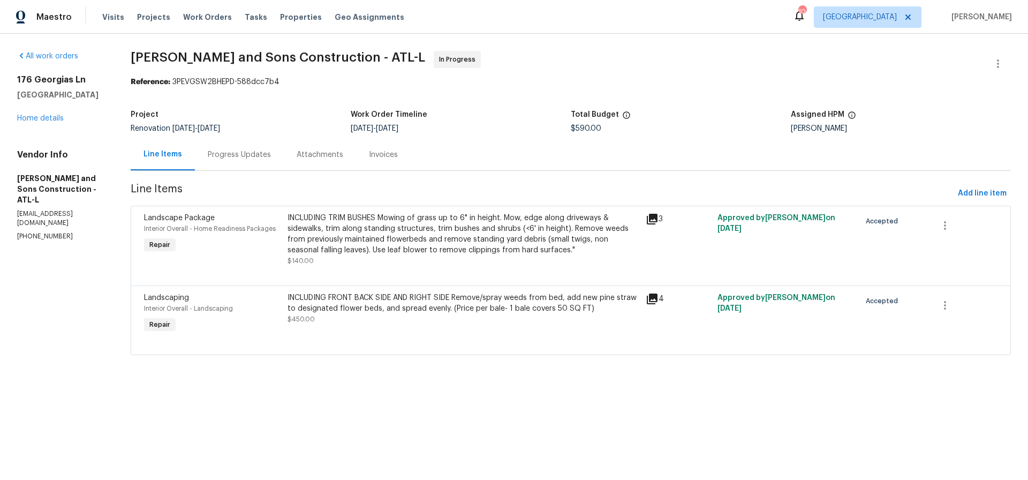
click at [454, 240] on div "INCLUDING TRIM BUSHES Mowing of grass up to 6" in height. Mow, edge along drive…" at bounding box center [464, 234] width 352 height 43
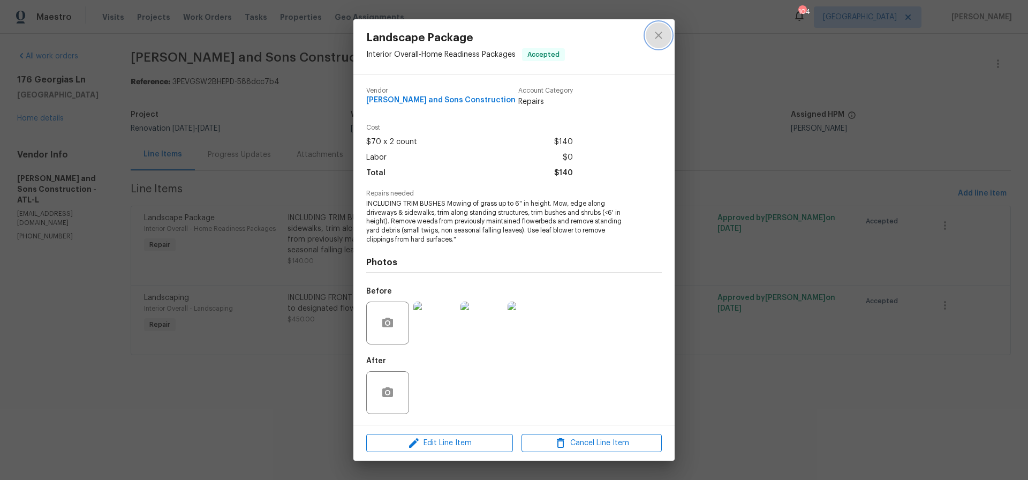
click at [660, 35] on icon "close" at bounding box center [658, 35] width 13 height 13
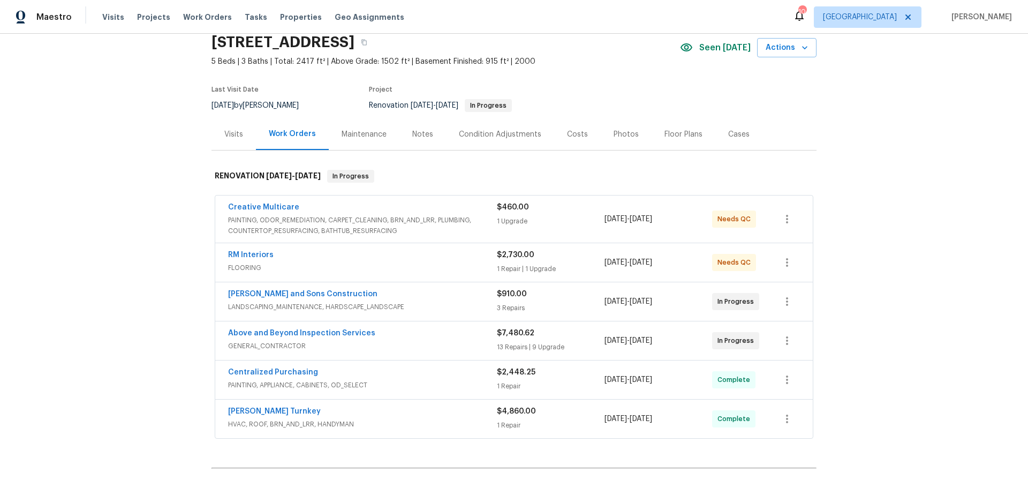
scroll to position [45, 0]
click at [252, 253] on link "RM Interiors" at bounding box center [251, 253] width 46 height 7
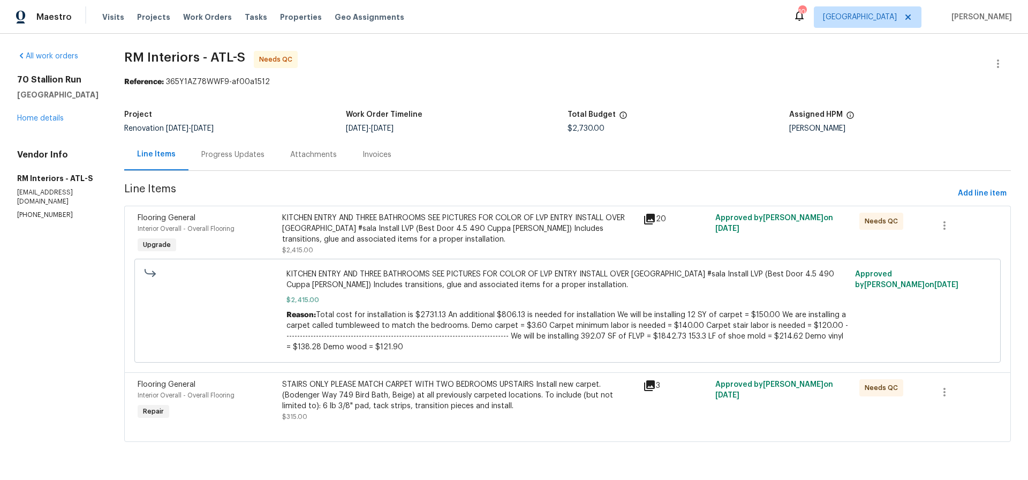
click at [451, 234] on div "KITCHEN ENTRY AND THREE BATHROOMS SEE PICTURES FOR COLOR OF LVP ENTRY INSTALL O…" at bounding box center [459, 229] width 355 height 32
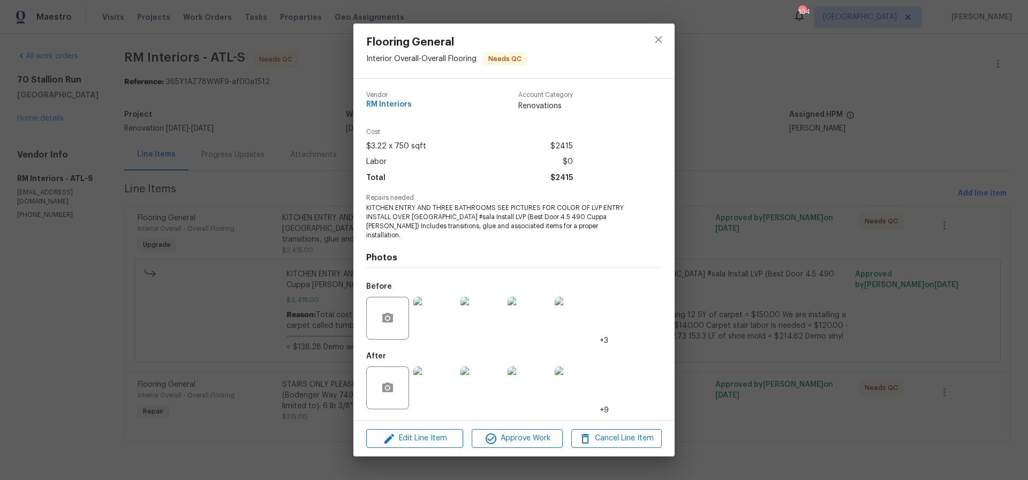
click at [441, 388] on img at bounding box center [434, 387] width 43 height 43
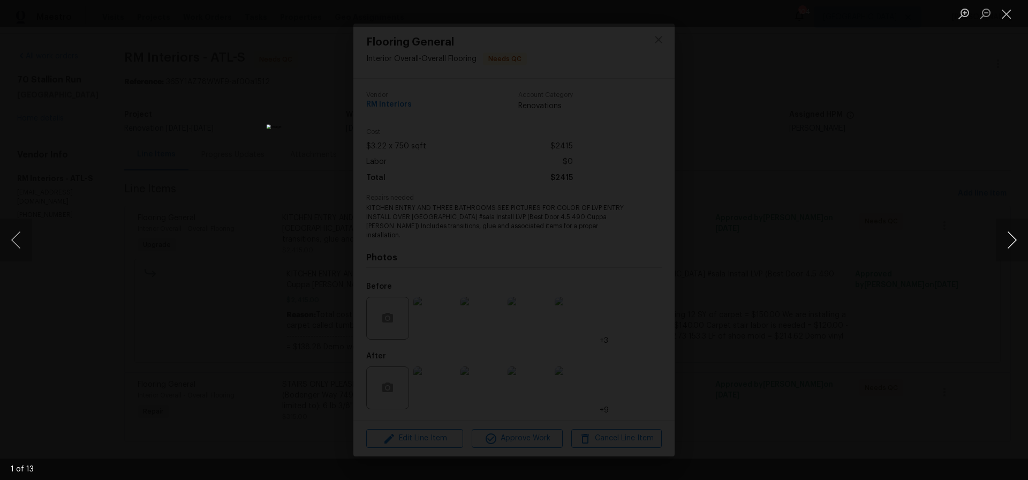
click at [1016, 239] on button "Next image" at bounding box center [1012, 240] width 32 height 43
click at [1008, 12] on button "Close lightbox" at bounding box center [1006, 13] width 21 height 19
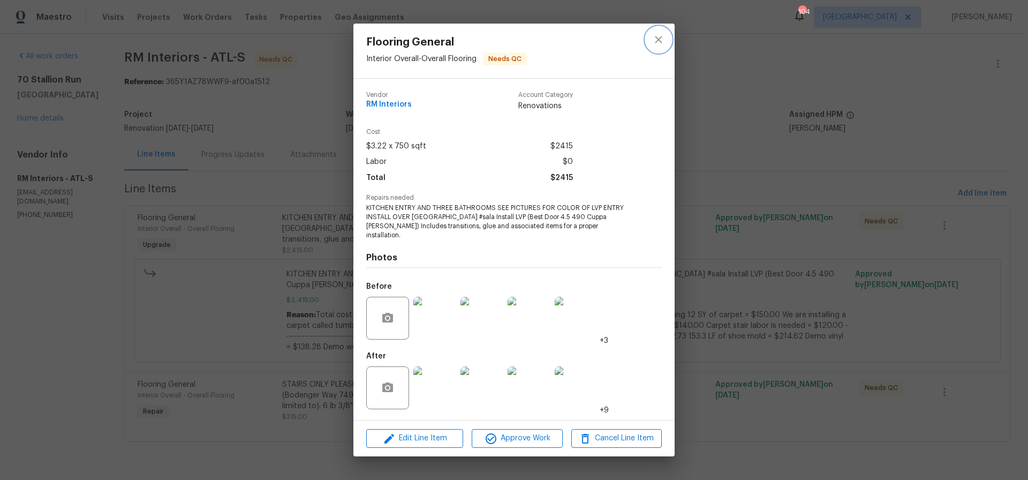
click at [658, 41] on icon "close" at bounding box center [658, 39] width 13 height 13
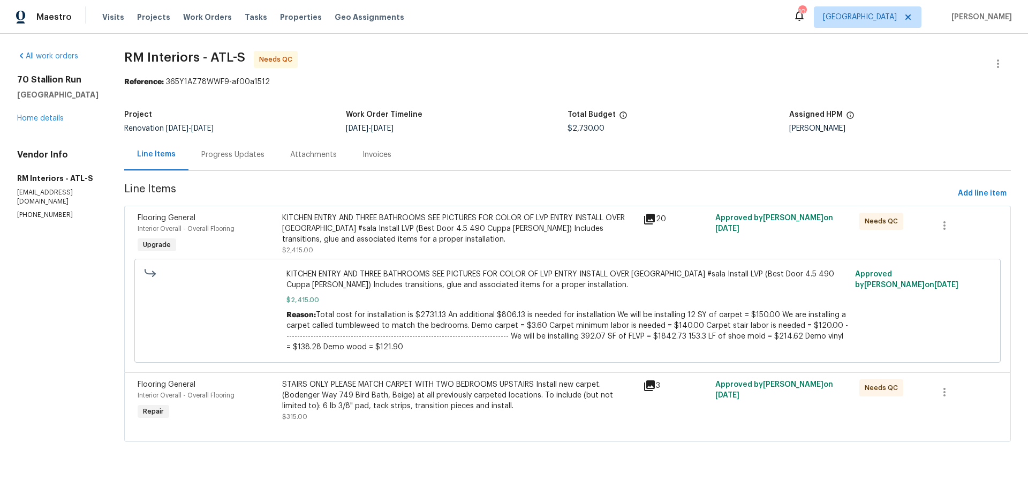
click at [435, 225] on div "KITCHEN ENTRY AND THREE BATHROOMS SEE PICTURES FOR COLOR OF LVP ENTRY INSTALL O…" at bounding box center [459, 229] width 355 height 32
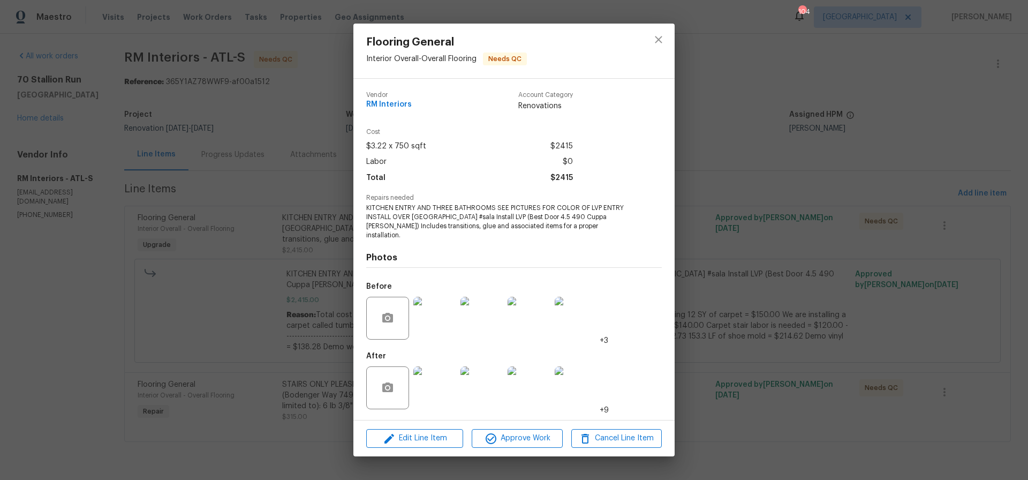
click at [445, 379] on img at bounding box center [434, 387] width 43 height 43
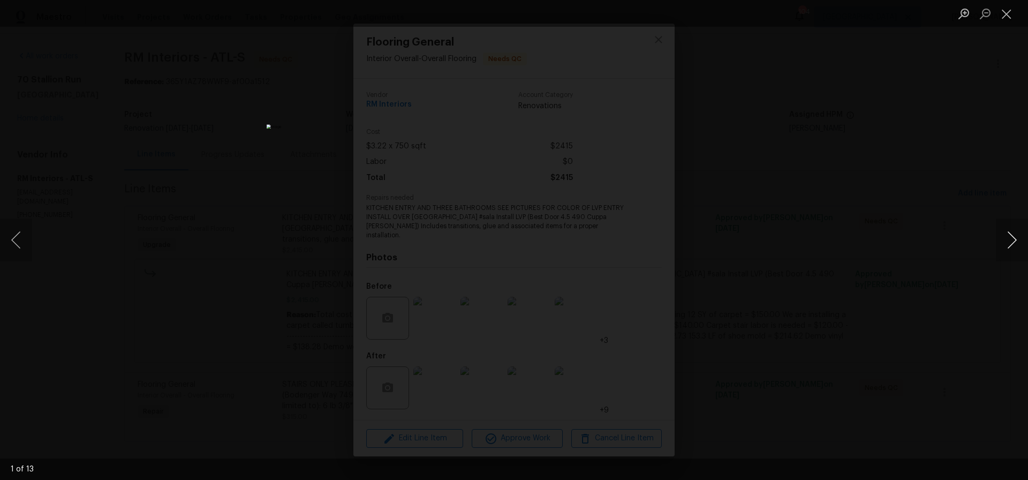
click at [1011, 239] on button "Next image" at bounding box center [1012, 240] width 32 height 43
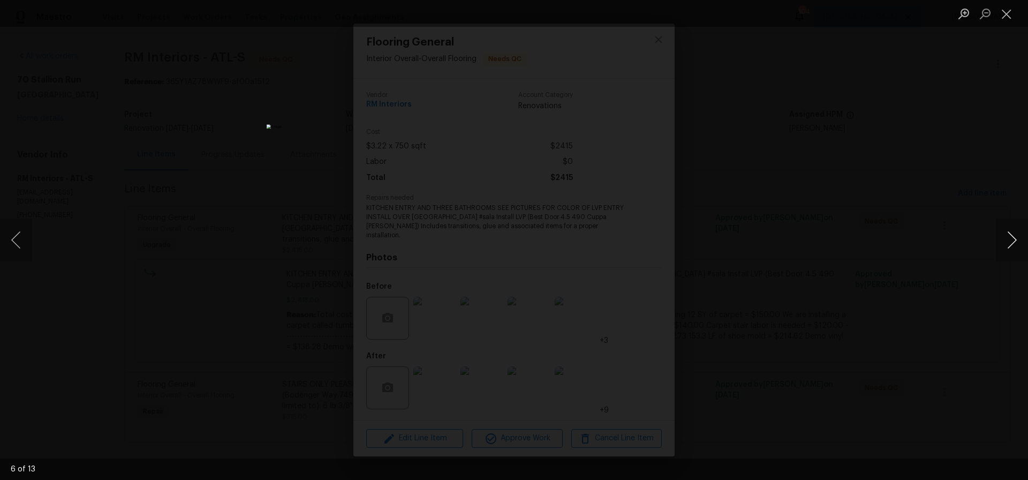
click at [1011, 239] on button "Next image" at bounding box center [1012, 240] width 32 height 43
click at [1004, 16] on button "Close lightbox" at bounding box center [1006, 13] width 21 height 19
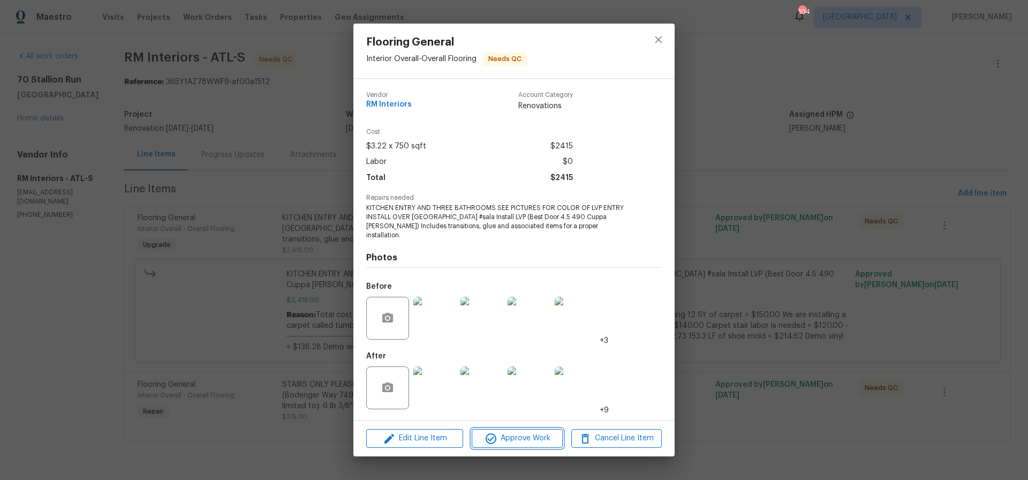
click at [524, 432] on span "Approve Work" at bounding box center [517, 438] width 84 height 13
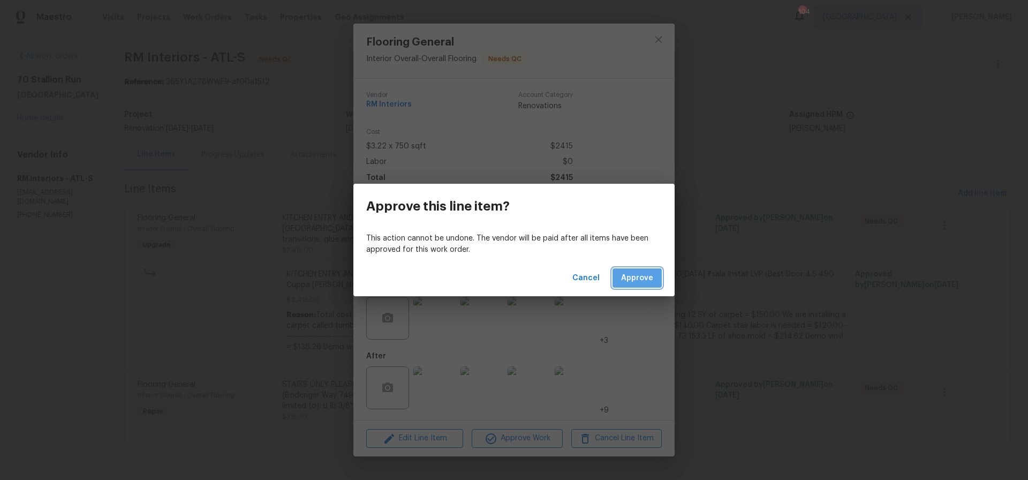
click at [647, 276] on span "Approve" at bounding box center [637, 278] width 32 height 13
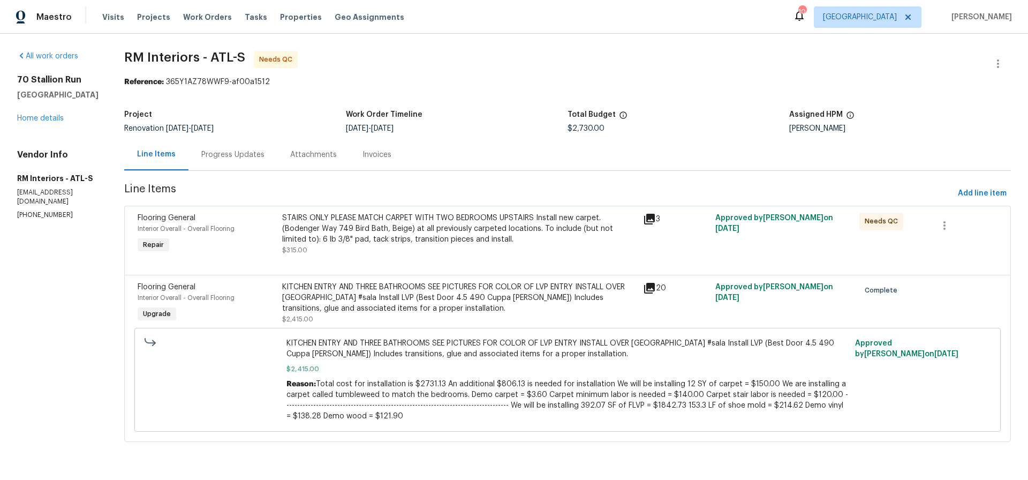
click at [423, 231] on div "STAIRS ONLY PLEASE MATCH CARPET WITH TWO BEDROOMS UPSTAIRS Install new carpet. …" at bounding box center [459, 229] width 355 height 32
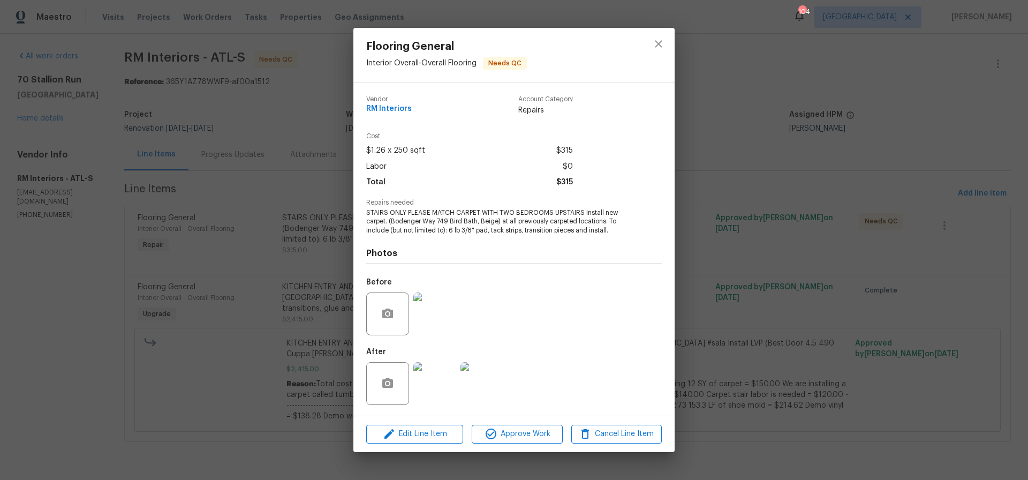
click at [440, 389] on img at bounding box center [434, 383] width 43 height 43
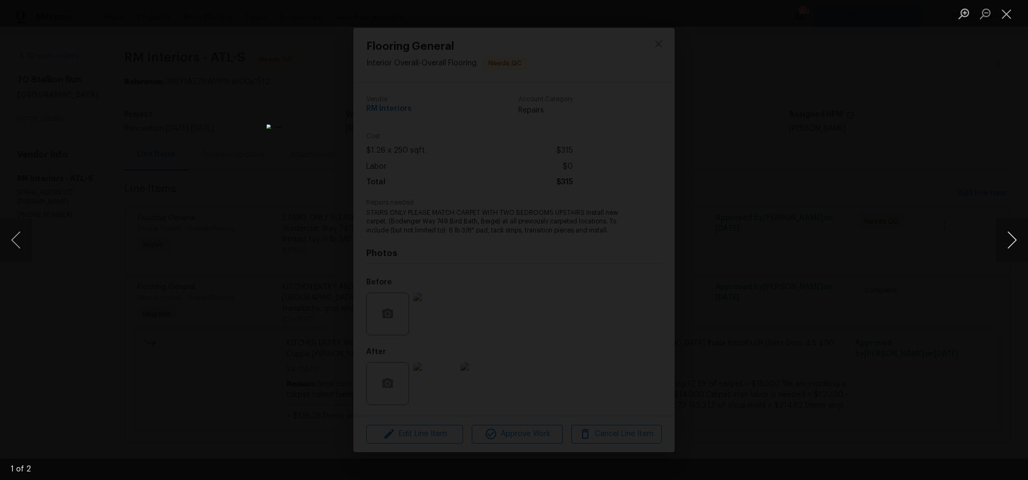
click at [1018, 241] on button "Next image" at bounding box center [1012, 240] width 32 height 43
click at [1005, 12] on button "Close lightbox" at bounding box center [1006, 13] width 21 height 19
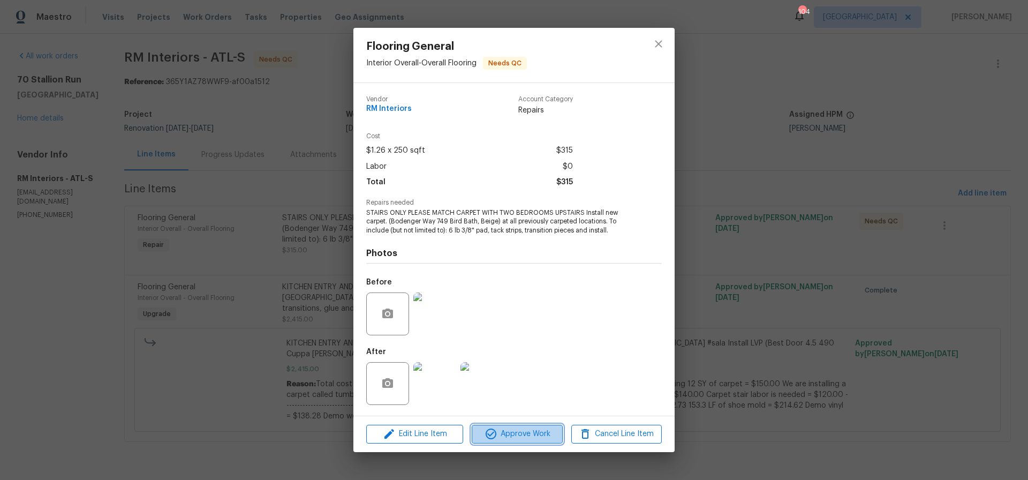
click at [522, 428] on span "Approve Work" at bounding box center [517, 433] width 84 height 13
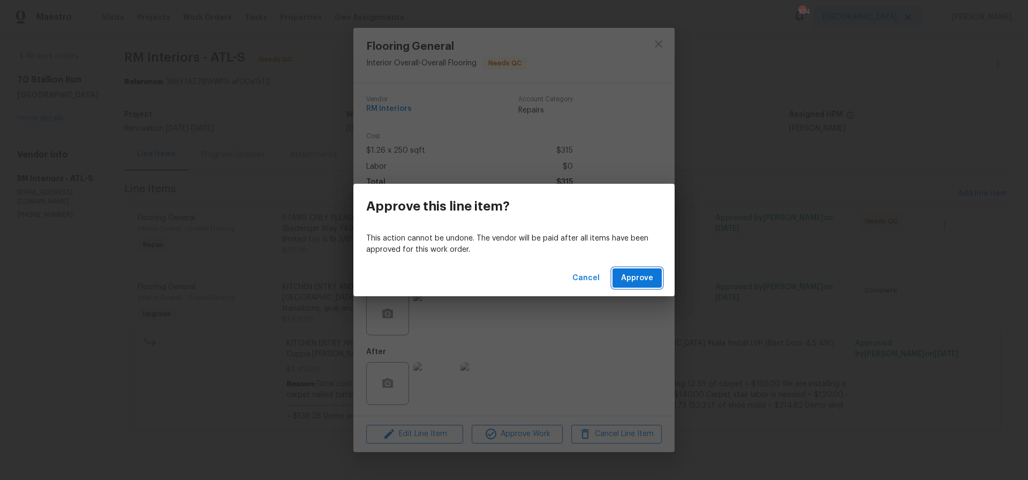
click at [644, 276] on span "Approve" at bounding box center [637, 278] width 32 height 13
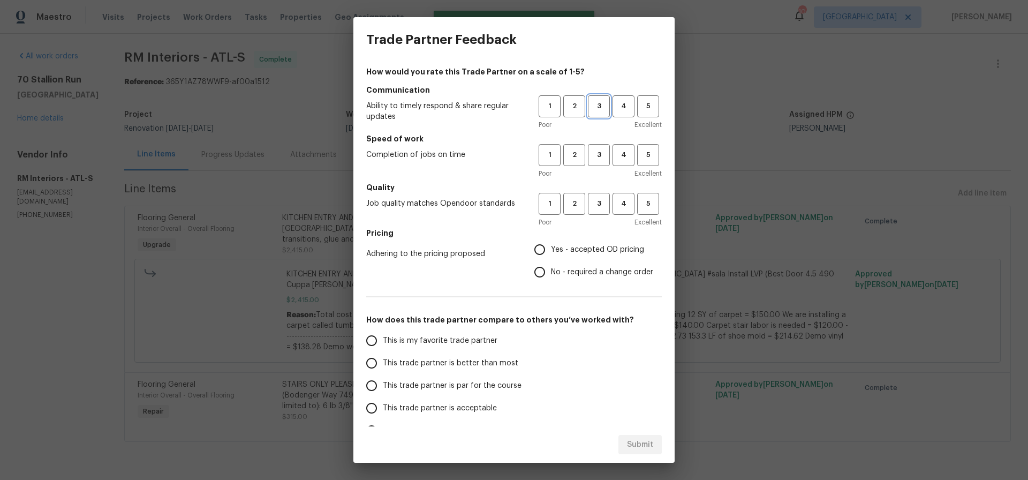
click at [602, 106] on span "3" at bounding box center [599, 106] width 20 height 12
click at [596, 153] on span "3" at bounding box center [599, 155] width 20 height 12
click at [599, 202] on span "3" at bounding box center [599, 204] width 20 height 12
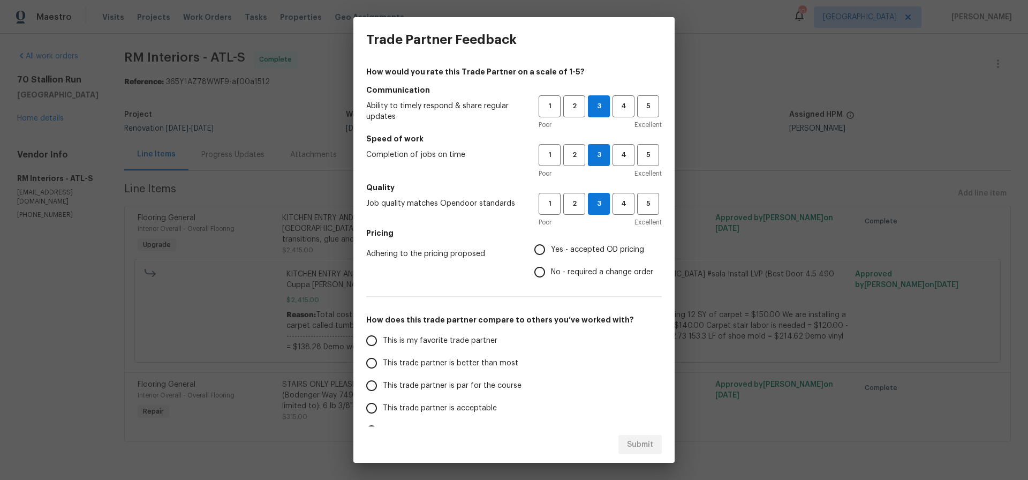
click at [542, 251] on input "Yes - accepted OD pricing" at bounding box center [540, 249] width 22 height 22
radio input "true"
click at [373, 388] on input "This trade partner is par for the course" at bounding box center [371, 385] width 22 height 22
click at [642, 445] on span "Submit" at bounding box center [640, 444] width 26 height 13
radio input "true"
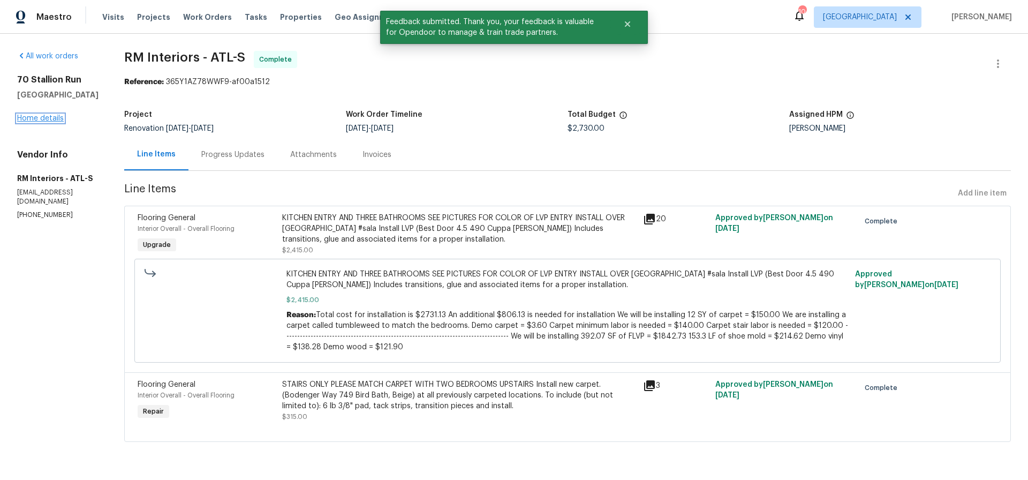
click at [44, 115] on link "Home details" at bounding box center [40, 118] width 47 height 7
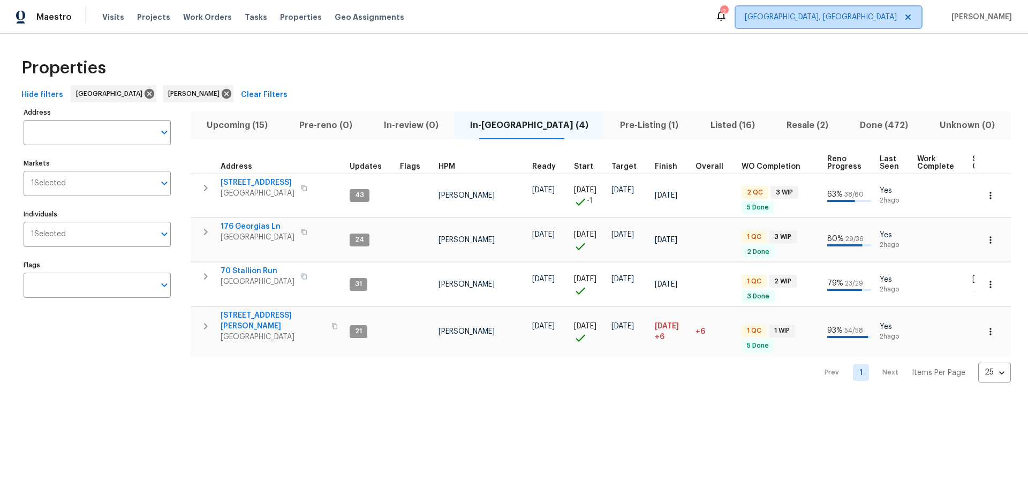
click at [883, 20] on span "[GEOGRAPHIC_DATA], [GEOGRAPHIC_DATA]" at bounding box center [821, 17] width 152 height 11
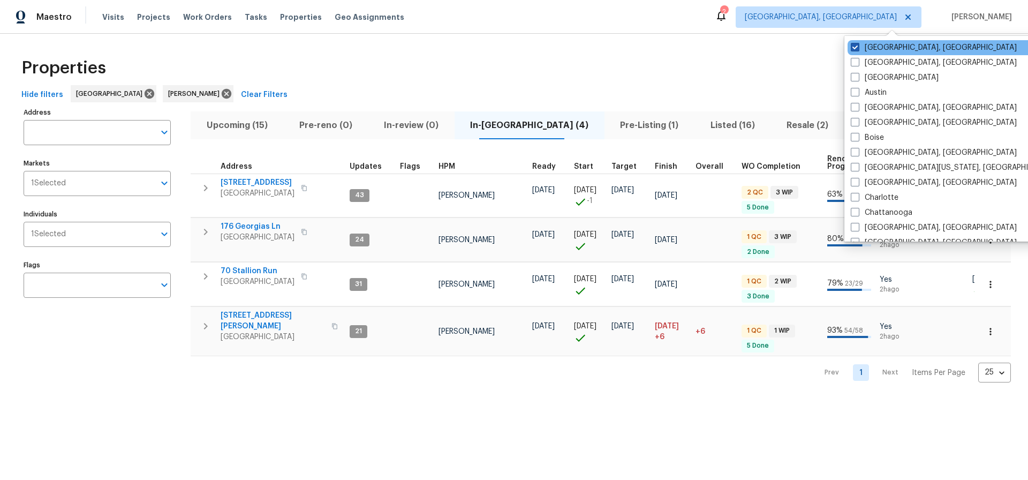
click at [857, 46] on span at bounding box center [855, 47] width 9 height 9
click at [857, 46] on input "[GEOGRAPHIC_DATA], [GEOGRAPHIC_DATA]" at bounding box center [854, 45] width 7 height 7
checkbox input "true"
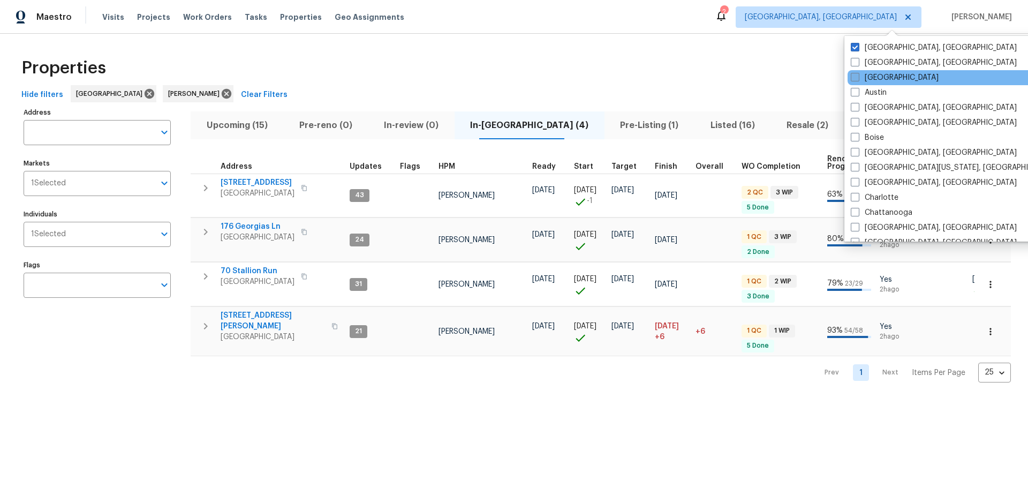
click at [854, 79] on span at bounding box center [855, 77] width 9 height 9
click at [854, 79] on input "[GEOGRAPHIC_DATA]" at bounding box center [854, 75] width 7 height 7
checkbox input "true"
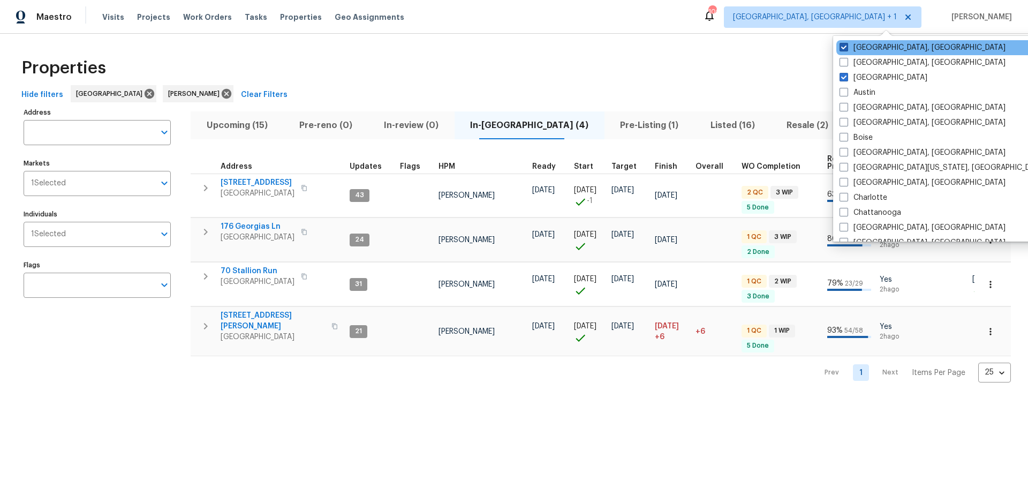
click at [845, 48] on span at bounding box center [844, 47] width 9 height 9
click at [845, 48] on input "[GEOGRAPHIC_DATA], [GEOGRAPHIC_DATA]" at bounding box center [843, 45] width 7 height 7
checkbox input "false"
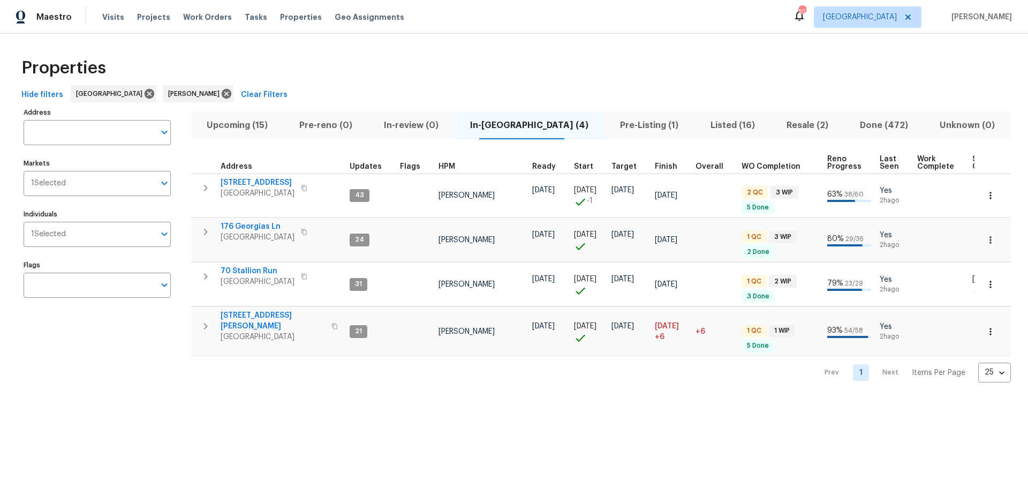
click at [845, 50] on div "Properties Hide filters [GEOGRAPHIC_DATA] [PERSON_NAME] Clear Filters Address A…" at bounding box center [514, 217] width 1028 height 366
drag, startPoint x: 247, startPoint y: 270, endPoint x: 152, endPoint y: 290, distance: 97.8
click at [152, 290] on div "Address Address Markets 1 Selected Markets Individuals 1 Selected Individuals F…" at bounding box center [514, 244] width 994 height 278
click at [249, 228] on span "176 Georgias Ln" at bounding box center [258, 226] width 74 height 11
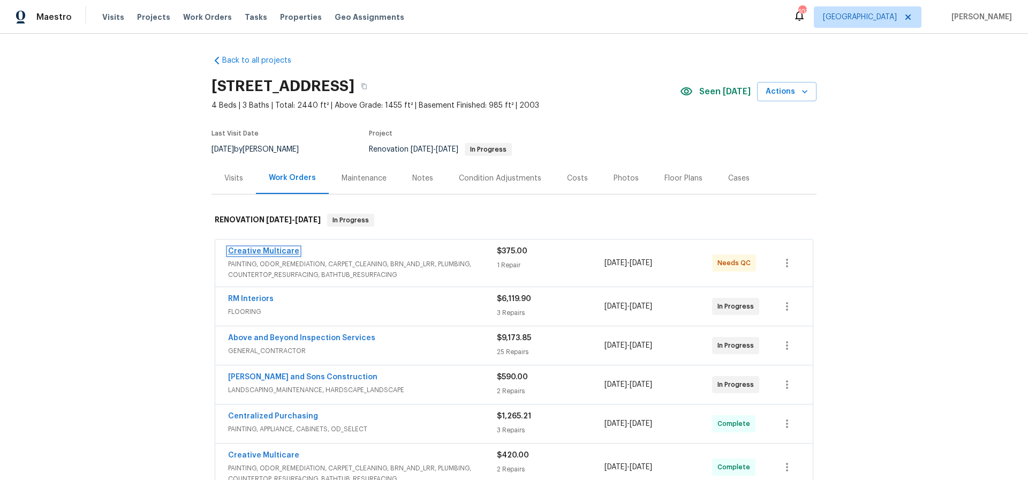
click at [255, 249] on link "Creative Multicare" at bounding box center [263, 250] width 71 height 7
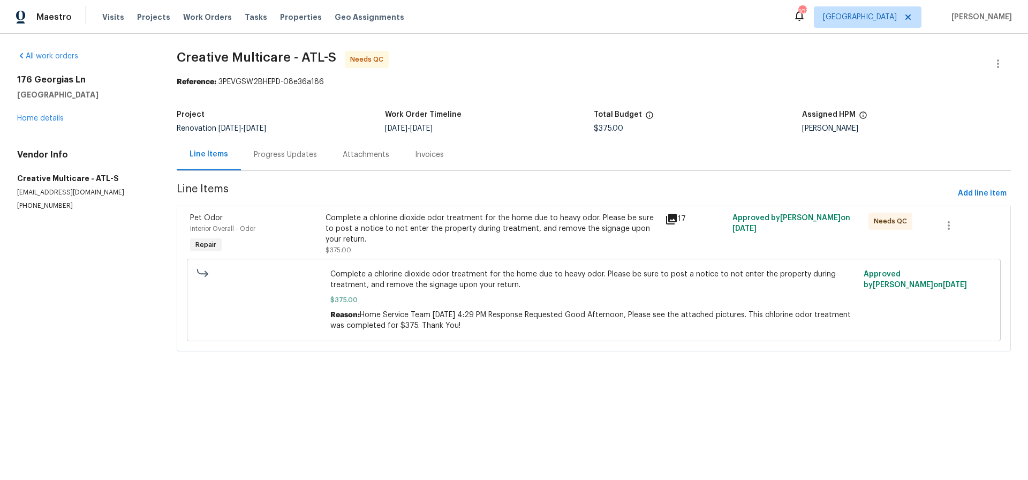
click at [422, 229] on div "Complete a chlorine dioxide odor treatment for the home due to heavy odor. Plea…" at bounding box center [492, 229] width 333 height 32
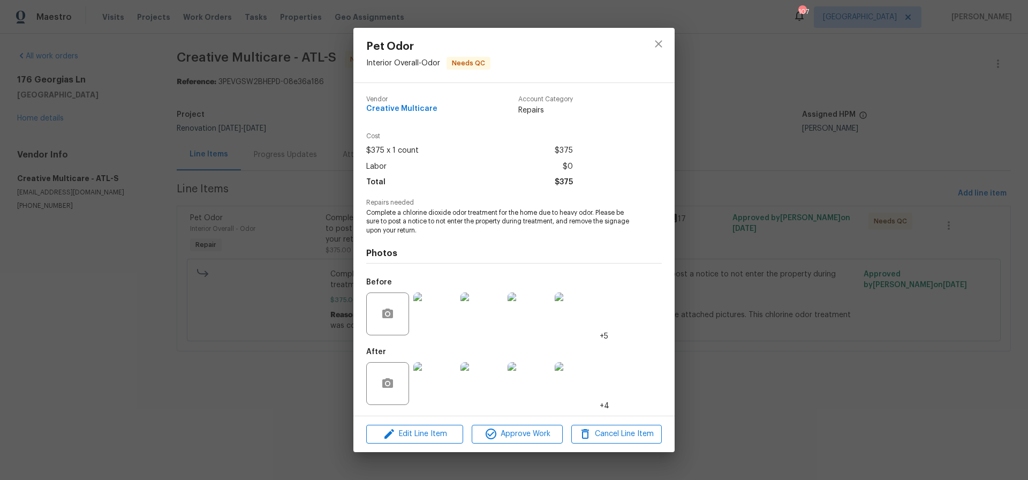
click at [442, 387] on img at bounding box center [434, 383] width 43 height 43
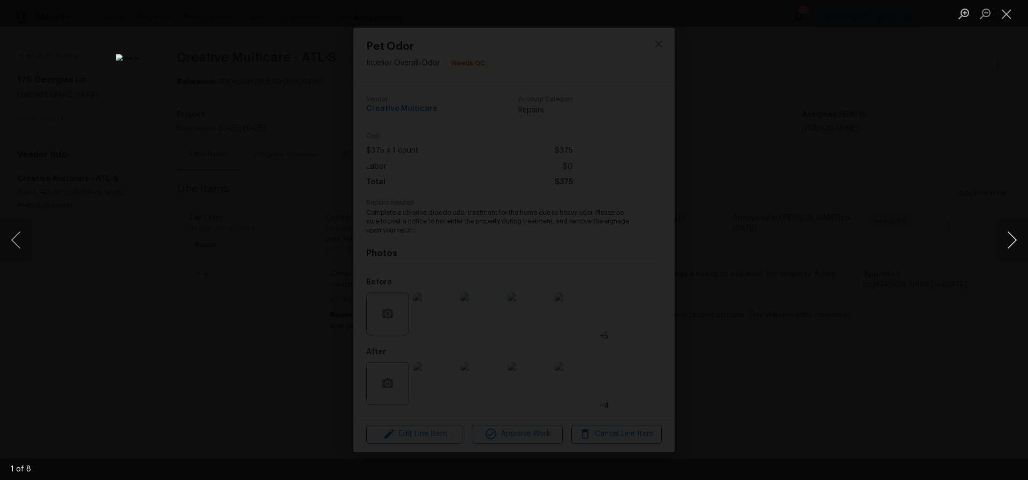
click at [1012, 240] on button "Next image" at bounding box center [1012, 240] width 32 height 43
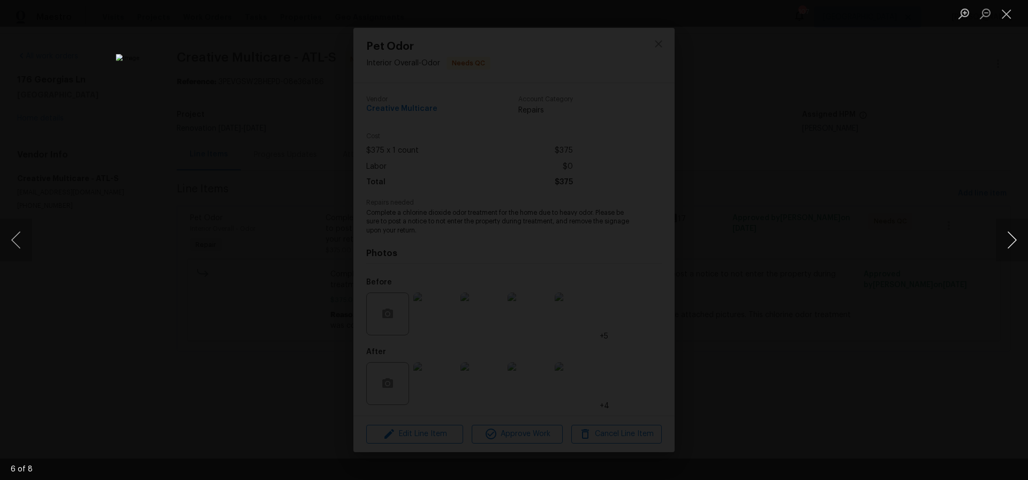
click at [1012, 240] on button "Next image" at bounding box center [1012, 240] width 32 height 43
click at [1006, 15] on button "Close lightbox" at bounding box center [1006, 13] width 21 height 19
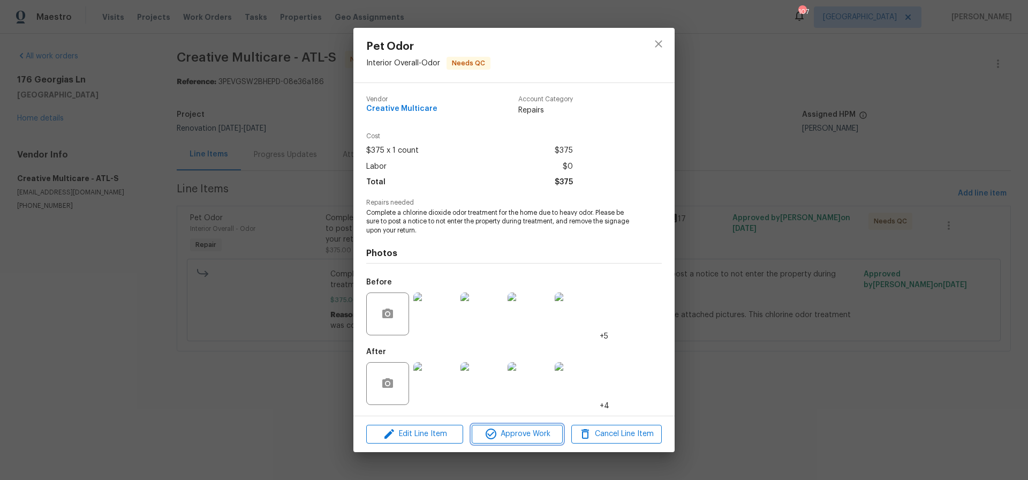
click at [512, 437] on span "Approve Work" at bounding box center [517, 433] width 84 height 13
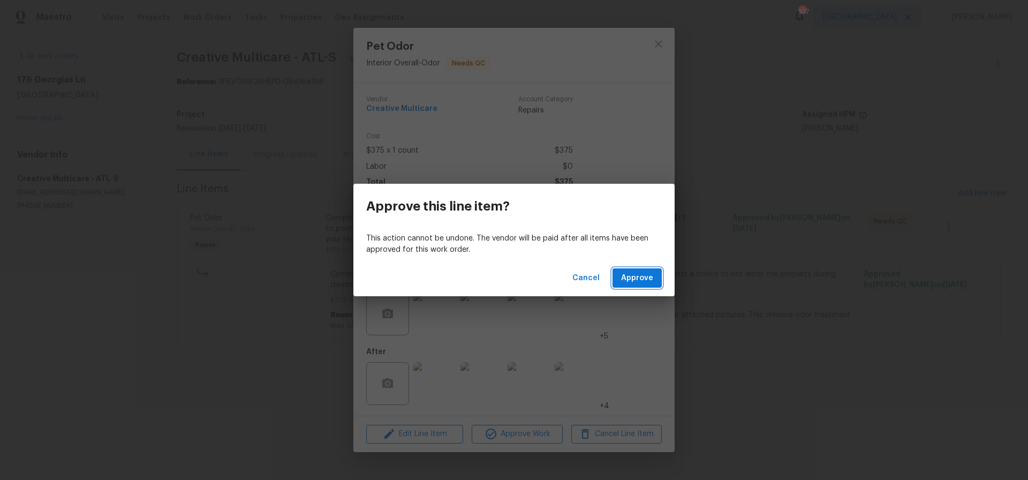
click at [636, 275] on span "Approve" at bounding box center [637, 278] width 32 height 13
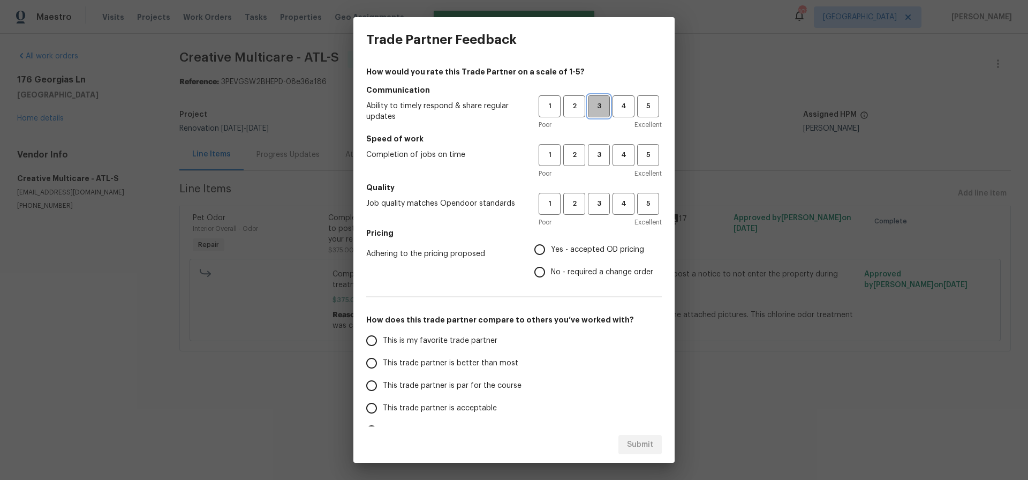
click at [601, 101] on span "3" at bounding box center [599, 106] width 20 height 12
click at [600, 157] on span "3" at bounding box center [599, 155] width 20 height 12
click at [603, 201] on span "3" at bounding box center [599, 204] width 20 height 12
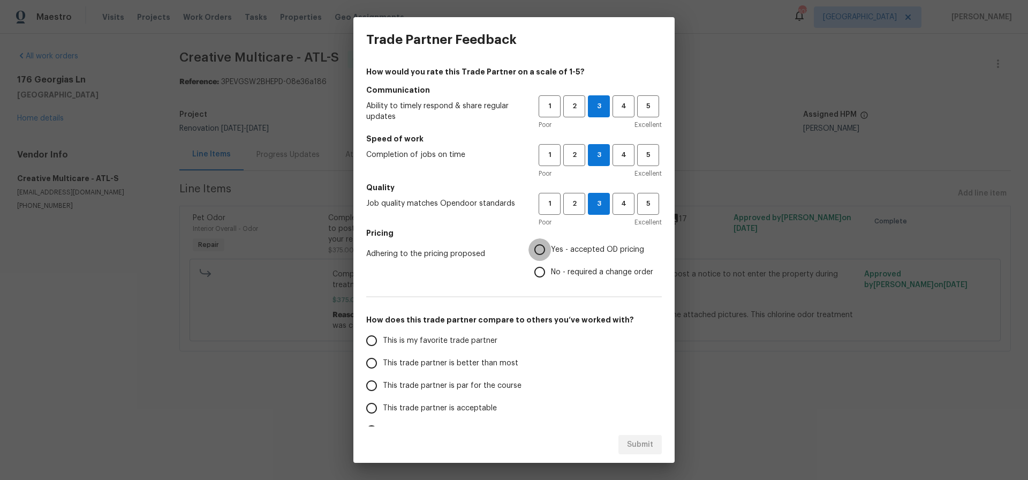
click at [542, 249] on input "Yes - accepted OD pricing" at bounding box center [540, 249] width 22 height 22
radio input "true"
click at [374, 383] on input "This trade partner is par for the course" at bounding box center [371, 385] width 22 height 22
click at [649, 439] on span "Submit" at bounding box center [640, 444] width 26 height 13
radio input "true"
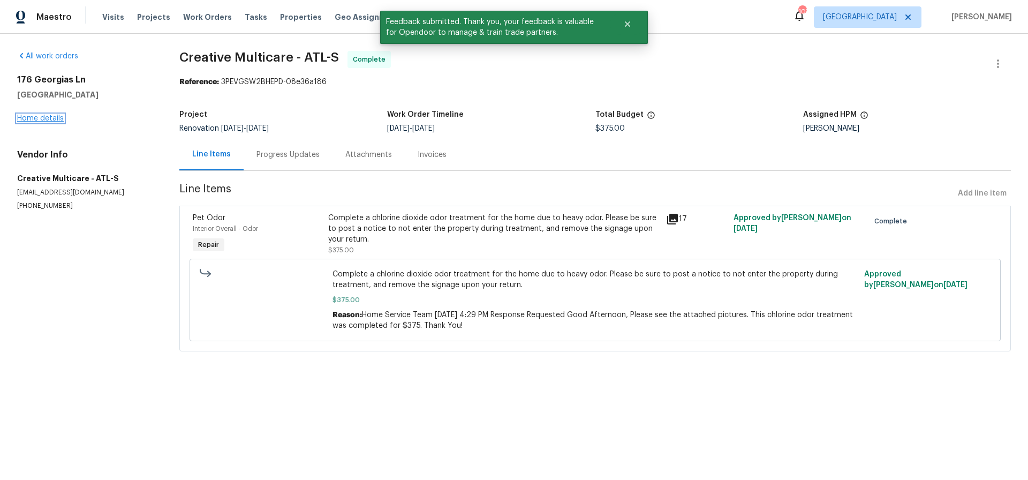
click at [51, 119] on link "Home details" at bounding box center [40, 118] width 47 height 7
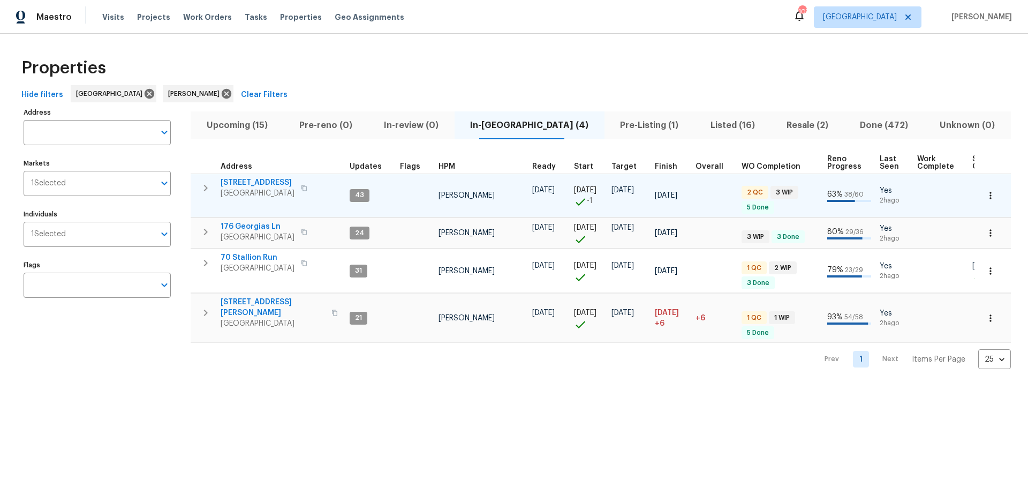
click at [249, 180] on span "[STREET_ADDRESS]" at bounding box center [258, 182] width 74 height 11
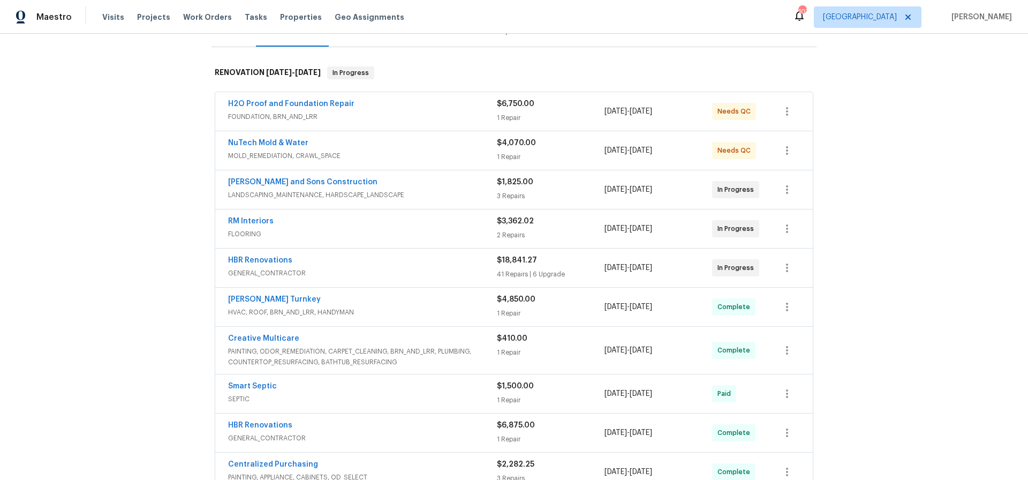
scroll to position [147, 0]
click at [255, 222] on link "RM Interiors" at bounding box center [251, 221] width 46 height 7
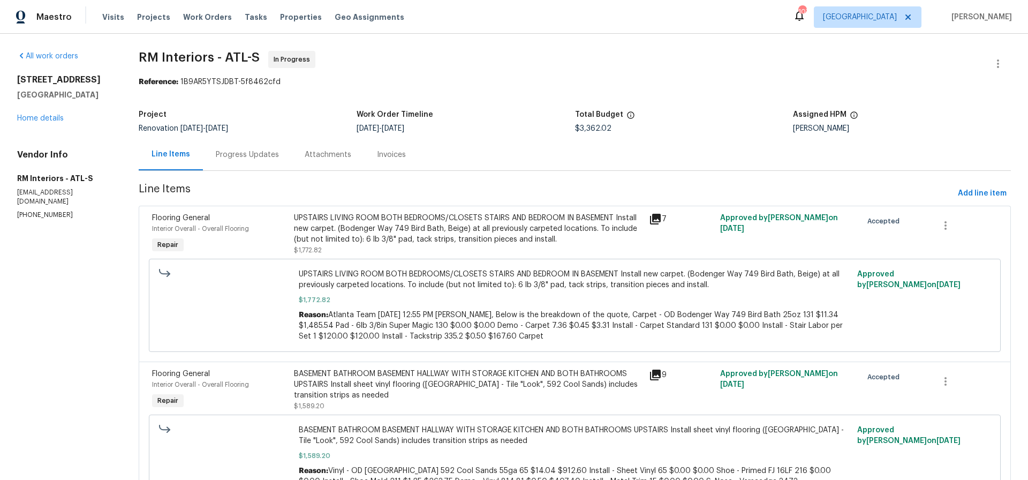
click at [234, 154] on div "Progress Updates" at bounding box center [247, 154] width 63 height 11
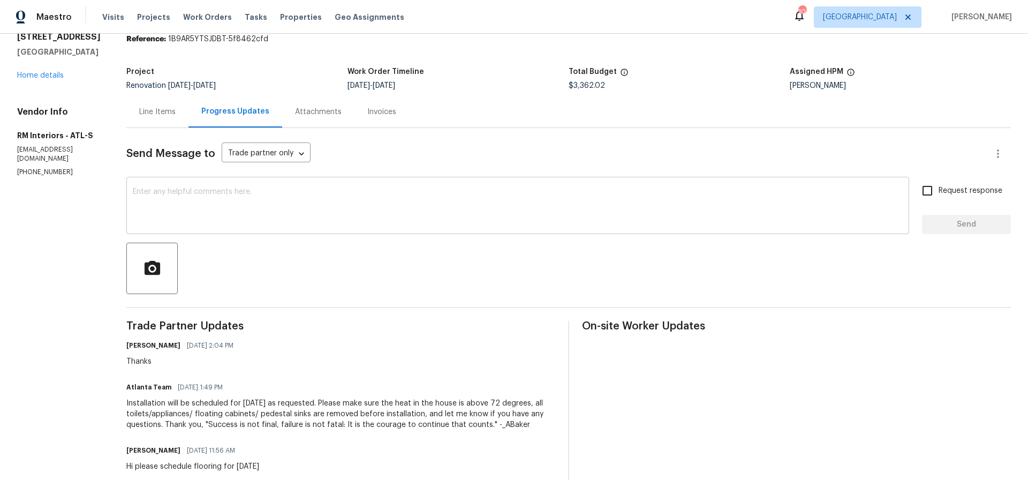
scroll to position [27, 0]
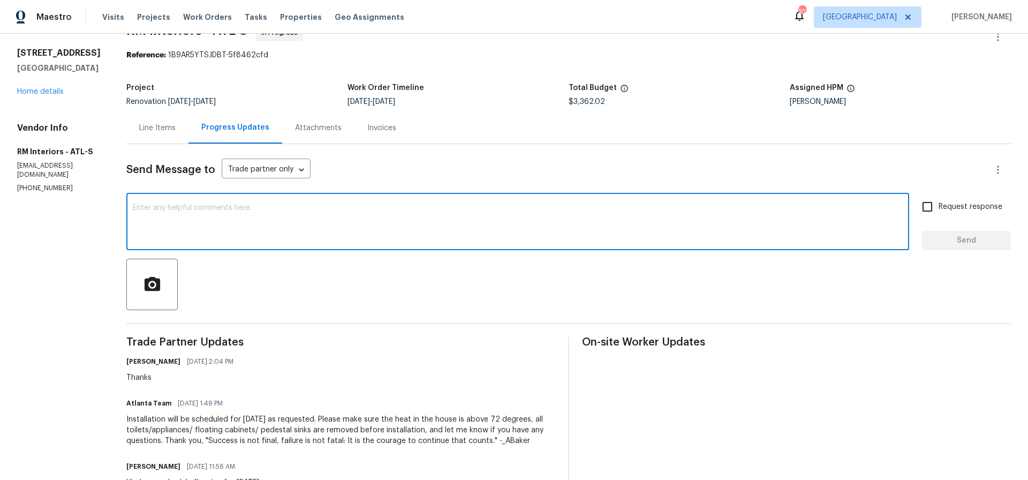
click at [140, 205] on textarea at bounding box center [518, 222] width 770 height 37
drag, startPoint x: 207, startPoint y: 208, endPoint x: 253, endPoint y: 209, distance: 46.1
click at [208, 208] on textarea "Can you please upload [ictures cand close WO" at bounding box center [518, 222] width 770 height 37
drag, startPoint x: 241, startPoint y: 207, endPoint x: 278, endPoint y: 205, distance: 37.6
click at [242, 207] on textarea "Can you please upload pictures cand close WO" at bounding box center [518, 222] width 770 height 37
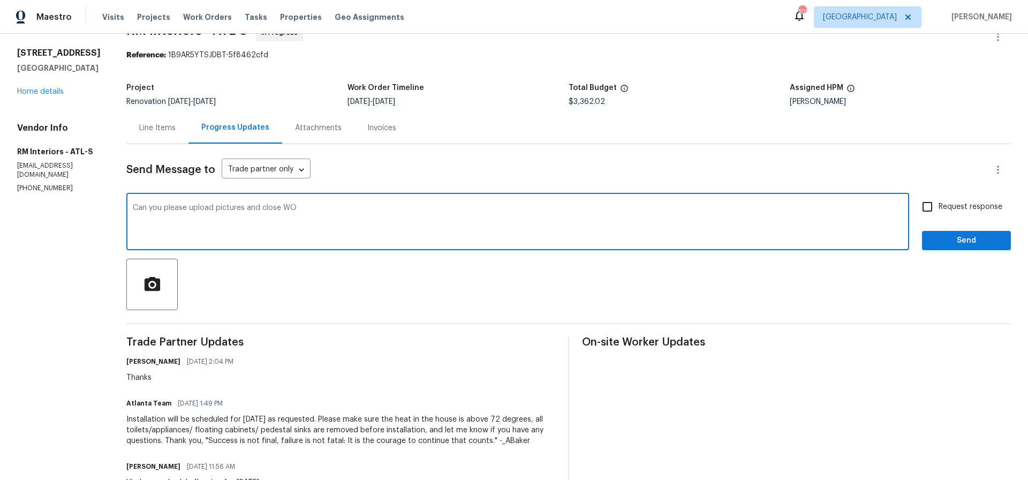
type textarea "Can you please upload pictures and close WO"
click at [928, 208] on input "Request response" at bounding box center [927, 206] width 22 height 22
checkbox input "true"
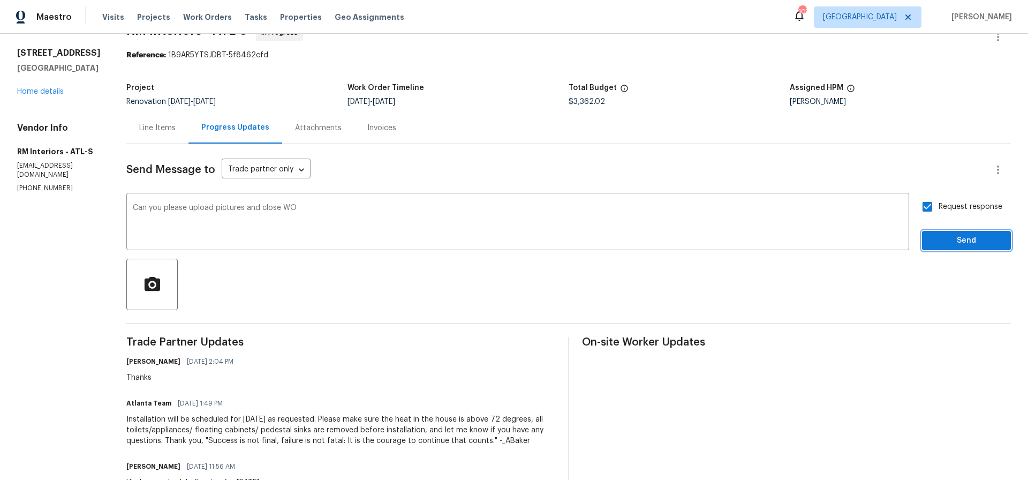
click at [959, 242] on span "Send" at bounding box center [967, 240] width 72 height 13
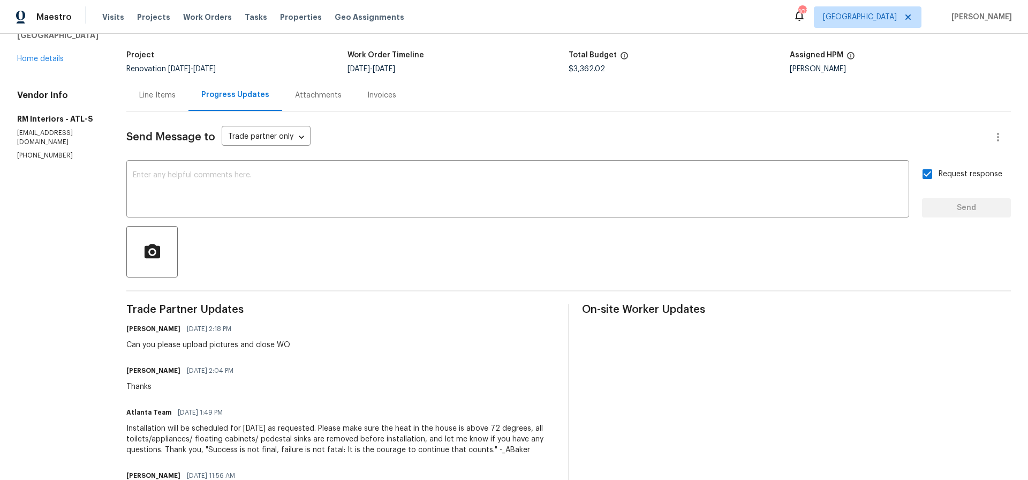
scroll to position [0, 0]
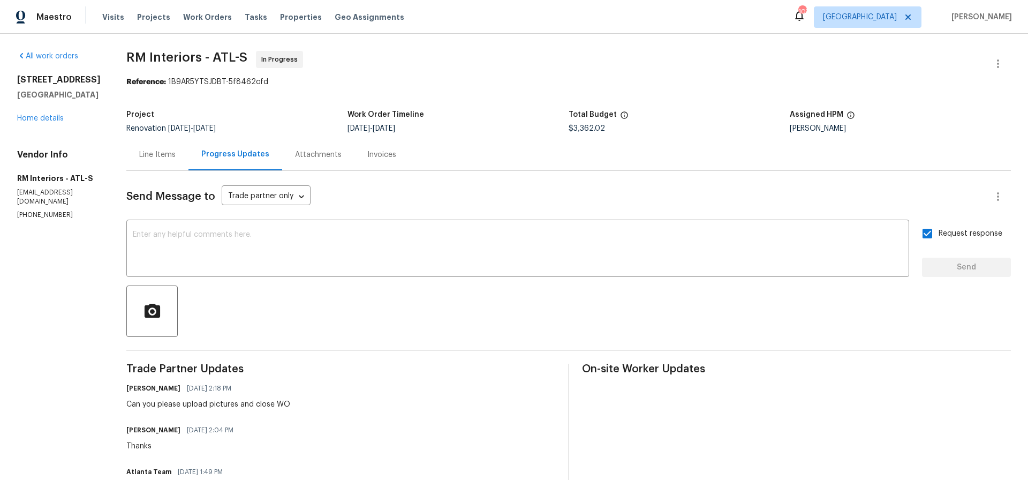
click at [147, 152] on div "Line Items" at bounding box center [157, 154] width 36 height 11
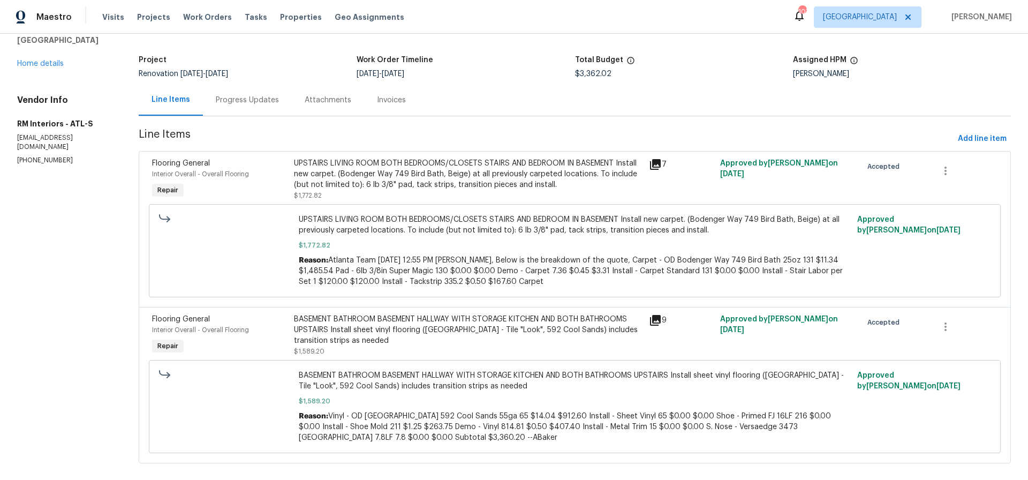
scroll to position [56, 0]
click at [34, 62] on link "Home details" at bounding box center [40, 62] width 47 height 7
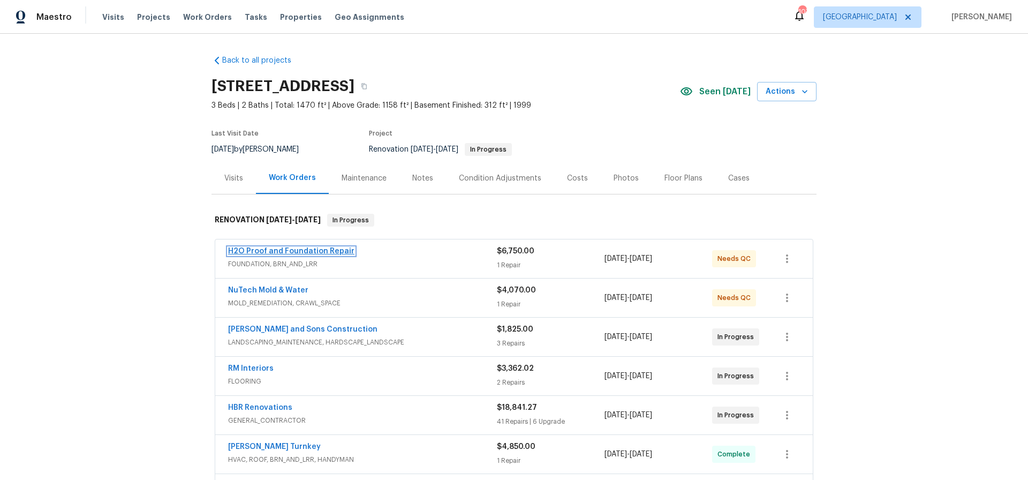
click at [293, 251] on link "H2O Proof and Foundation Repair" at bounding box center [291, 250] width 126 height 7
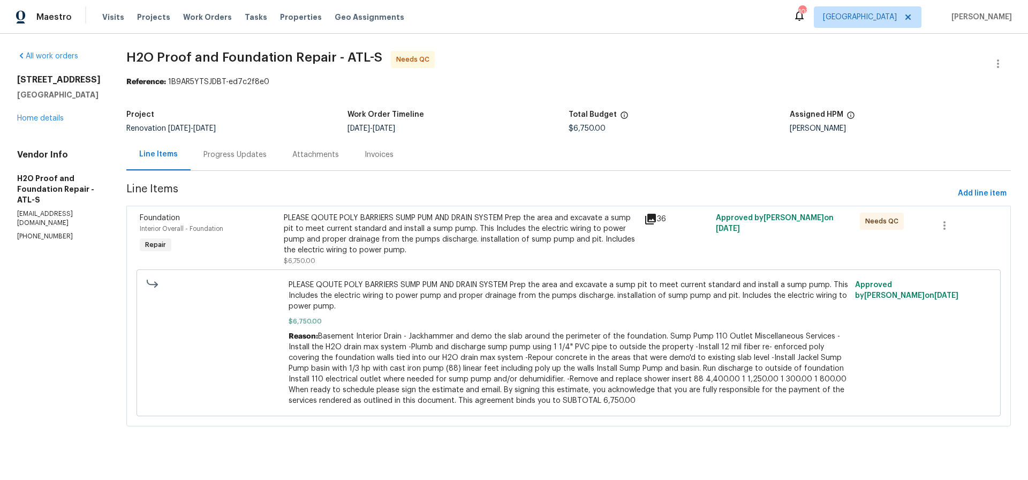
click at [204, 152] on div "Progress Updates" at bounding box center [235, 154] width 63 height 11
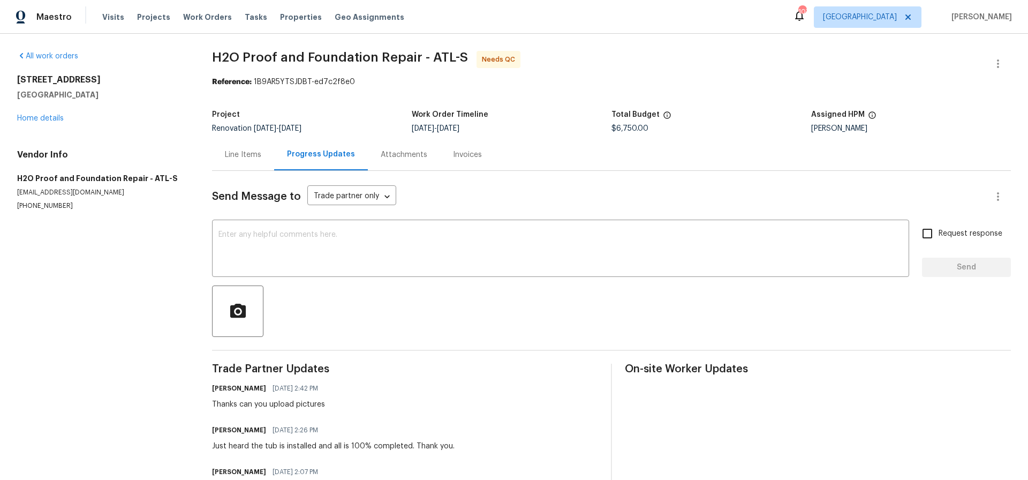
click at [240, 154] on div "Line Items" at bounding box center [243, 154] width 36 height 11
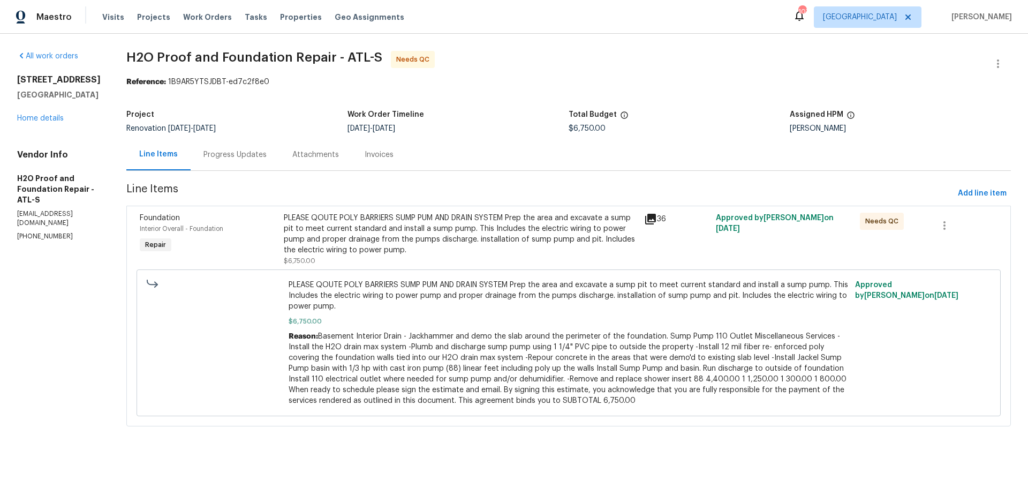
click at [454, 237] on div "PLEASE QOUTE POLY BARRIERS SUMP PUM AND DRAIN SYSTEM Prep the area and excavate…" at bounding box center [461, 234] width 354 height 43
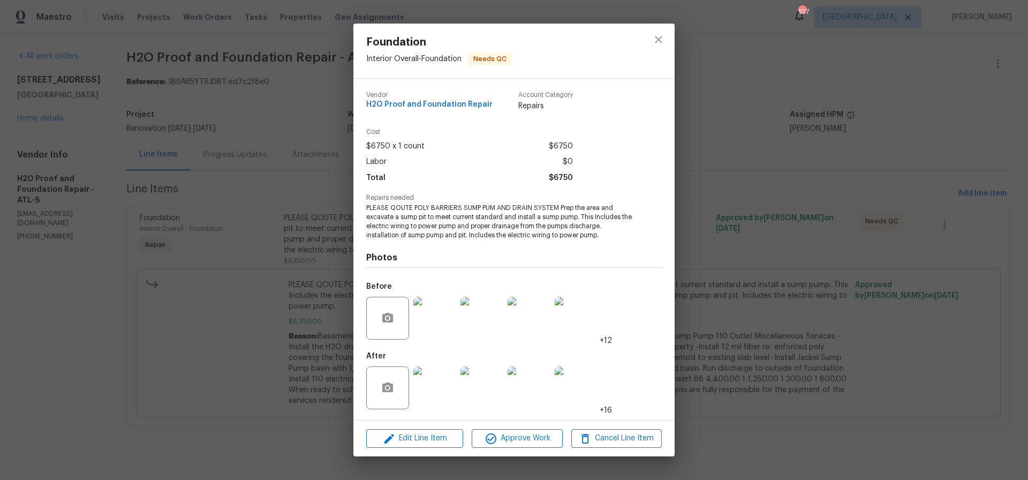
click at [445, 387] on img at bounding box center [434, 387] width 43 height 43
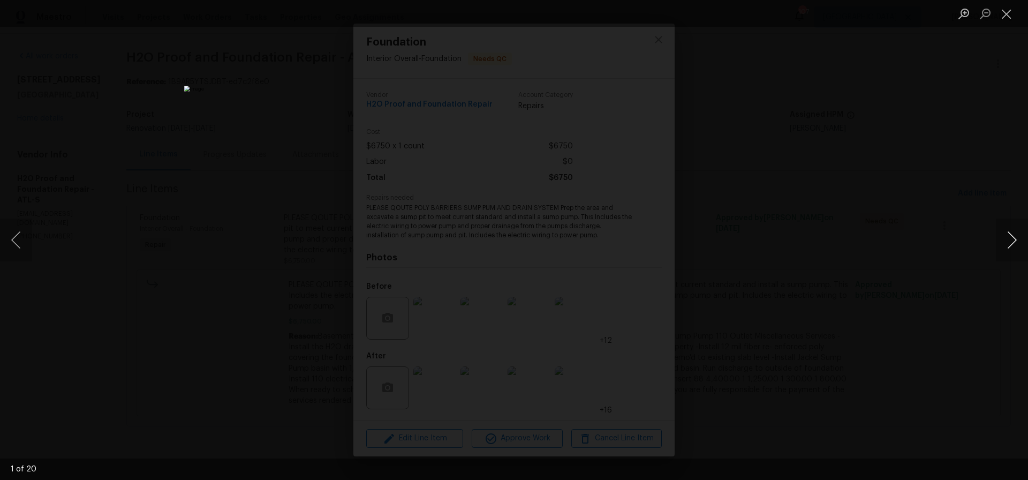
click at [1017, 240] on button "Next image" at bounding box center [1012, 240] width 32 height 43
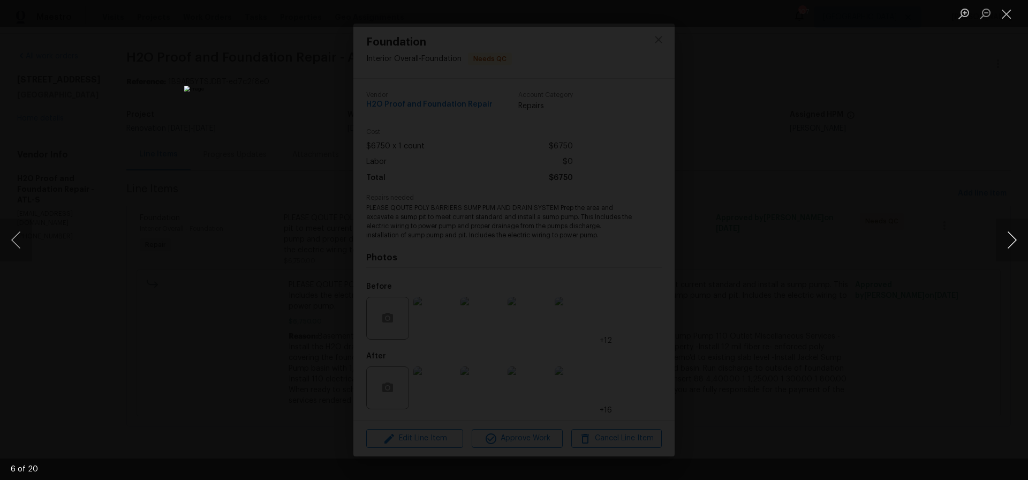
click at [1017, 240] on button "Next image" at bounding box center [1012, 240] width 32 height 43
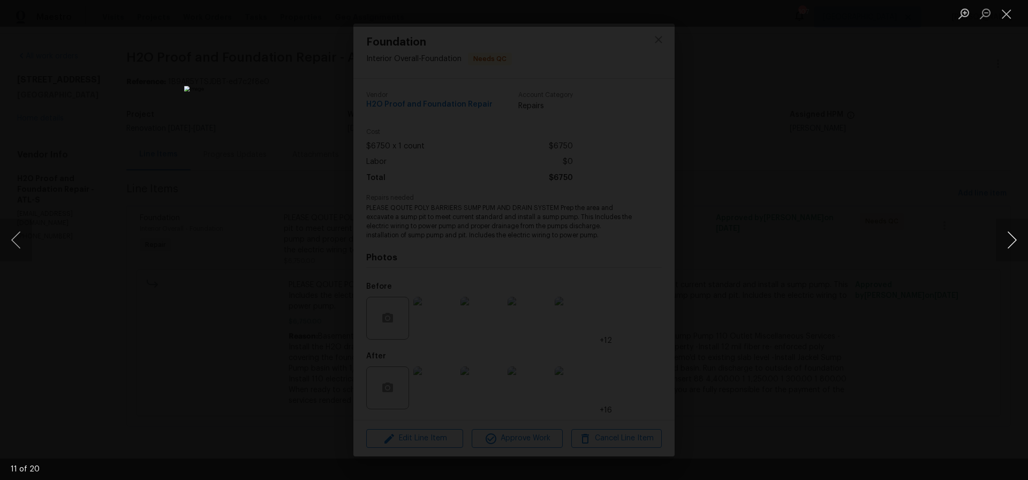
click at [1017, 240] on button "Next image" at bounding box center [1012, 240] width 32 height 43
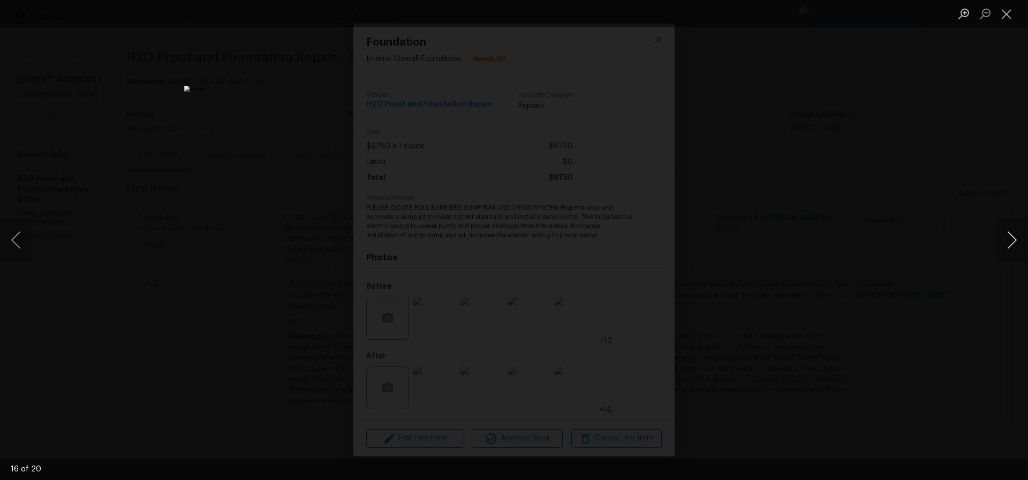
click at [1017, 240] on button "Next image" at bounding box center [1012, 240] width 32 height 43
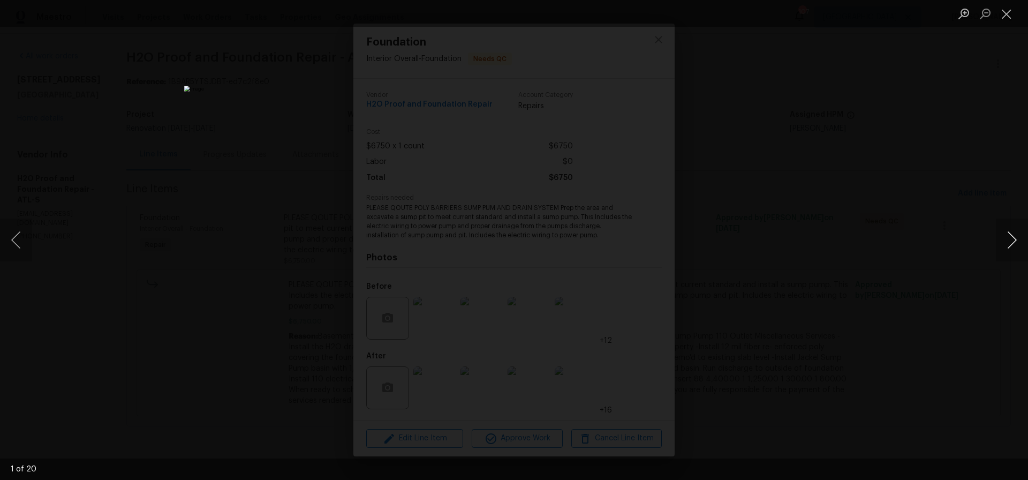
click at [1017, 240] on button "Next image" at bounding box center [1012, 240] width 32 height 43
click at [1009, 14] on button "Close lightbox" at bounding box center [1006, 13] width 21 height 19
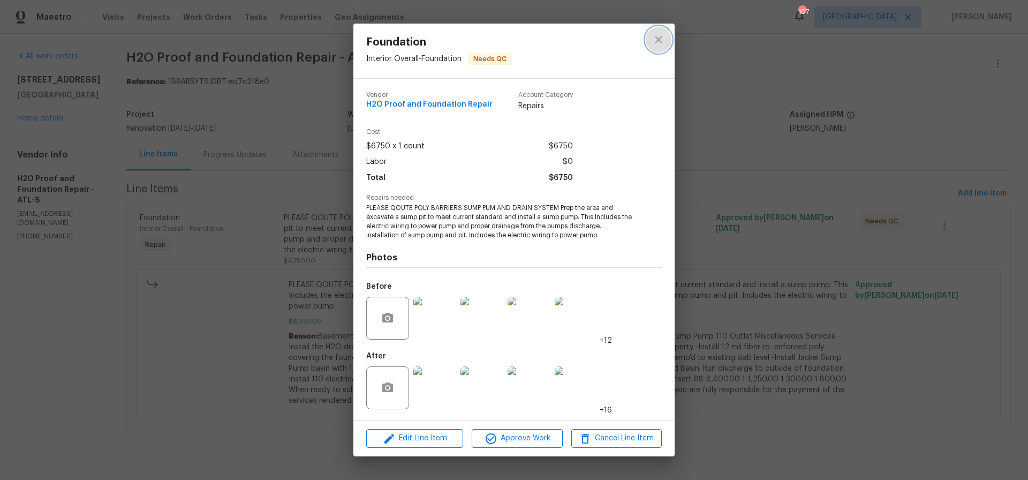
click at [658, 40] on icon "close" at bounding box center [658, 39] width 7 height 7
